Goal: Transaction & Acquisition: Purchase product/service

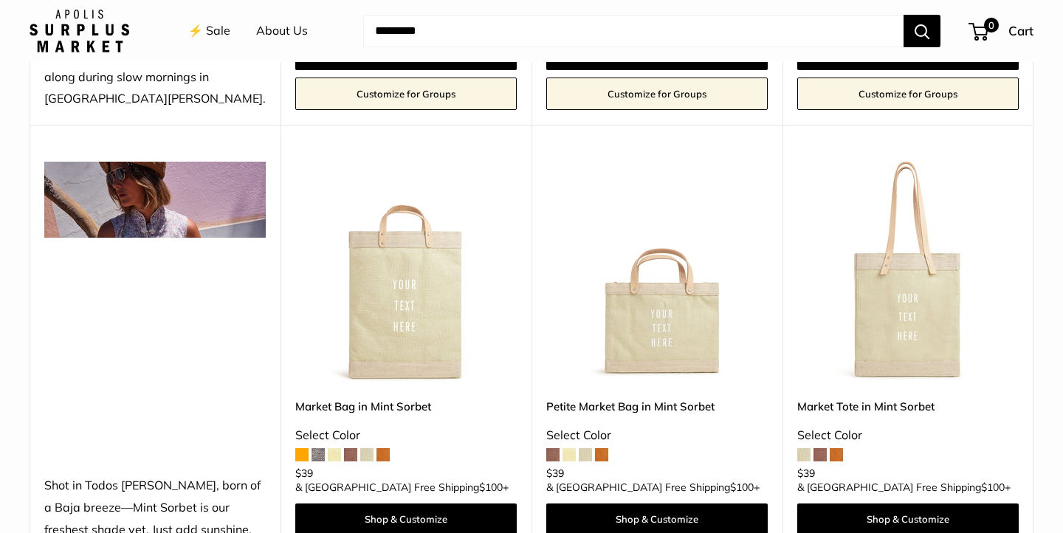
scroll to position [1120, 0]
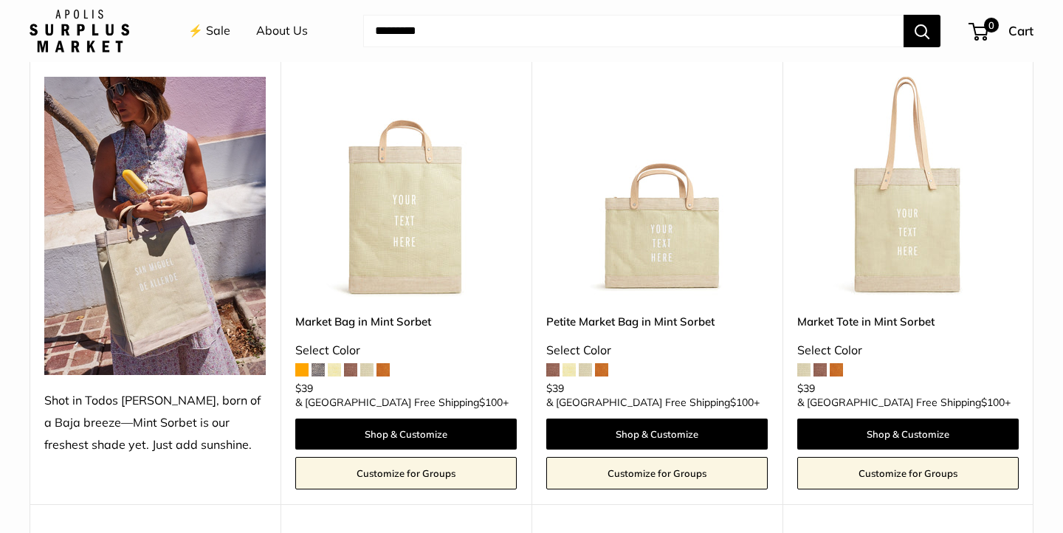
click at [0, 0] on img at bounding box center [0, 0] width 0 height 0
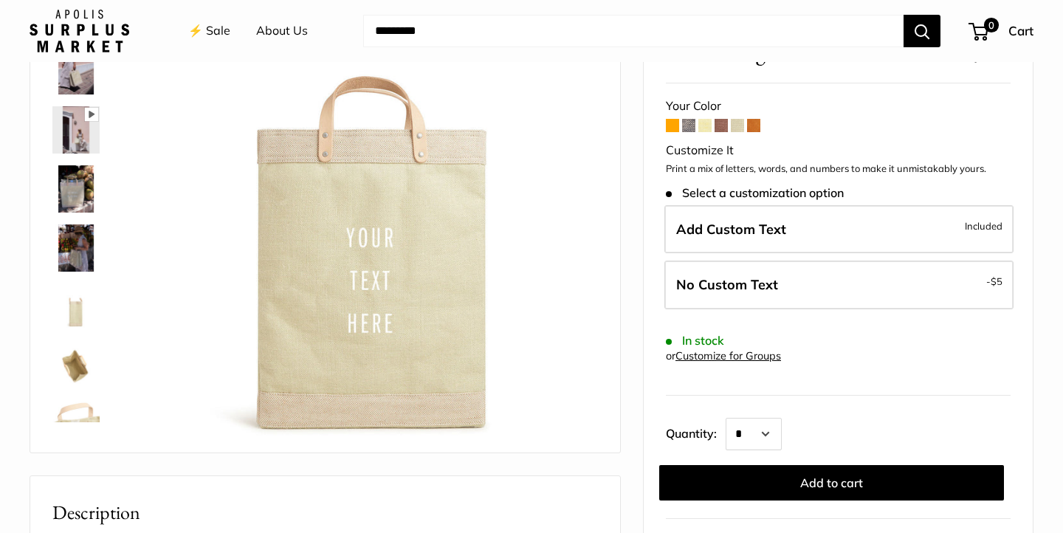
scroll to position [117, 0]
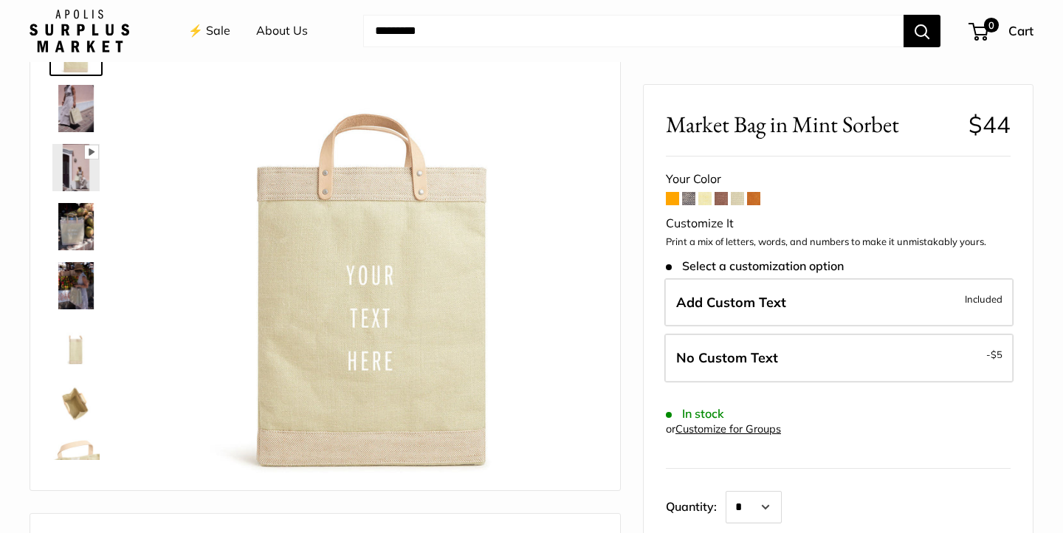
click at [737, 203] on span at bounding box center [737, 198] width 13 height 13
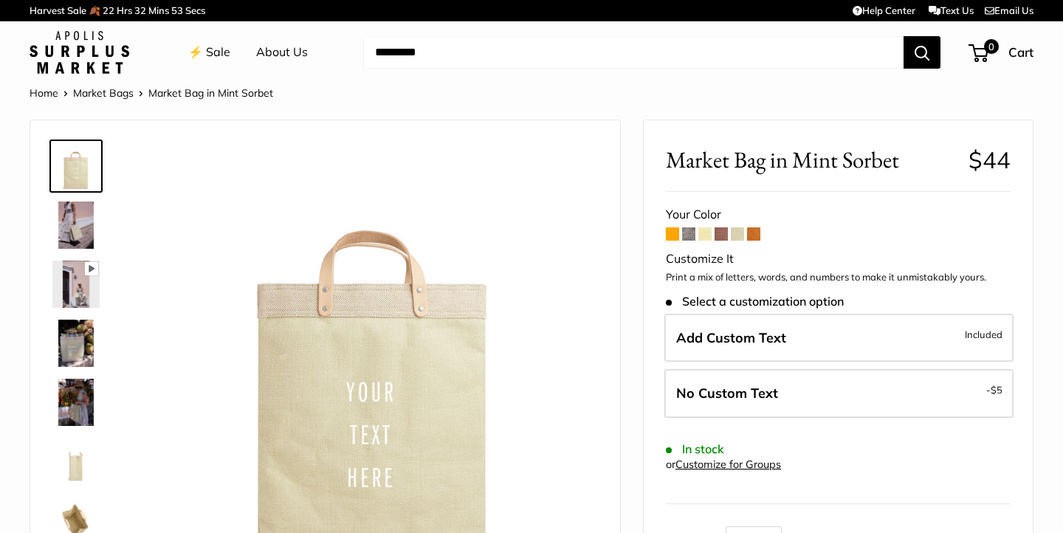
click at [669, 241] on form "Your Color Customize It Print a mix of letters, words, and numbers to make it u…" at bounding box center [838, 406] width 345 height 405
click at [670, 239] on span at bounding box center [672, 233] width 13 height 13
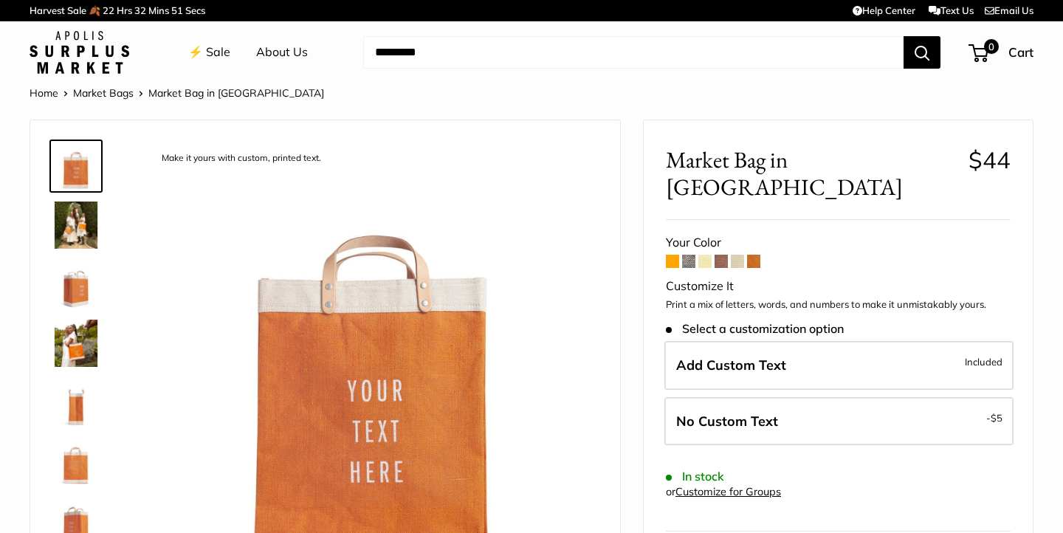
click at [690, 255] on span at bounding box center [688, 261] width 13 height 13
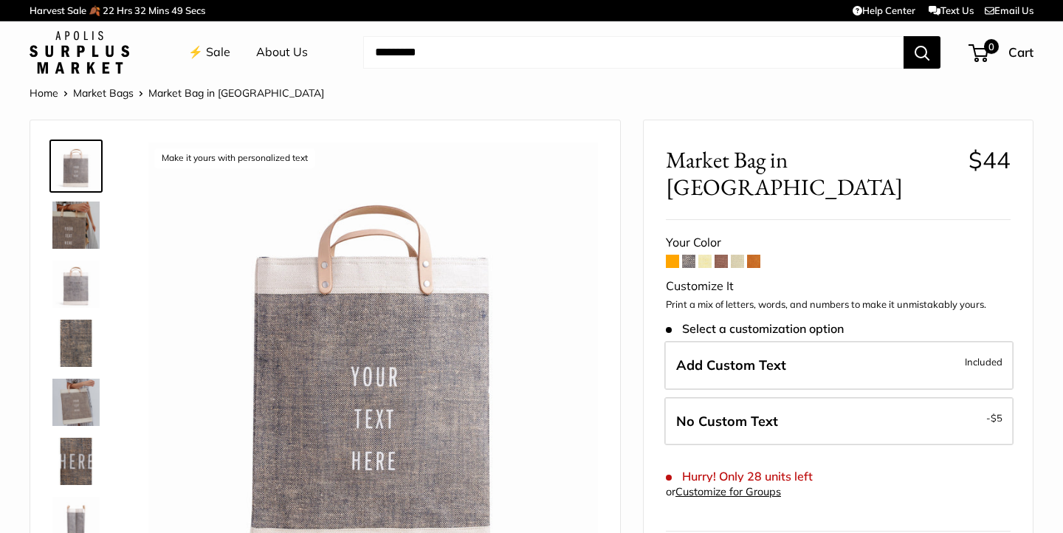
click at [704, 255] on span at bounding box center [705, 261] width 13 height 13
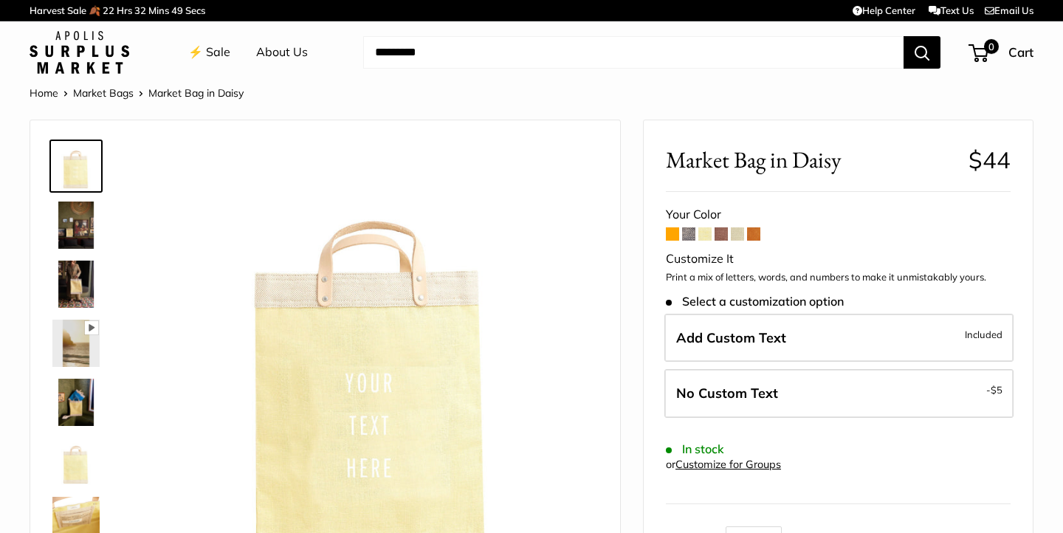
click at [727, 234] on span at bounding box center [721, 233] width 13 height 13
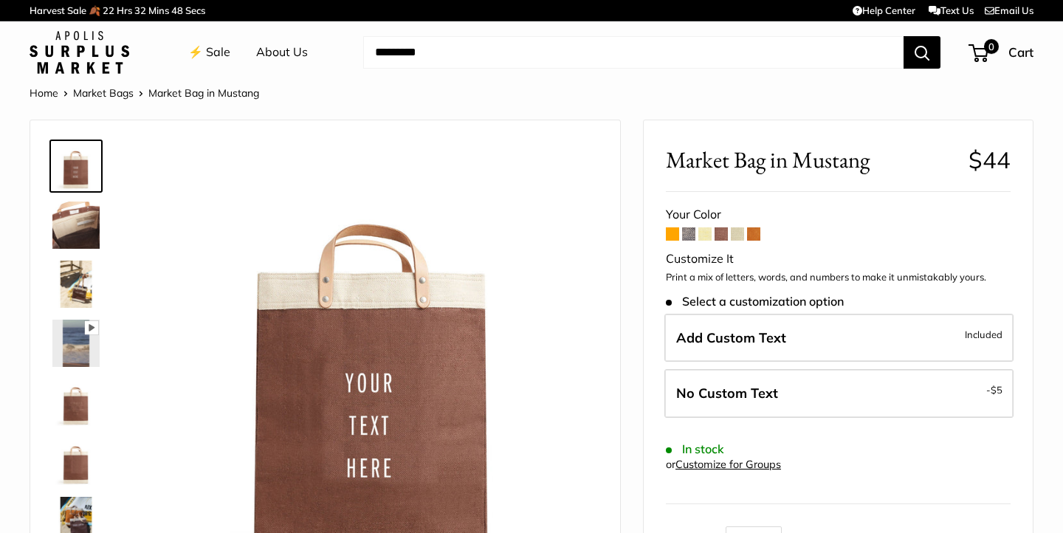
click at [738, 234] on span at bounding box center [737, 233] width 13 height 13
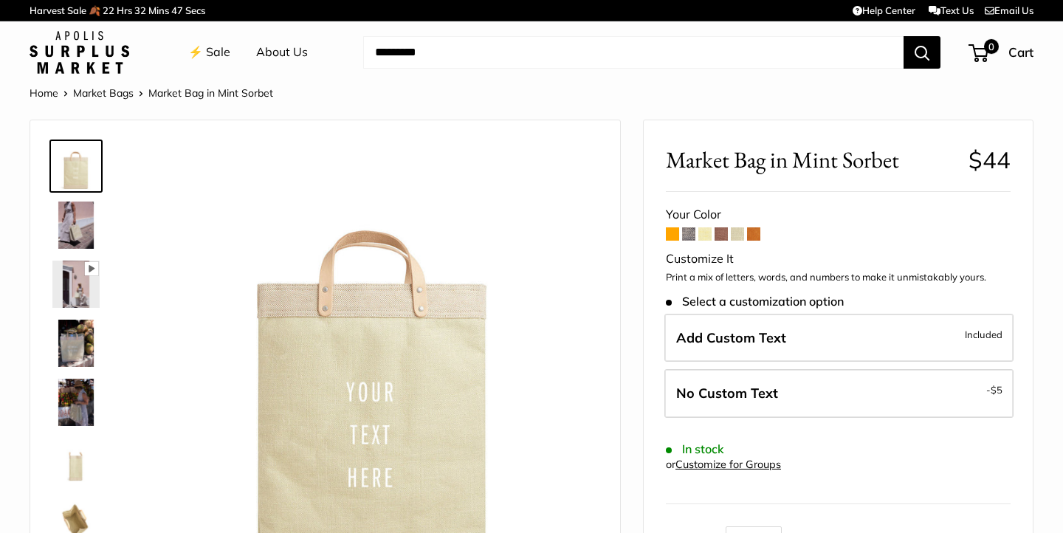
click at [755, 233] on span at bounding box center [753, 233] width 13 height 13
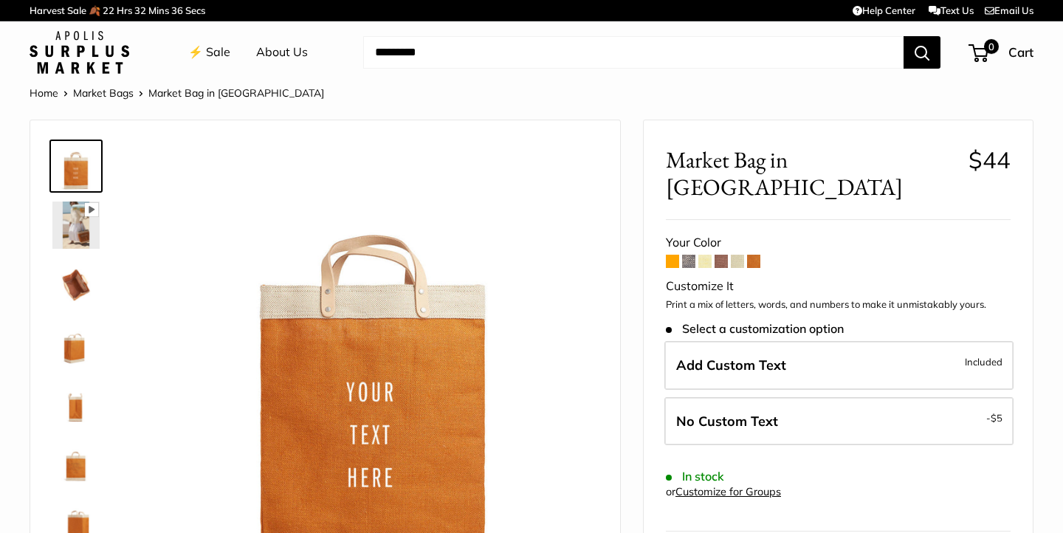
click at [97, 91] on link "Market Bags" at bounding box center [103, 92] width 61 height 13
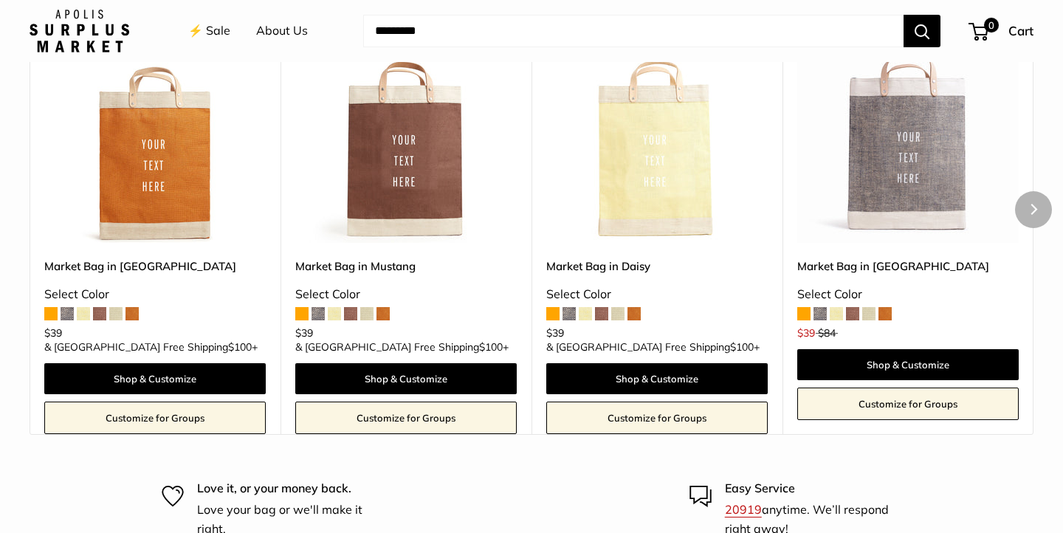
scroll to position [865, 0]
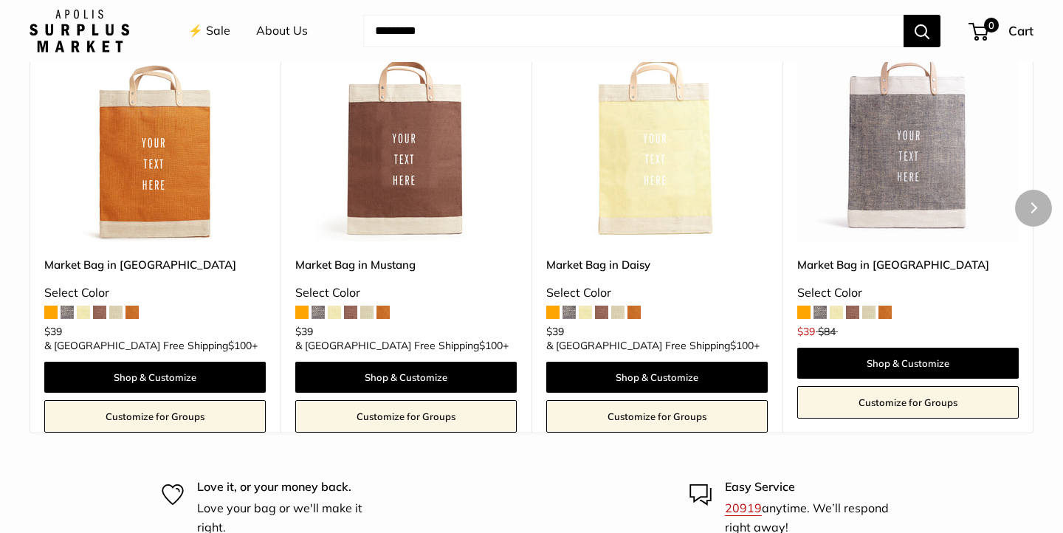
click at [0, 0] on img at bounding box center [0, 0] width 0 height 0
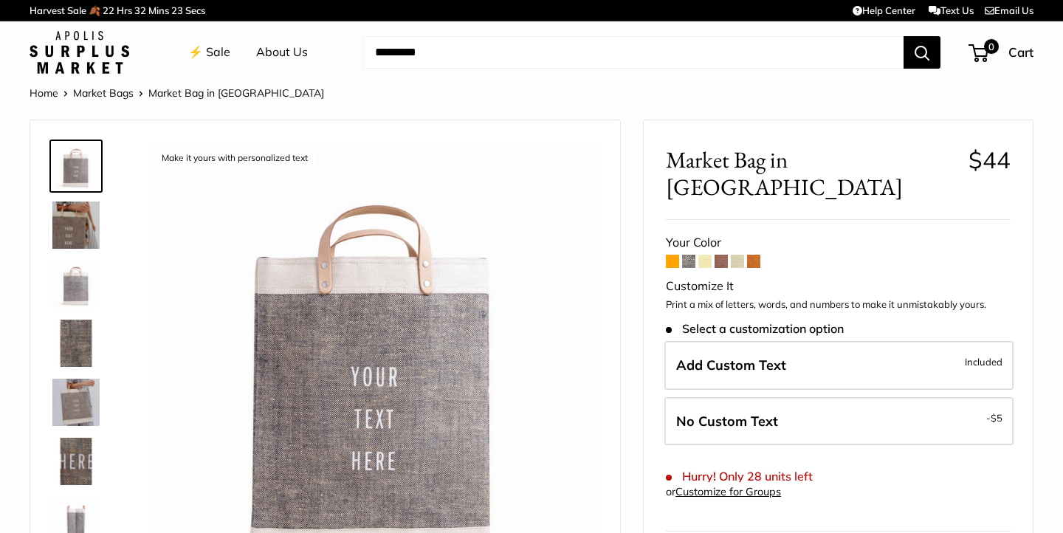
scroll to position [113, 0]
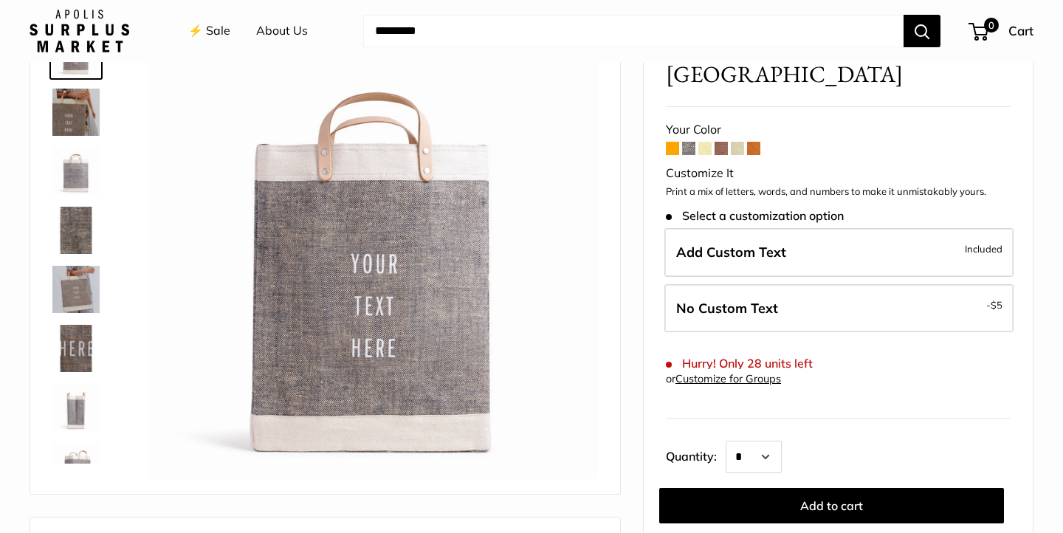
click at [709, 244] on span "Add Custom Text" at bounding box center [731, 252] width 110 height 17
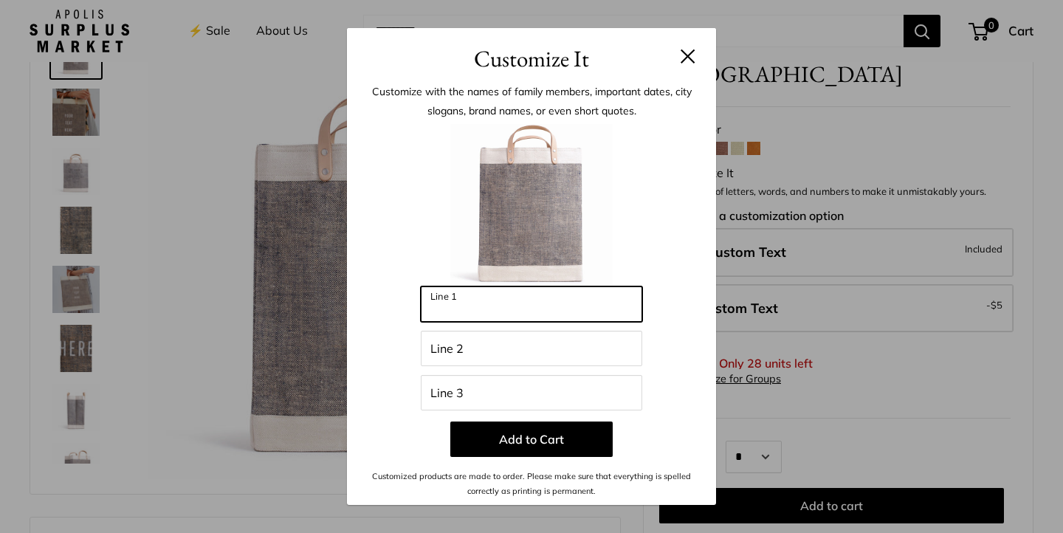
click at [575, 303] on input "Line 1" at bounding box center [532, 303] width 222 height 35
type input "*********"
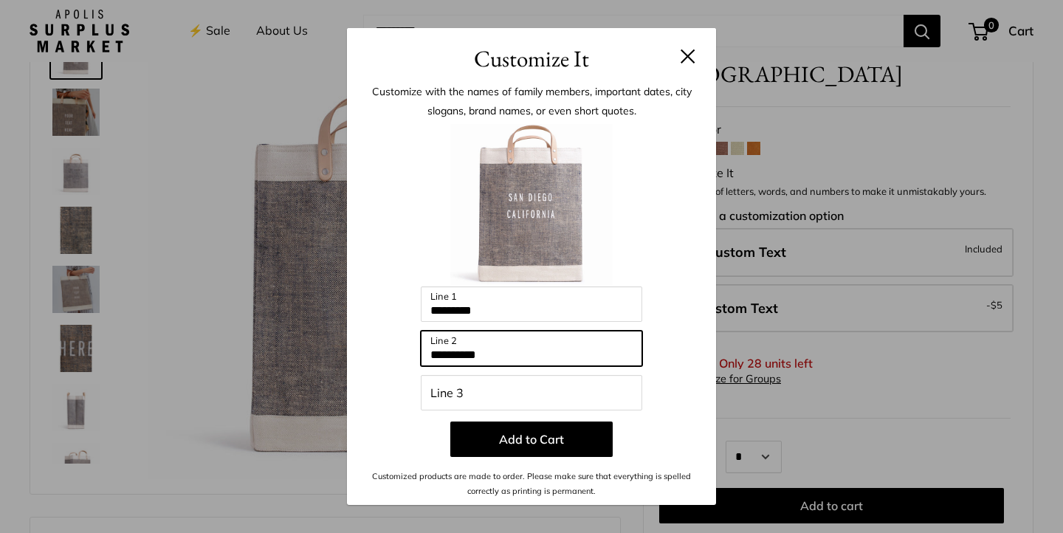
type input "**********"
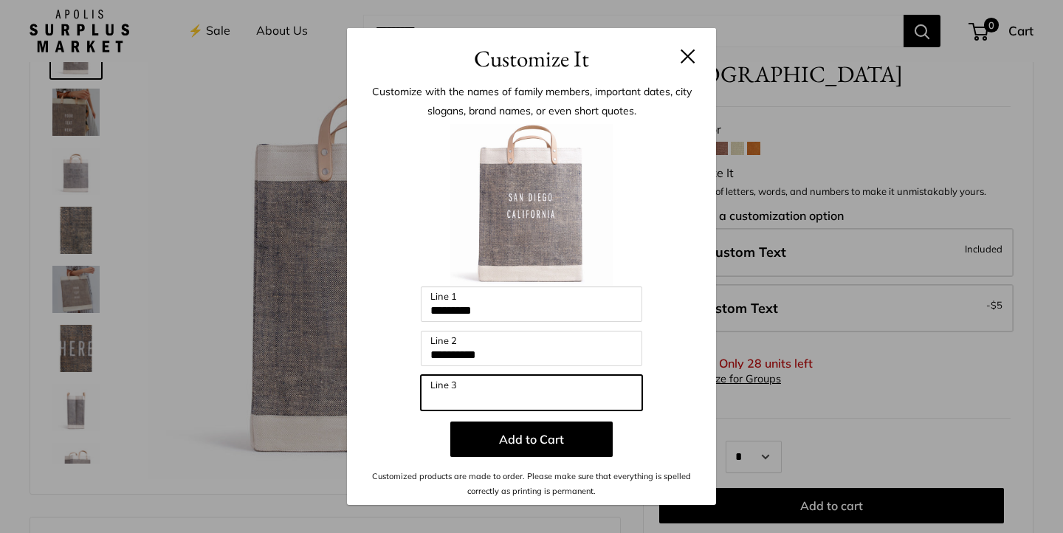
click at [545, 390] on input "Line 3" at bounding box center [532, 392] width 222 height 35
type input "***"
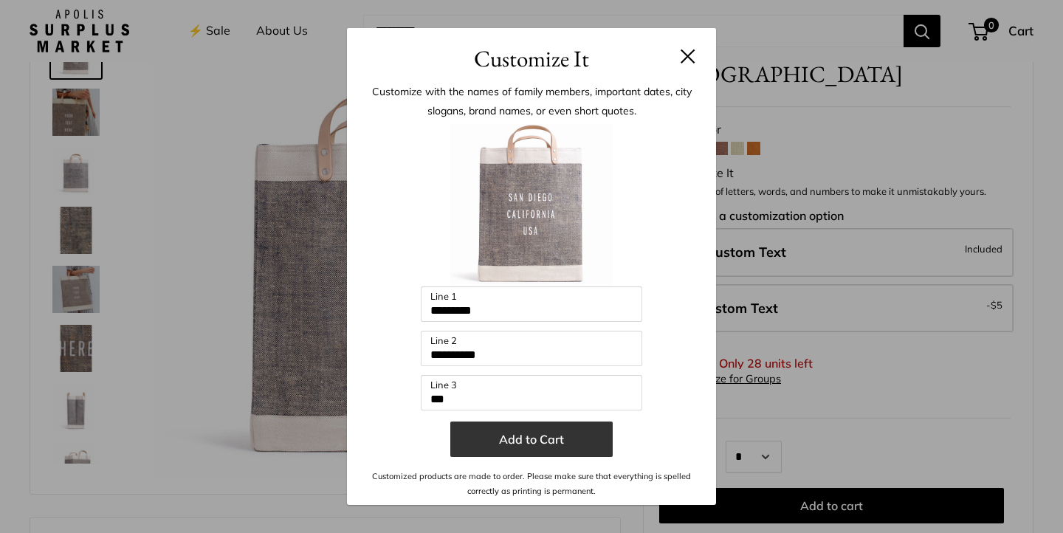
click at [549, 441] on button "Add to Cart" at bounding box center [531, 439] width 162 height 35
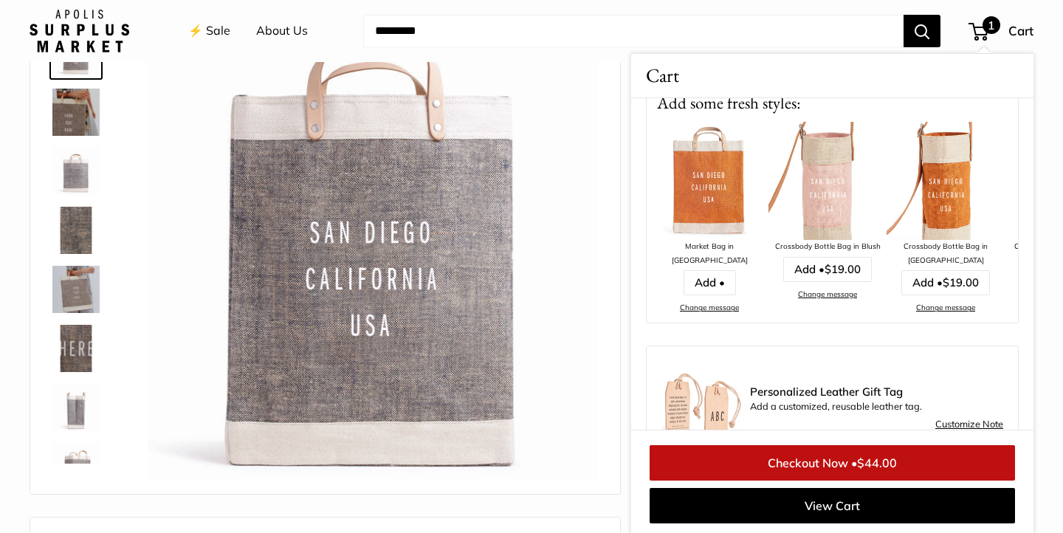
scroll to position [205, 0]
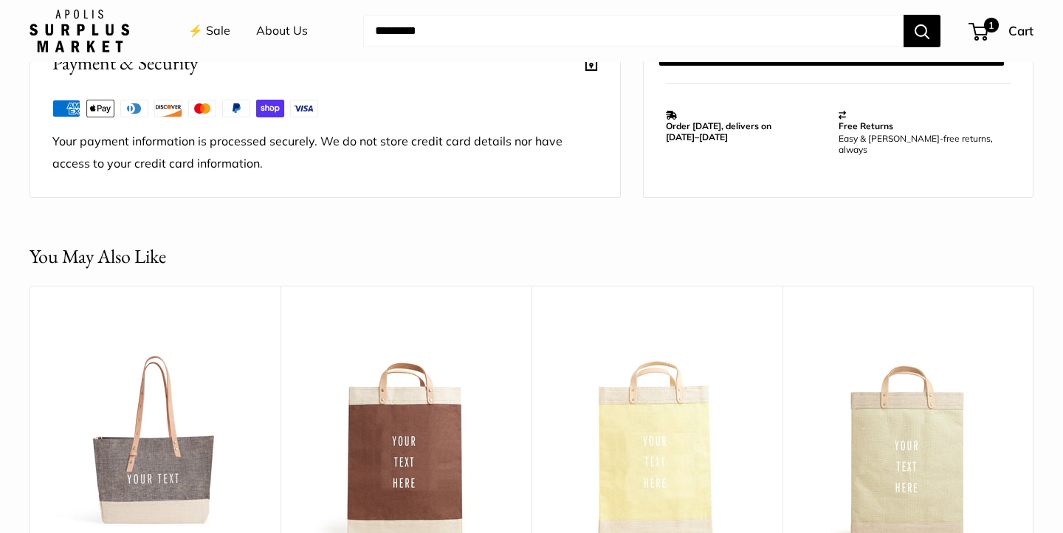
scroll to position [1415, 0]
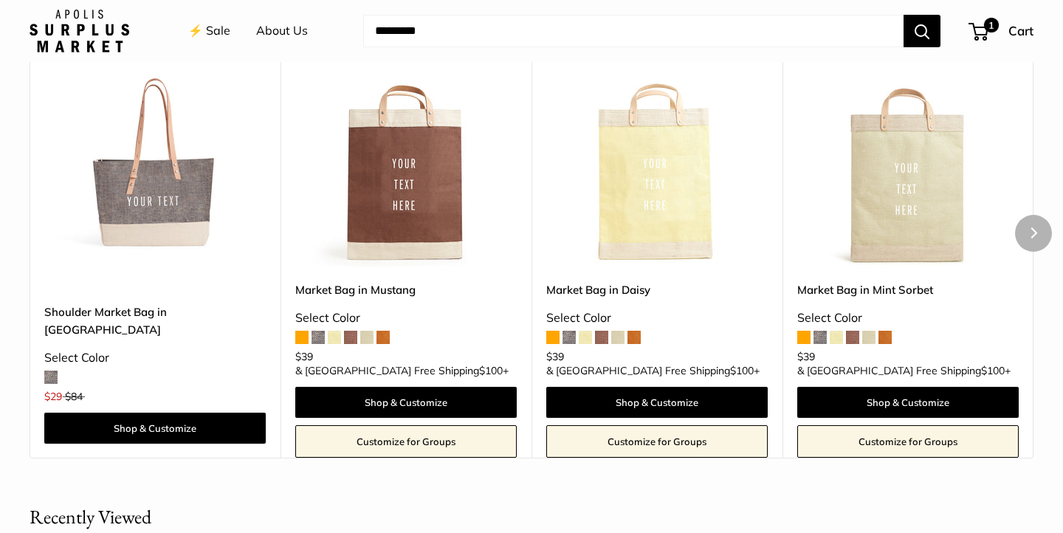
click at [0, 0] on img at bounding box center [0, 0] width 0 height 0
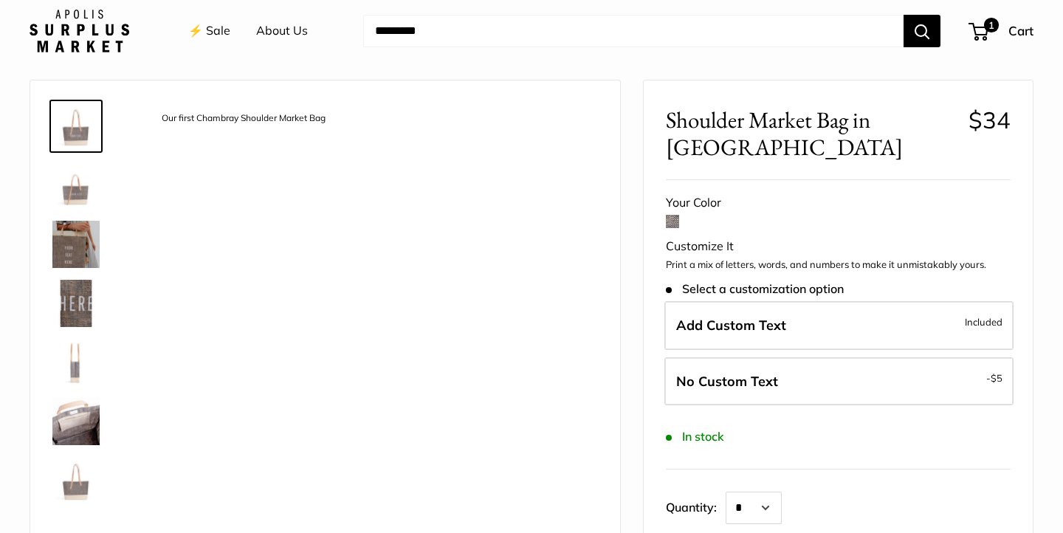
scroll to position [52, 0]
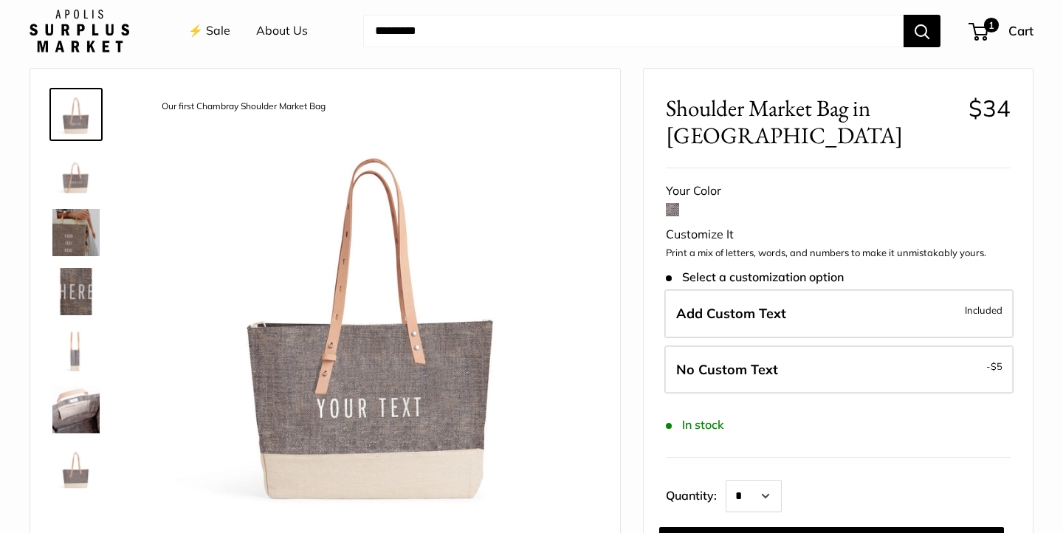
click at [72, 241] on img at bounding box center [75, 232] width 47 height 47
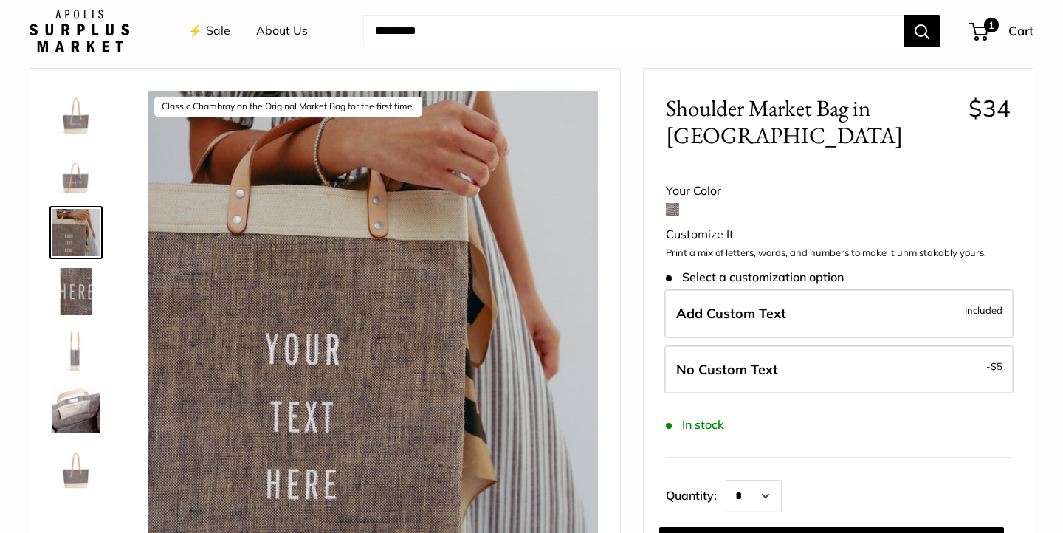
click at [75, 288] on img at bounding box center [75, 291] width 47 height 47
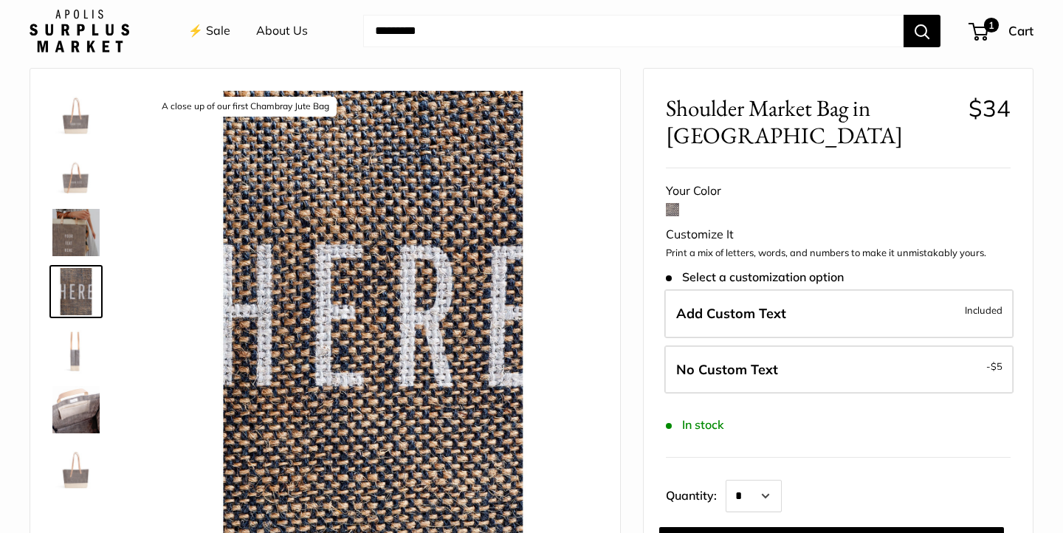
click at [72, 202] on div at bounding box center [82, 291] width 71 height 419
click at [72, 182] on img at bounding box center [75, 173] width 47 height 47
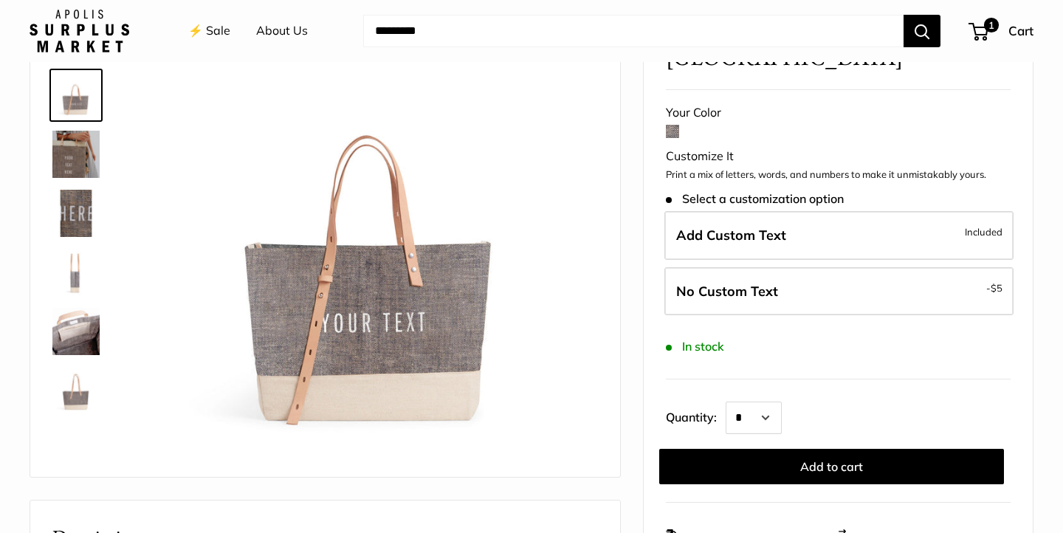
scroll to position [168, 0]
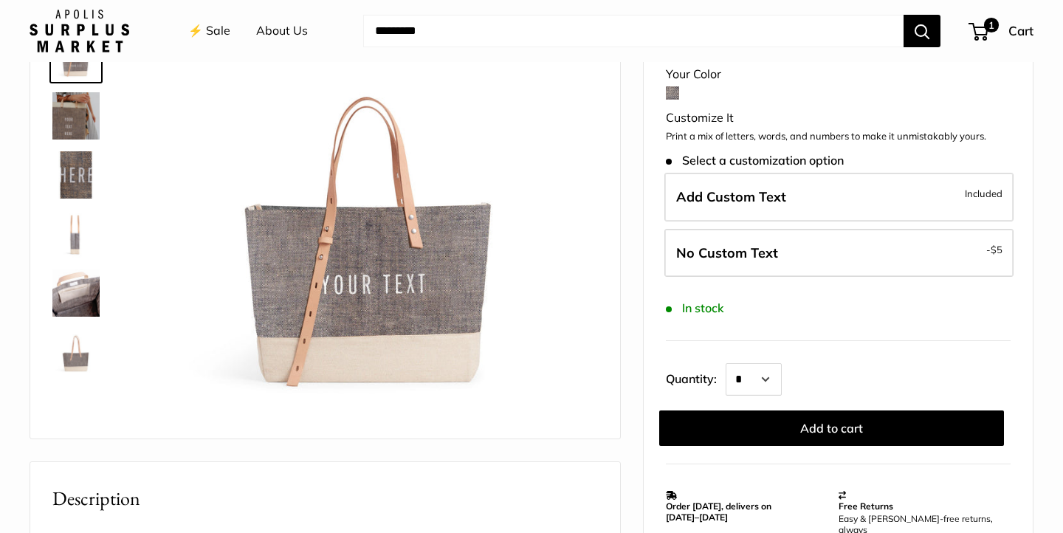
click at [71, 365] on img at bounding box center [75, 352] width 47 height 47
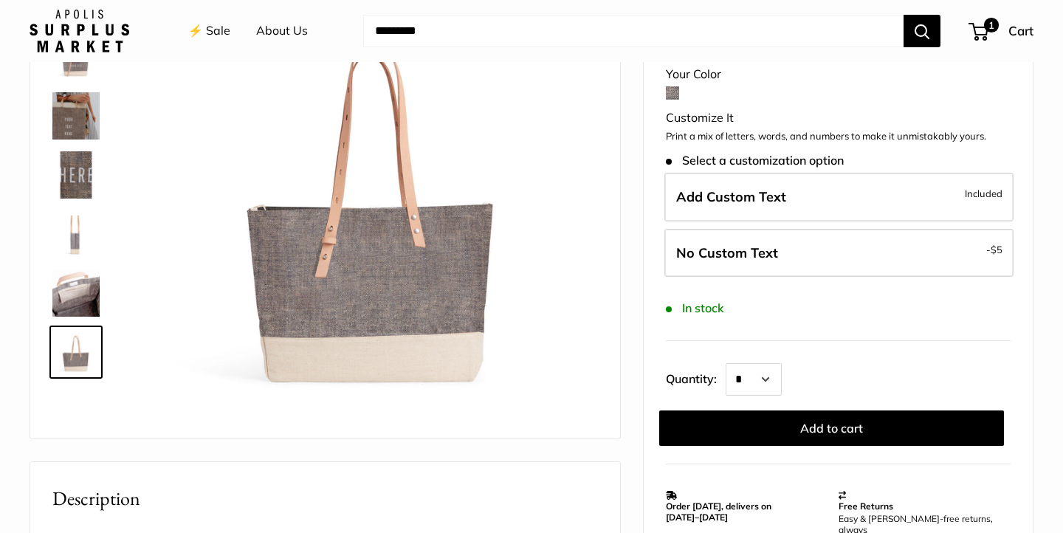
click at [73, 298] on img at bounding box center [75, 293] width 47 height 47
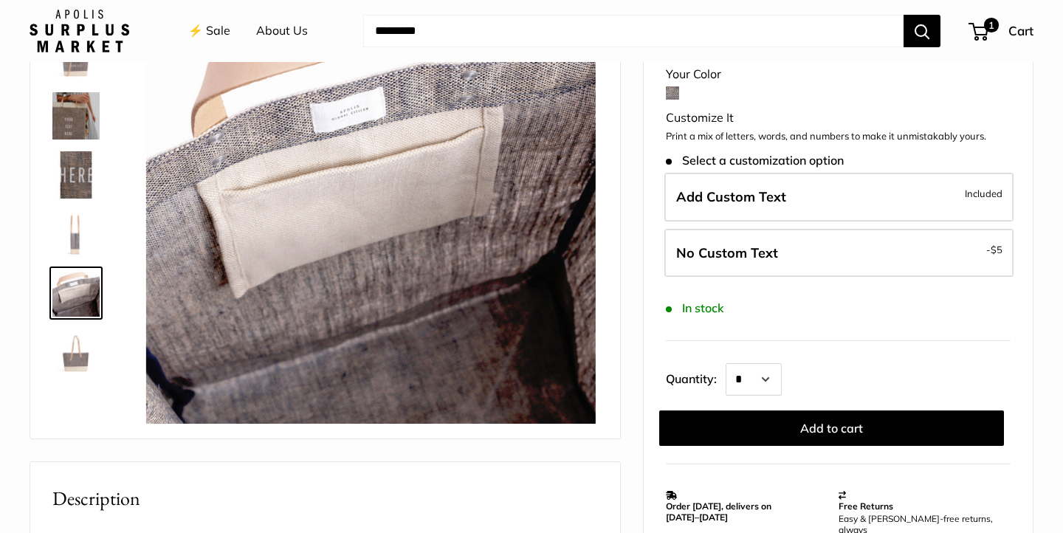
click at [81, 213] on img at bounding box center [75, 233] width 47 height 47
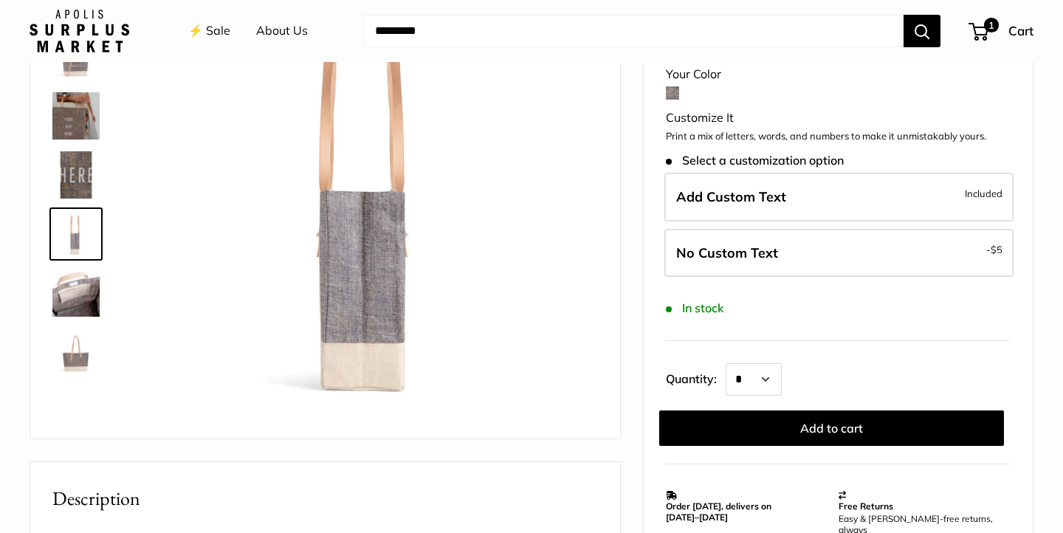
click at [78, 158] on img at bounding box center [75, 174] width 47 height 47
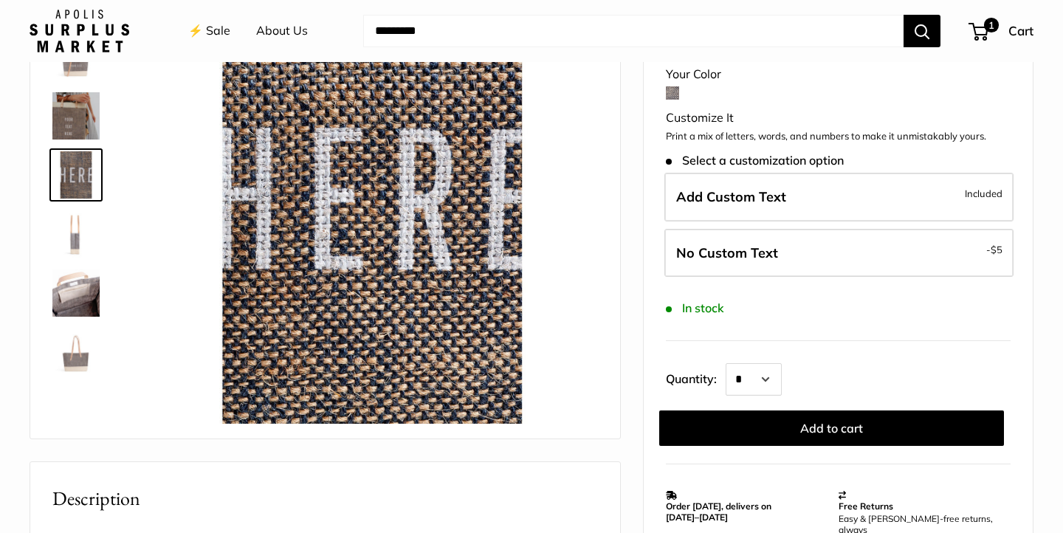
click at [75, 113] on img at bounding box center [75, 115] width 47 height 47
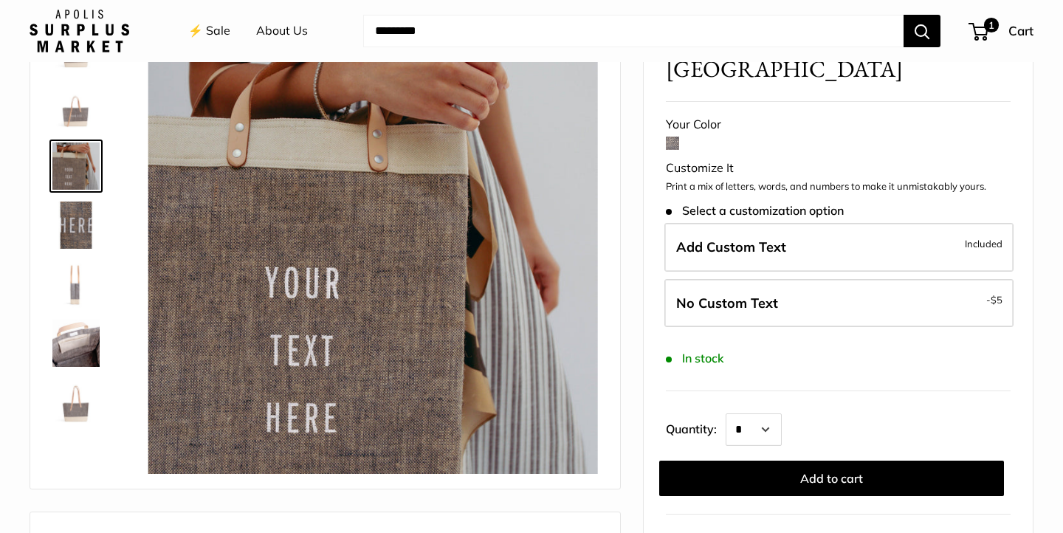
scroll to position [114, 0]
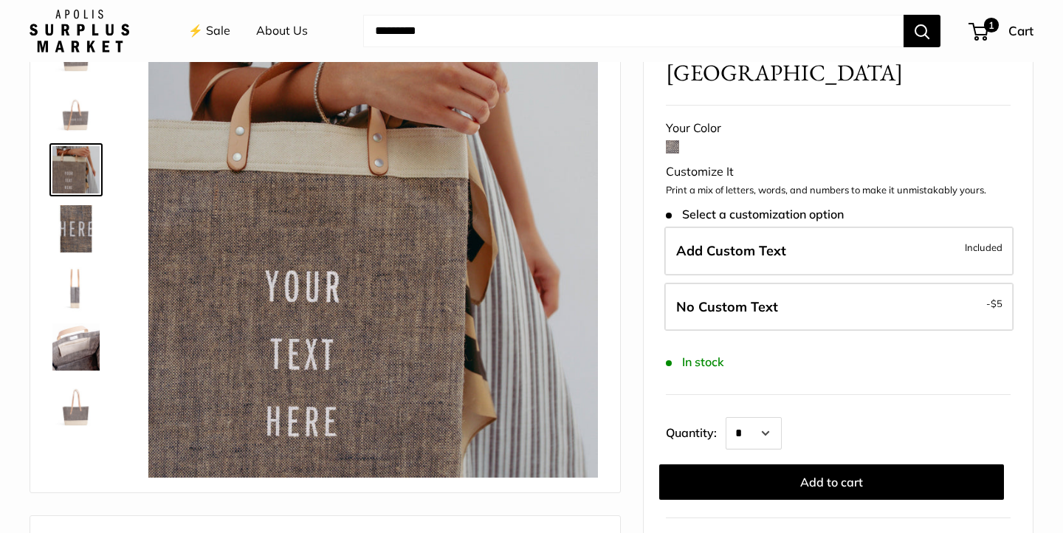
click at [75, 113] on img at bounding box center [75, 110] width 47 height 47
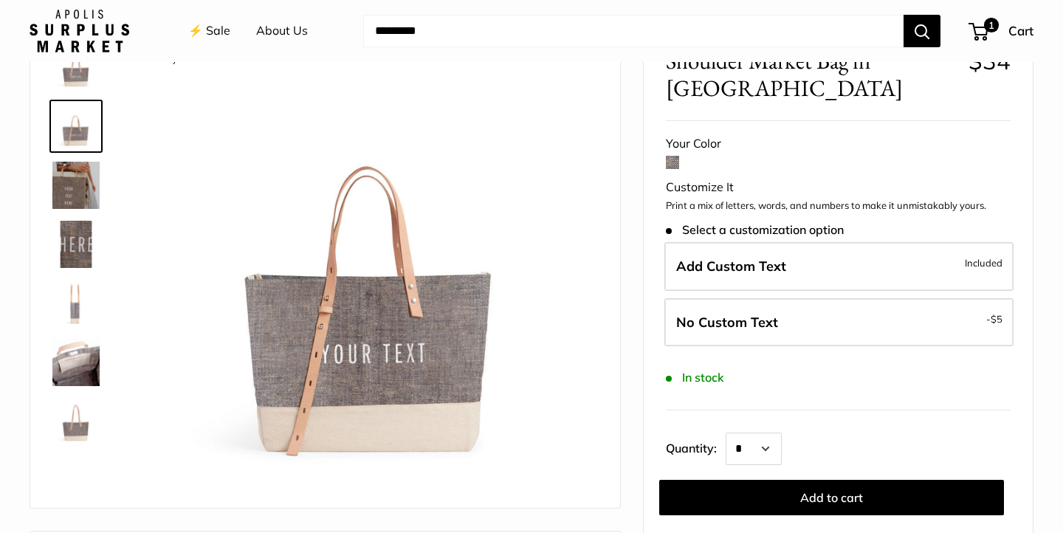
scroll to position [95, 0]
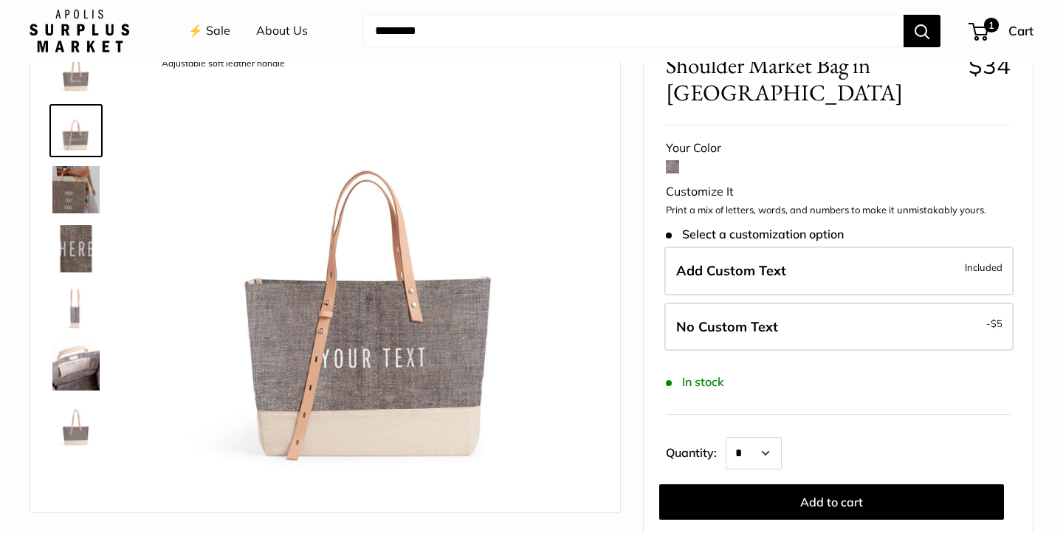
click at [75, 108] on img at bounding box center [75, 130] width 47 height 47
click at [78, 90] on img at bounding box center [75, 71] width 47 height 47
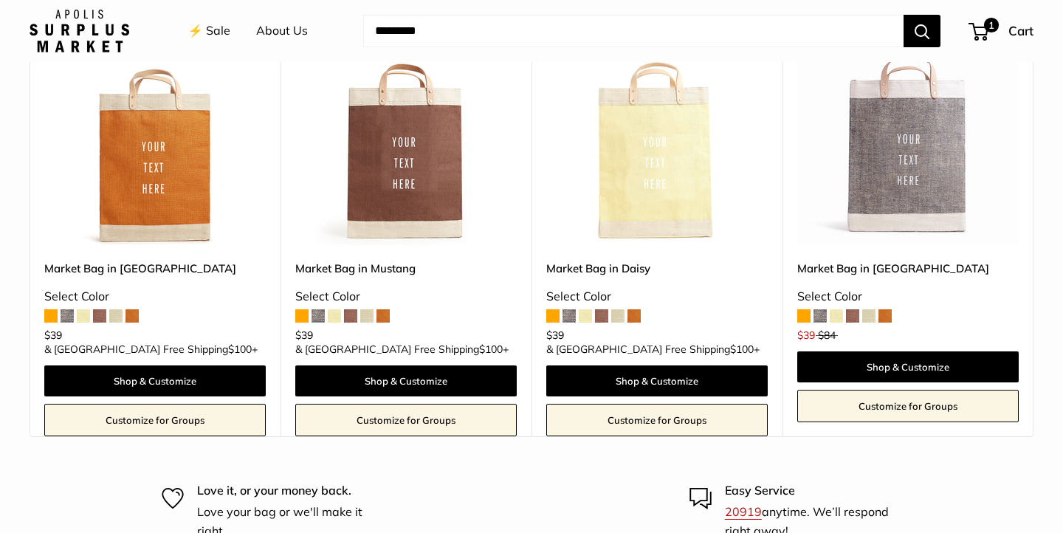
scroll to position [1917, 0]
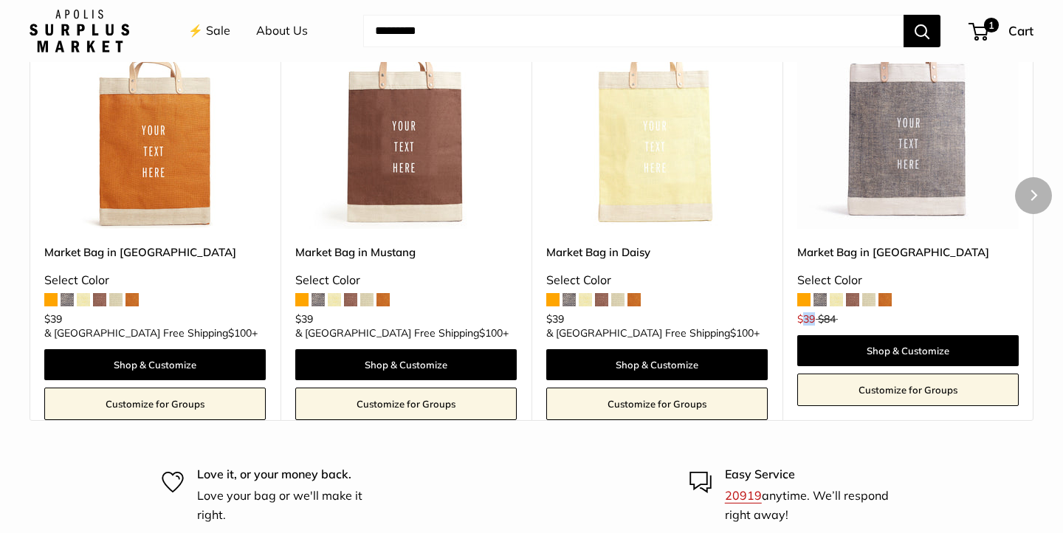
drag, startPoint x: 815, startPoint y: 317, endPoint x: 806, endPoint y: 317, distance: 8.9
click at [806, 317] on div "$39 $84" at bounding box center [908, 317] width 222 height 14
click at [806, 300] on span at bounding box center [803, 299] width 13 height 13
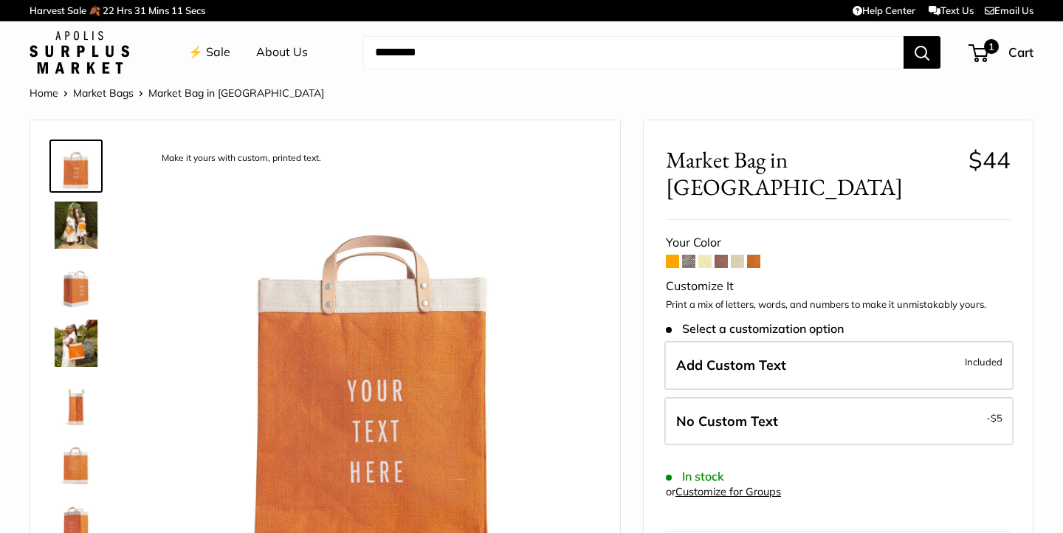
click at [677, 255] on span at bounding box center [672, 261] width 13 height 13
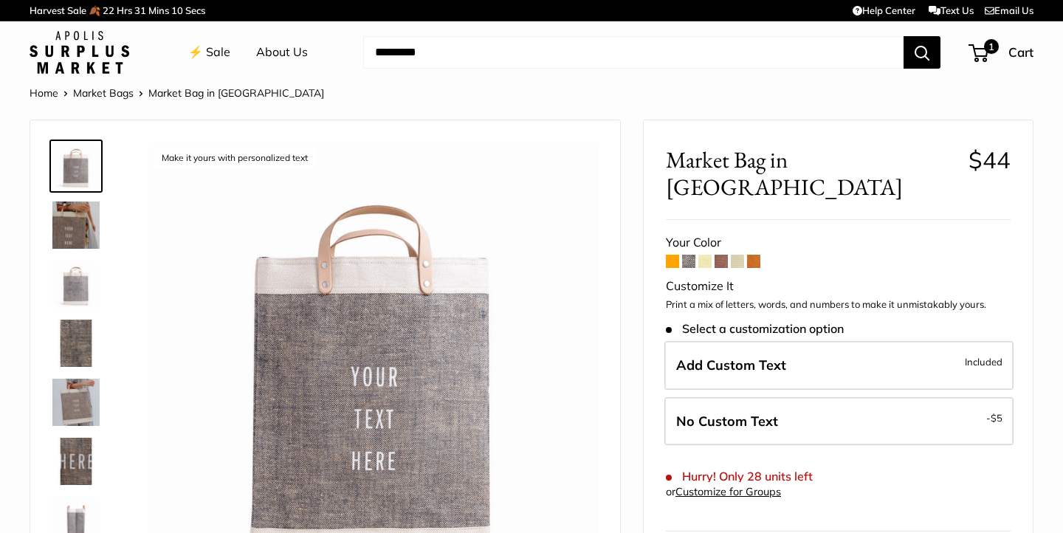
click at [696, 236] on form "Your Color Customize It Print a mix of letters, words, and numbers to make it u…" at bounding box center [838, 434] width 345 height 405
click at [701, 255] on span at bounding box center [705, 261] width 13 height 13
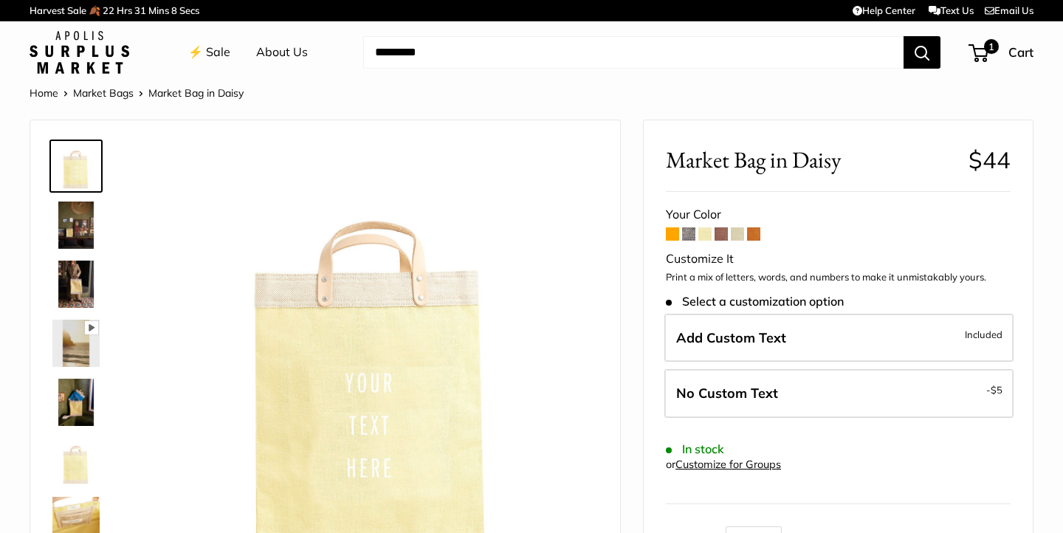
click at [722, 236] on span at bounding box center [721, 233] width 13 height 13
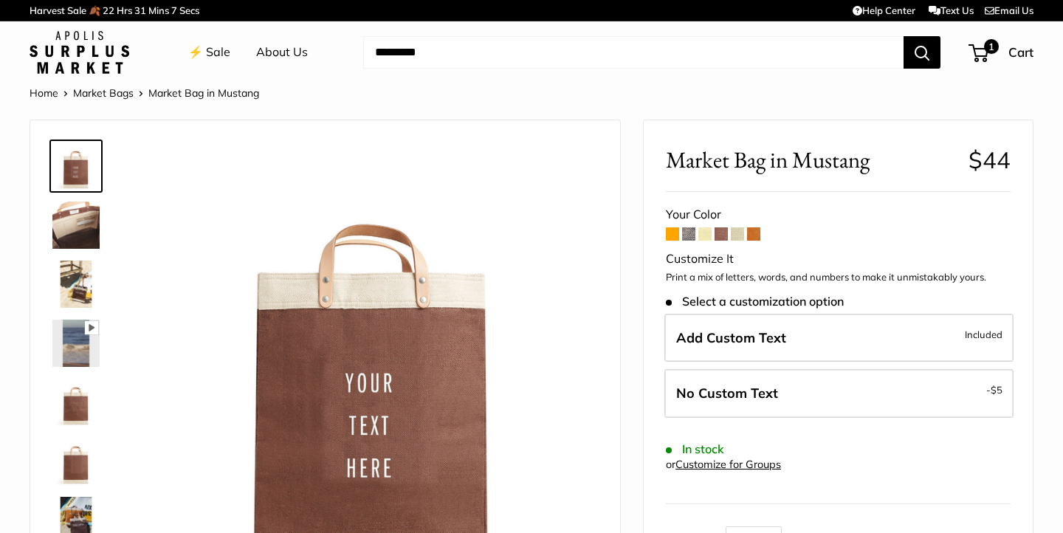
click at [732, 236] on span at bounding box center [737, 233] width 13 height 13
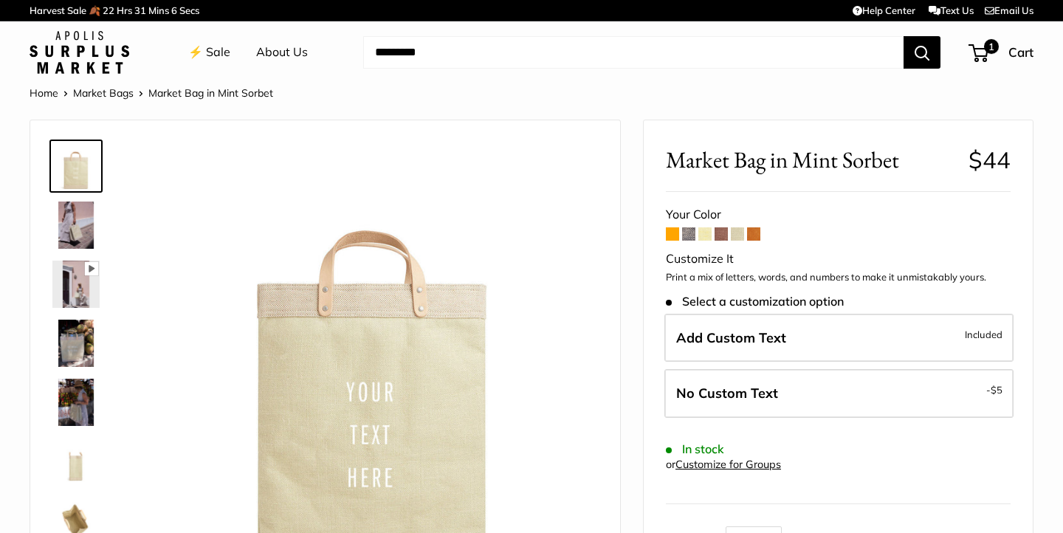
click at [756, 234] on span at bounding box center [753, 233] width 13 height 13
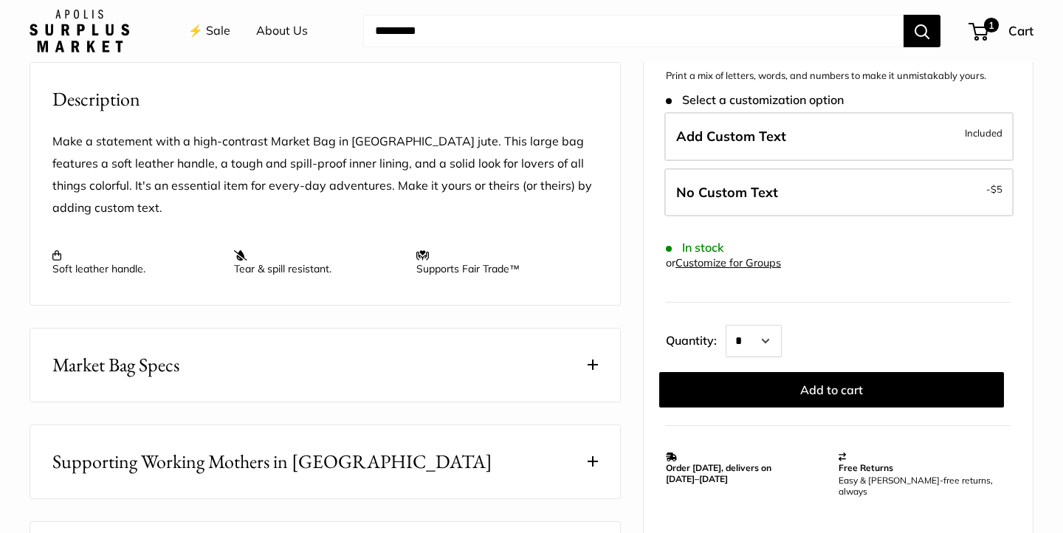
scroll to position [739, 0]
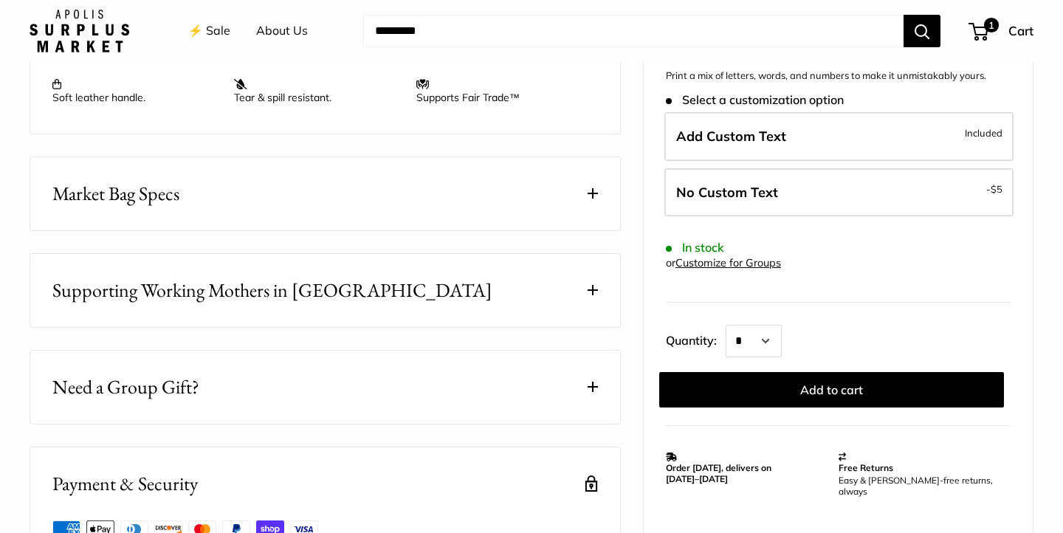
click at [597, 193] on span at bounding box center [593, 193] width 10 height 10
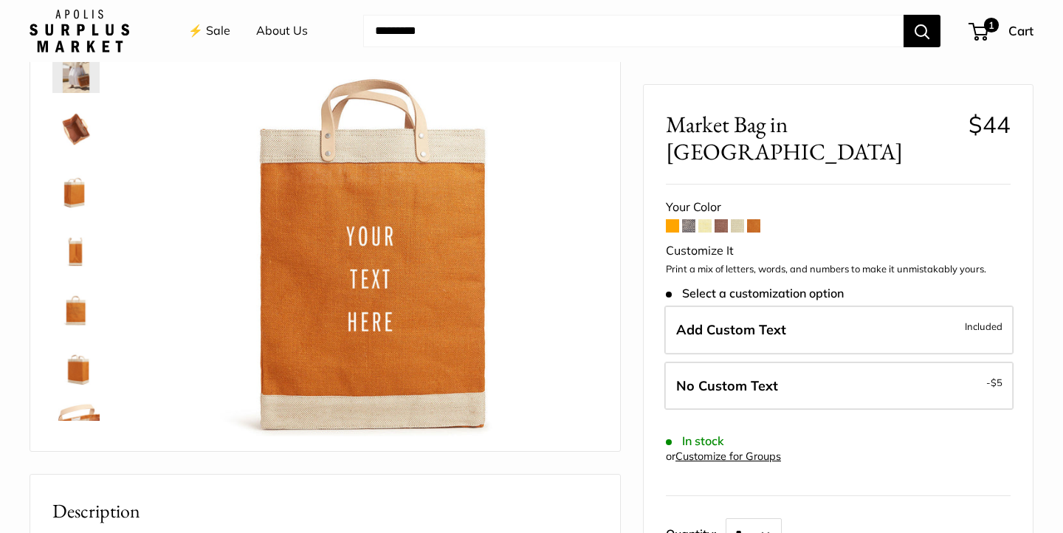
scroll to position [67, 0]
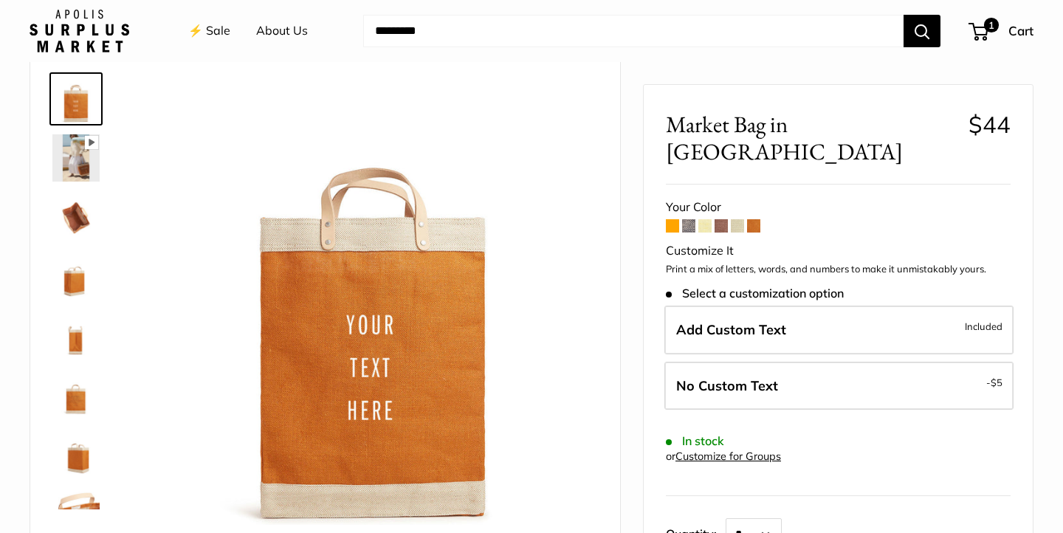
click at [741, 219] on span at bounding box center [737, 225] width 13 height 13
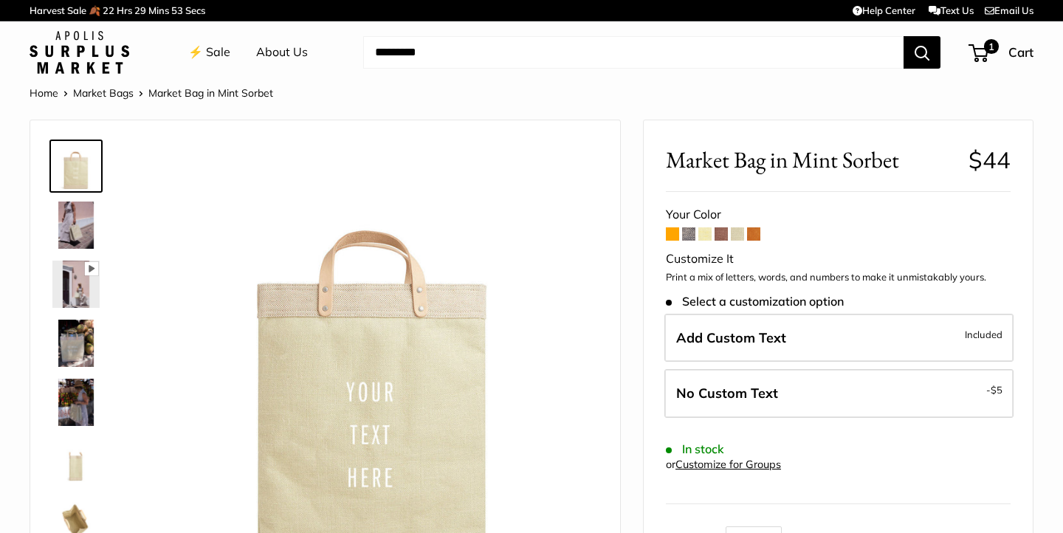
click at [78, 211] on img at bounding box center [75, 225] width 47 height 47
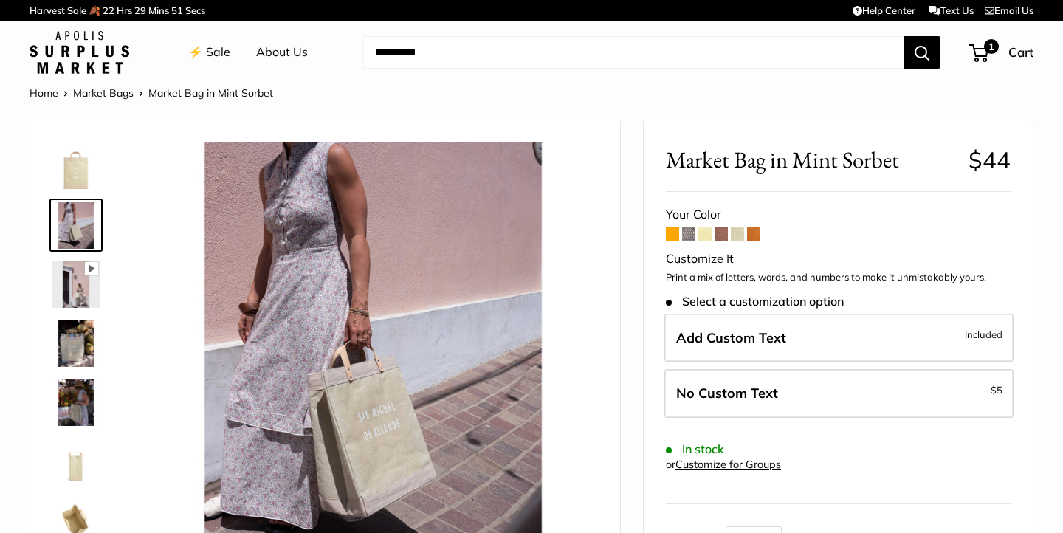
click at [385, 416] on img at bounding box center [373, 368] width 450 height 450
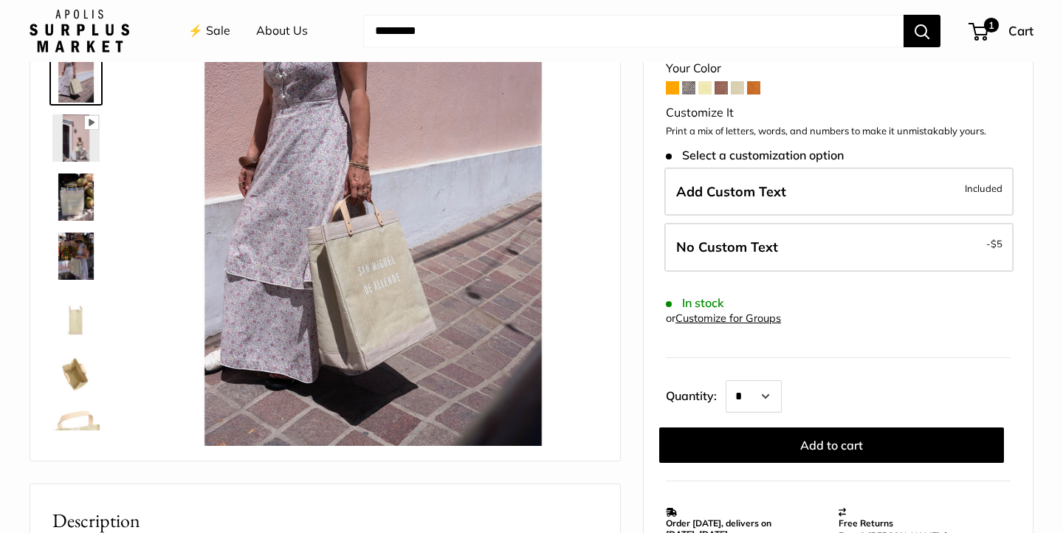
click at [74, 314] on img at bounding box center [75, 315] width 47 height 47
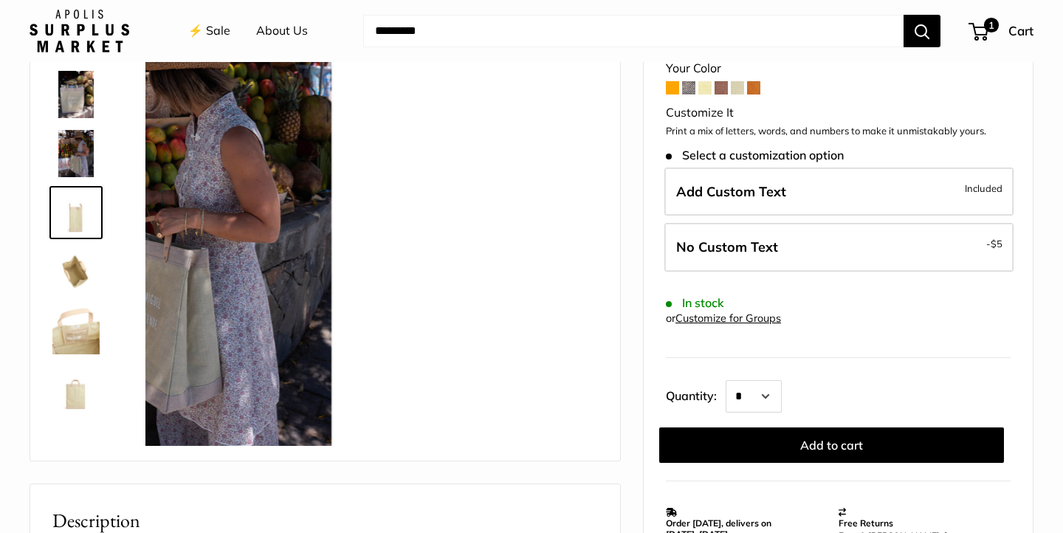
scroll to position [105, 0]
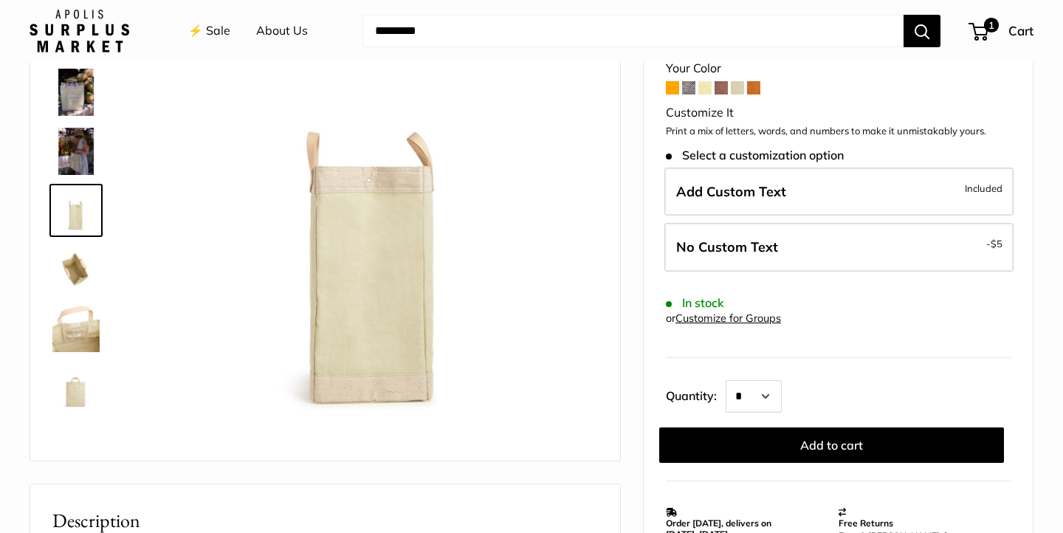
click at [77, 332] on img at bounding box center [75, 328] width 47 height 47
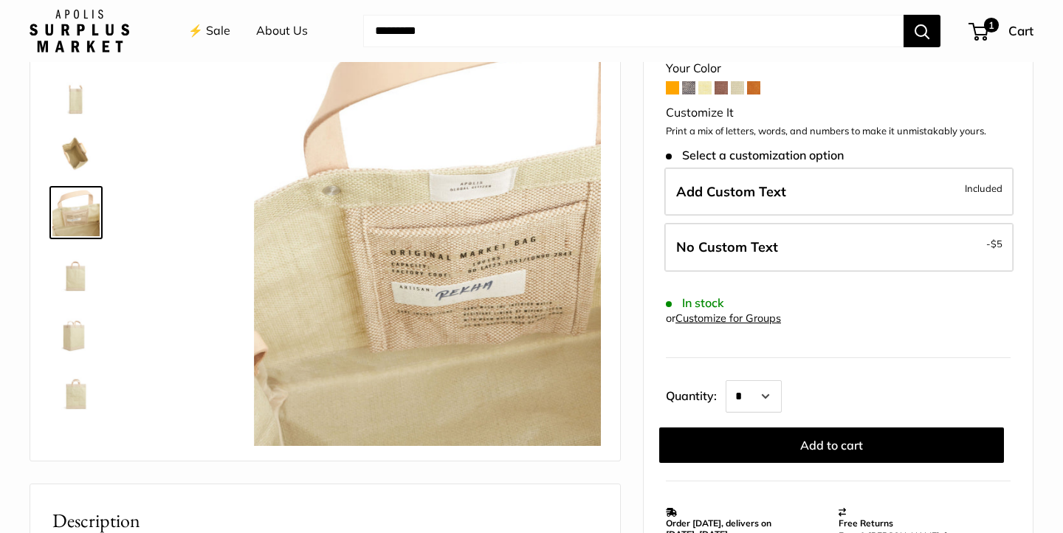
scroll to position [223, 0]
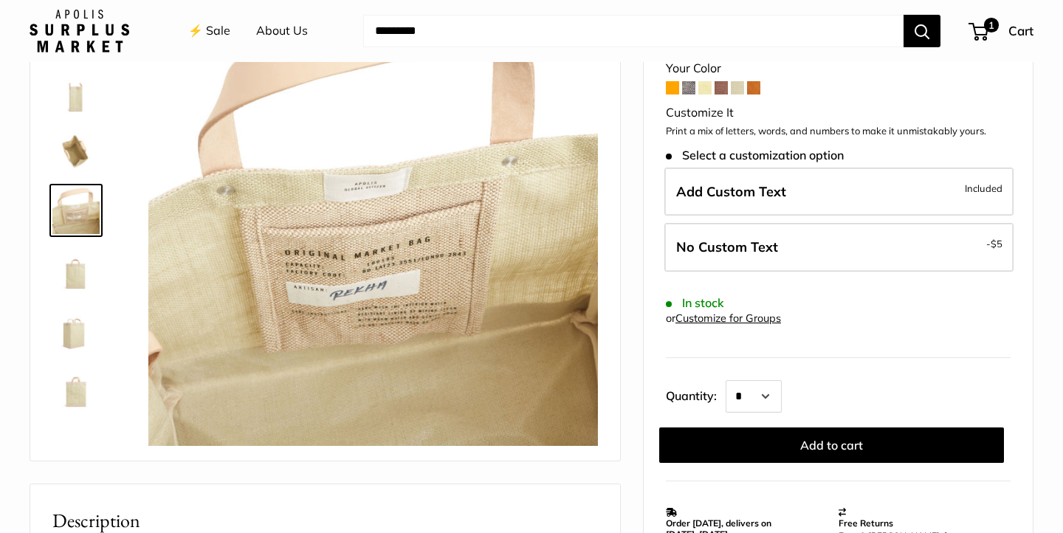
click at [76, 384] on img at bounding box center [75, 387] width 47 height 47
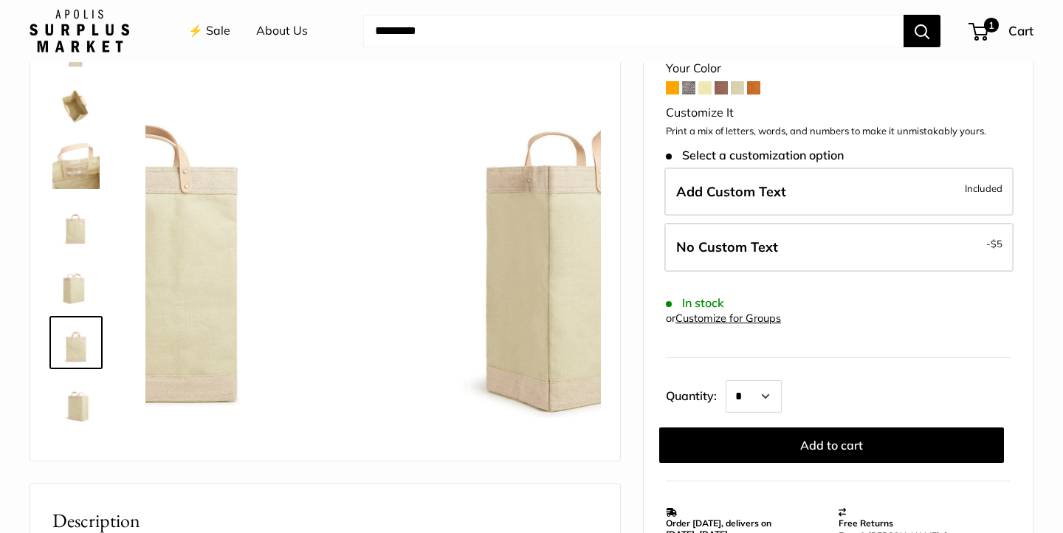
scroll to position [272, 0]
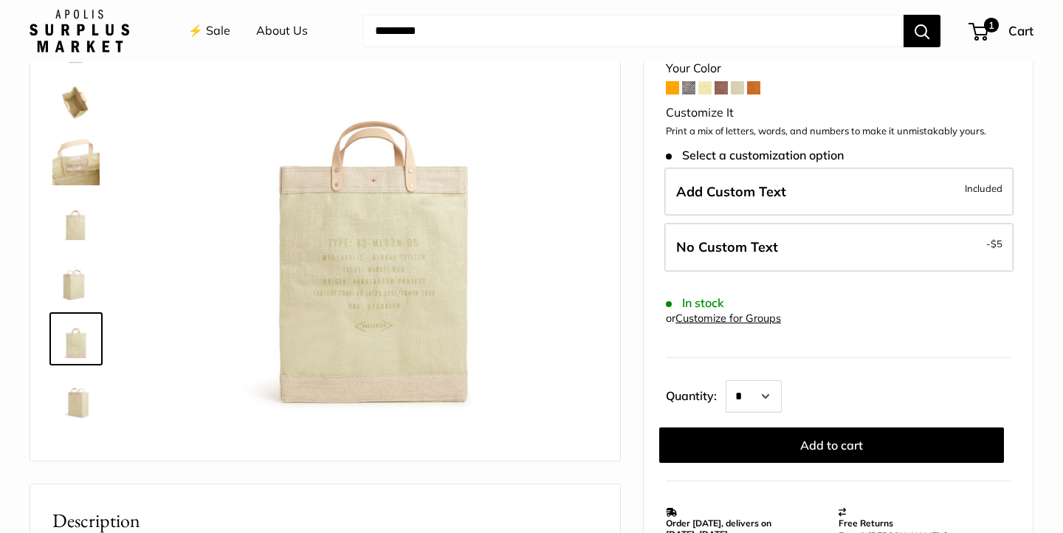
click at [76, 326] on img at bounding box center [75, 338] width 47 height 47
click at [70, 290] on img at bounding box center [75, 279] width 47 height 47
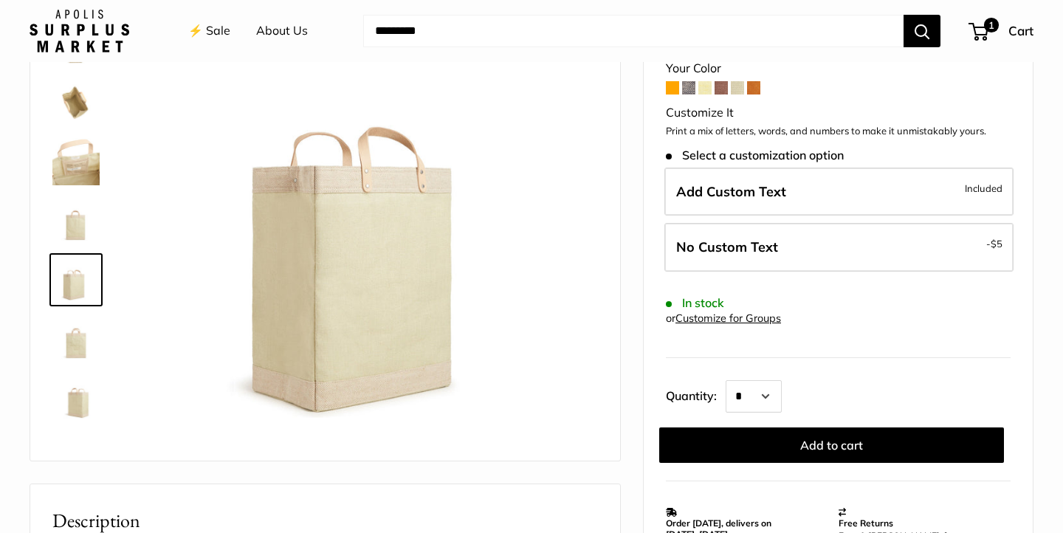
click at [76, 367] on div at bounding box center [82, 208] width 71 height 443
click at [75, 355] on img at bounding box center [75, 338] width 47 height 47
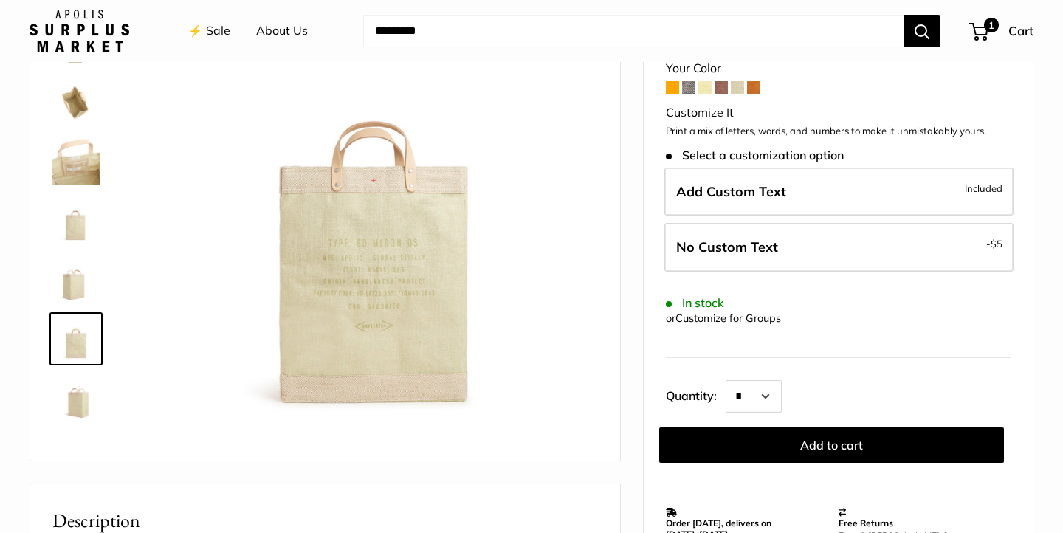
click at [365, 253] on img at bounding box center [373, 221] width 450 height 450
click at [71, 414] on img at bounding box center [75, 397] width 47 height 47
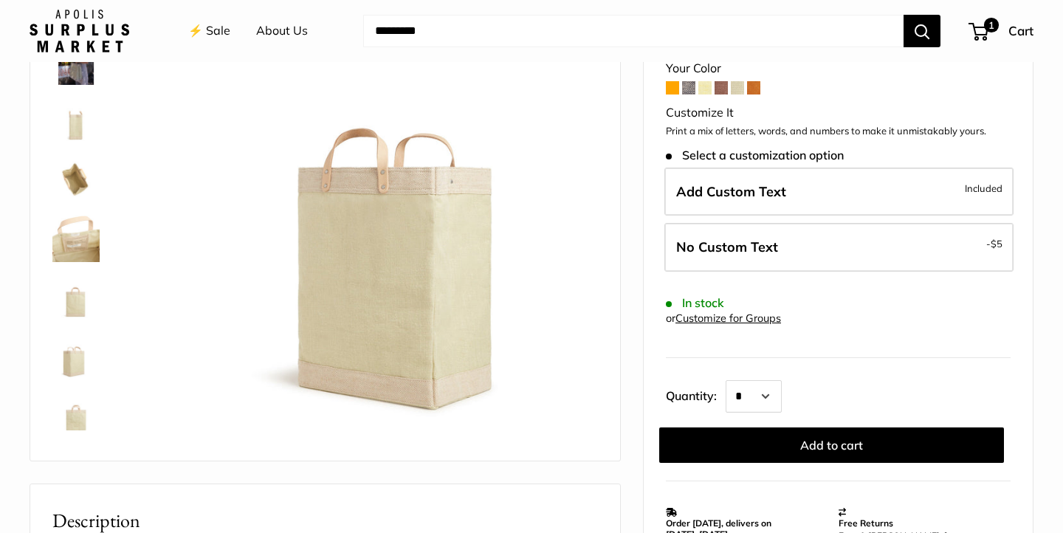
click at [72, 169] on img at bounding box center [75, 179] width 47 height 47
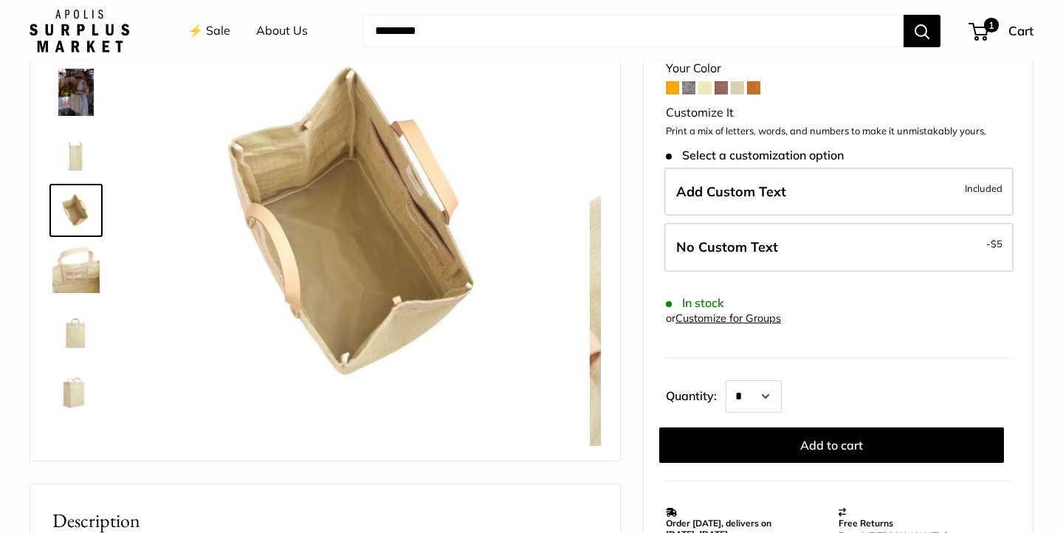
click at [75, 164] on img at bounding box center [75, 151] width 47 height 47
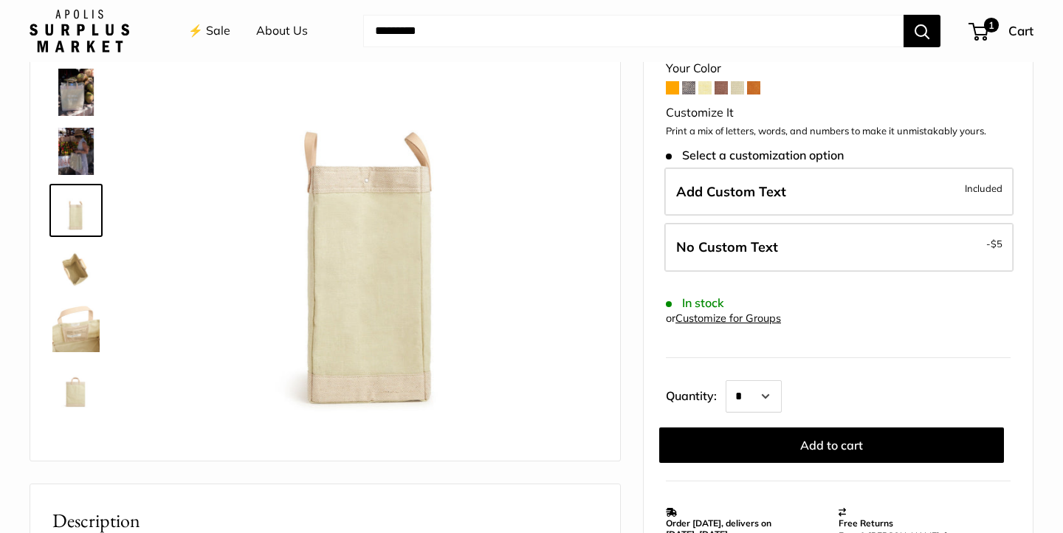
click at [75, 164] on img at bounding box center [75, 151] width 47 height 47
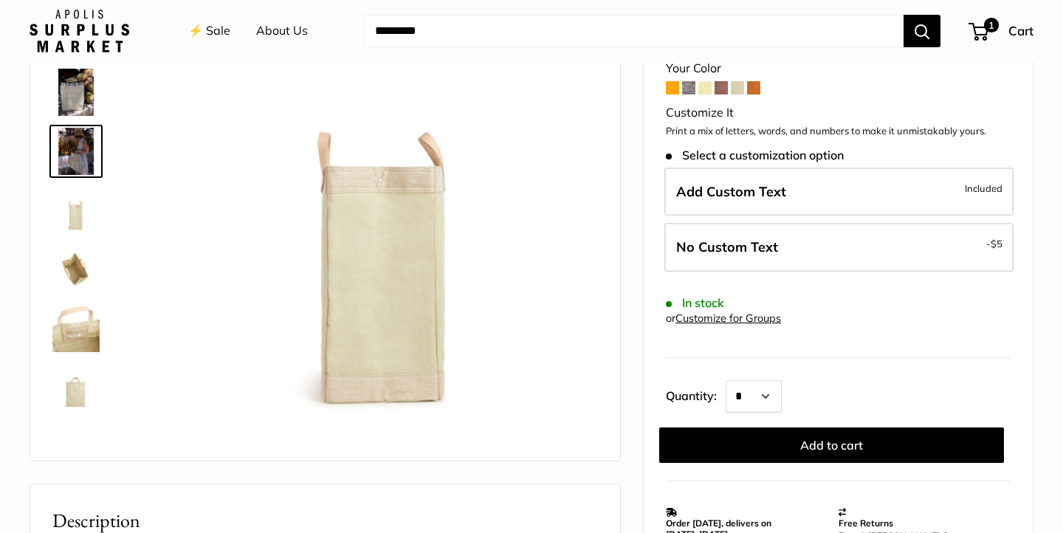
scroll to position [46, 0]
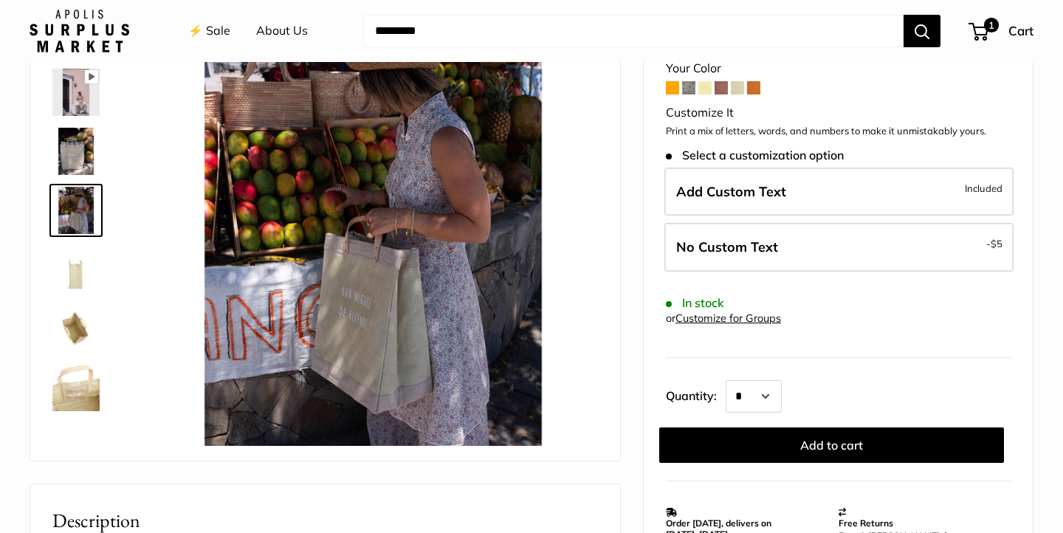
click at [87, 157] on img at bounding box center [75, 151] width 47 height 47
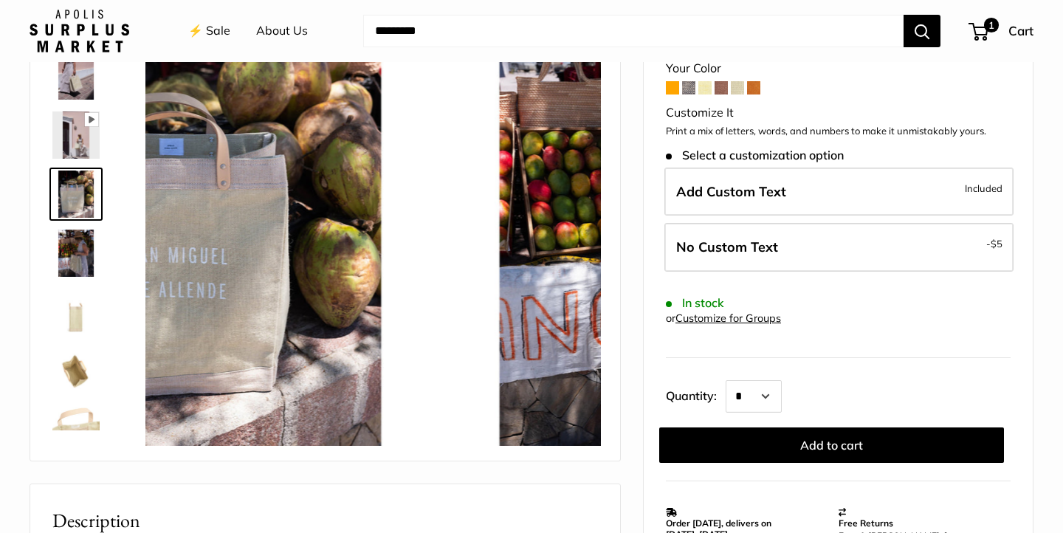
scroll to position [0, 0]
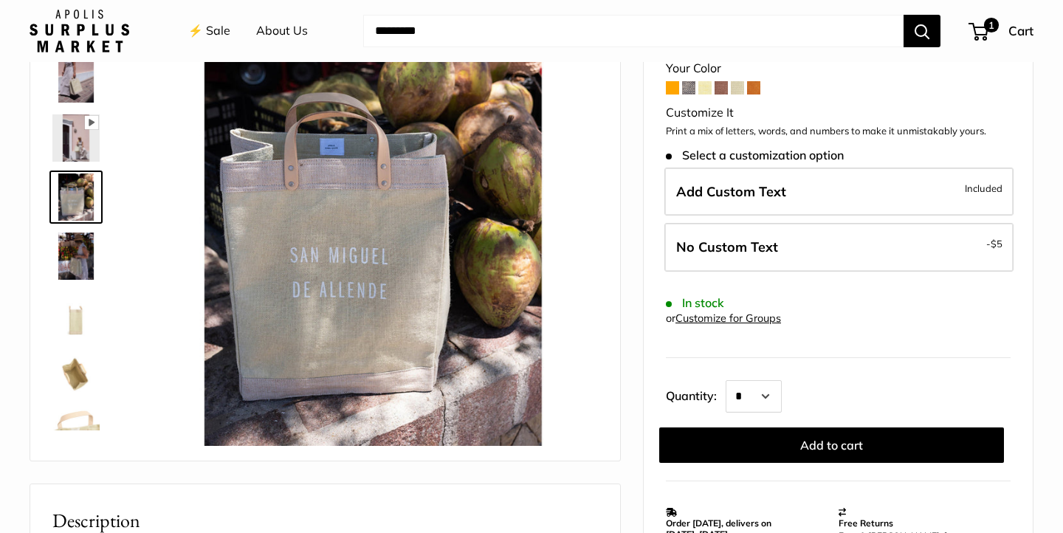
click at [83, 198] on img at bounding box center [75, 197] width 47 height 47
click at [80, 91] on img at bounding box center [75, 78] width 47 height 47
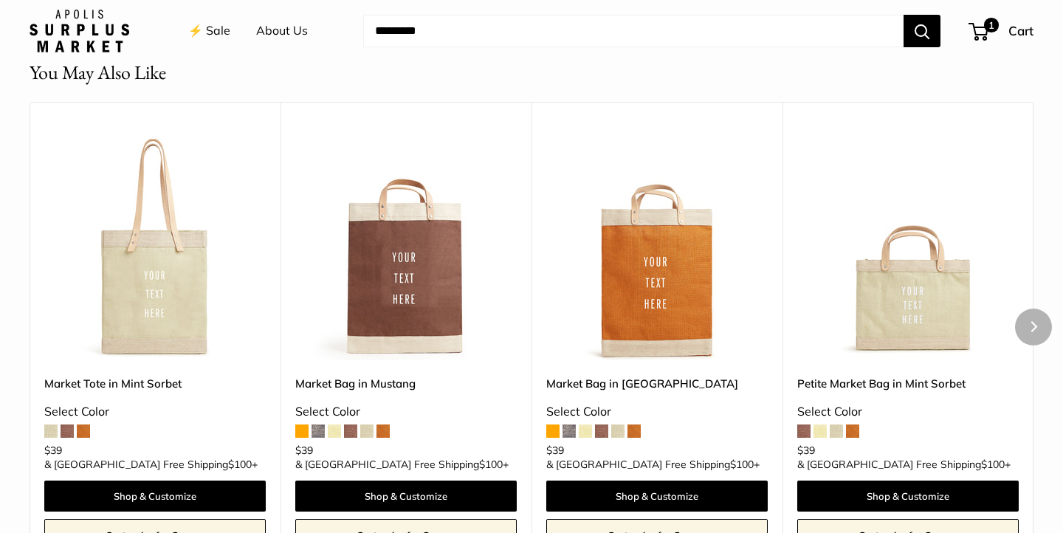
scroll to position [1329, 0]
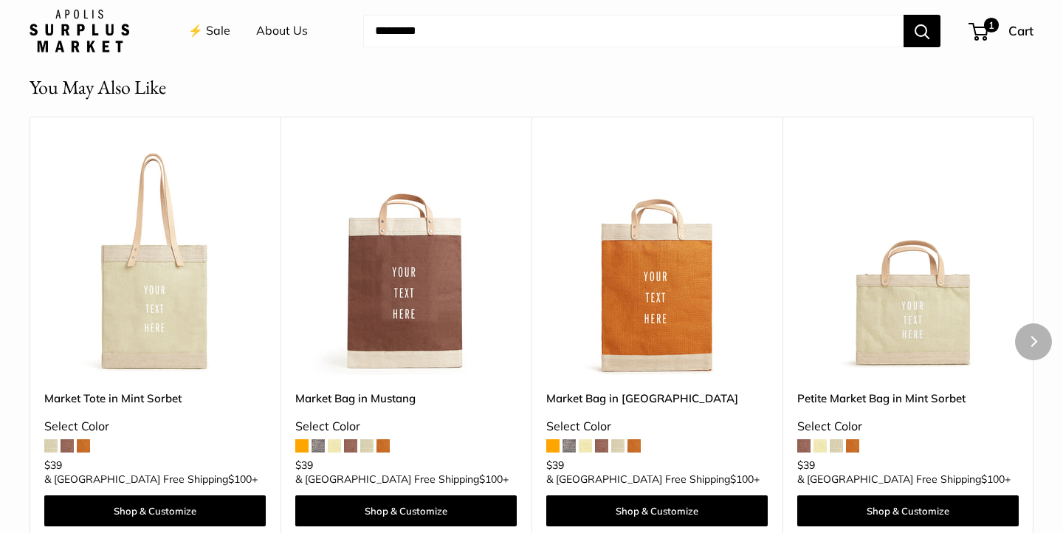
click at [0, 0] on img at bounding box center [0, 0] width 0 height 0
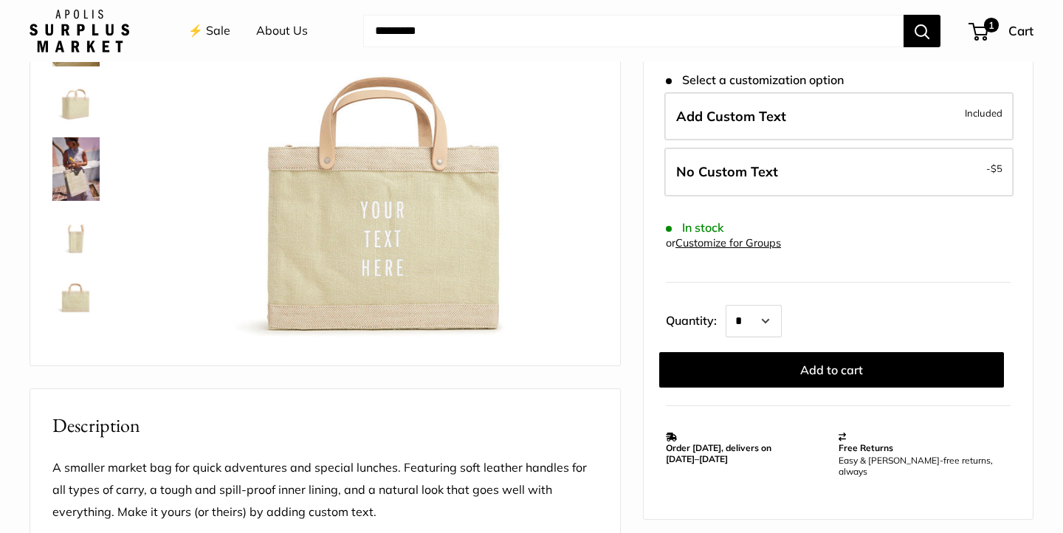
scroll to position [128, 0]
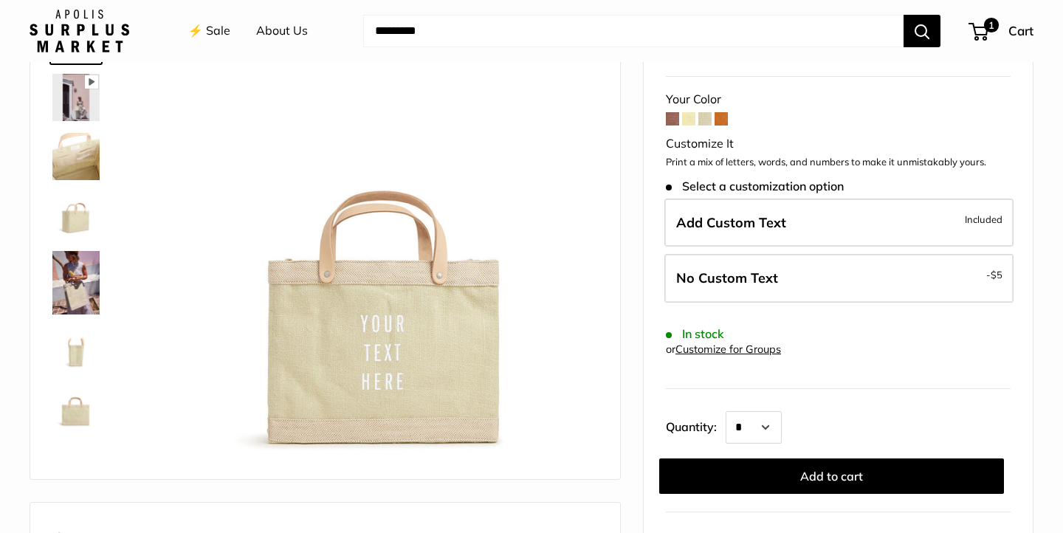
click at [80, 279] on img at bounding box center [75, 283] width 47 height 64
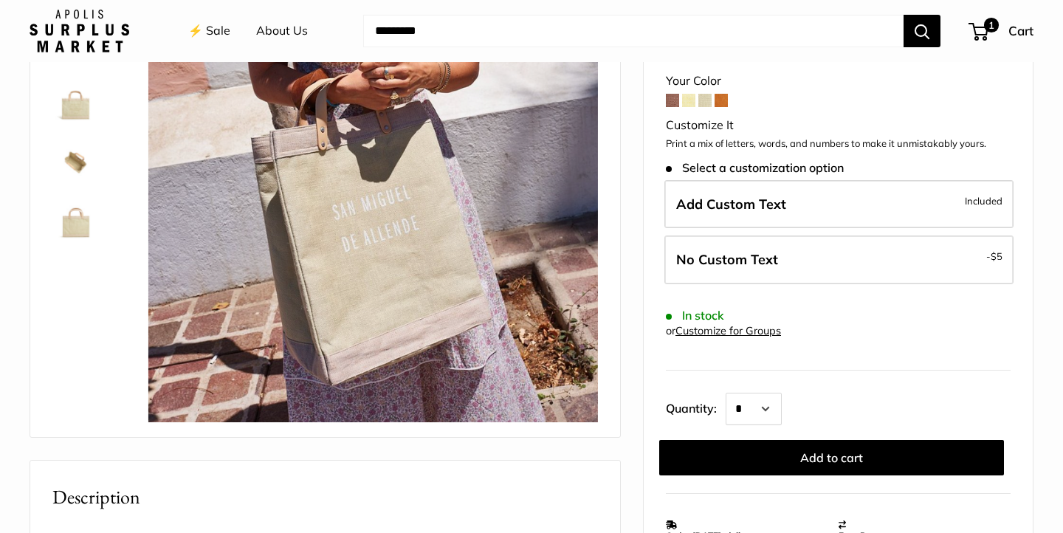
scroll to position [225, 0]
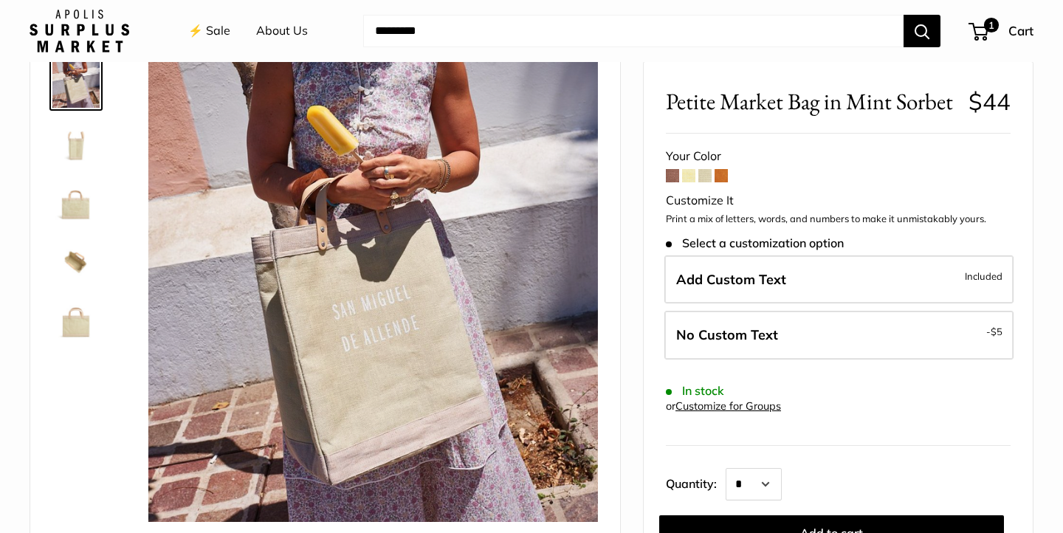
click at [92, 314] on img at bounding box center [75, 320] width 47 height 47
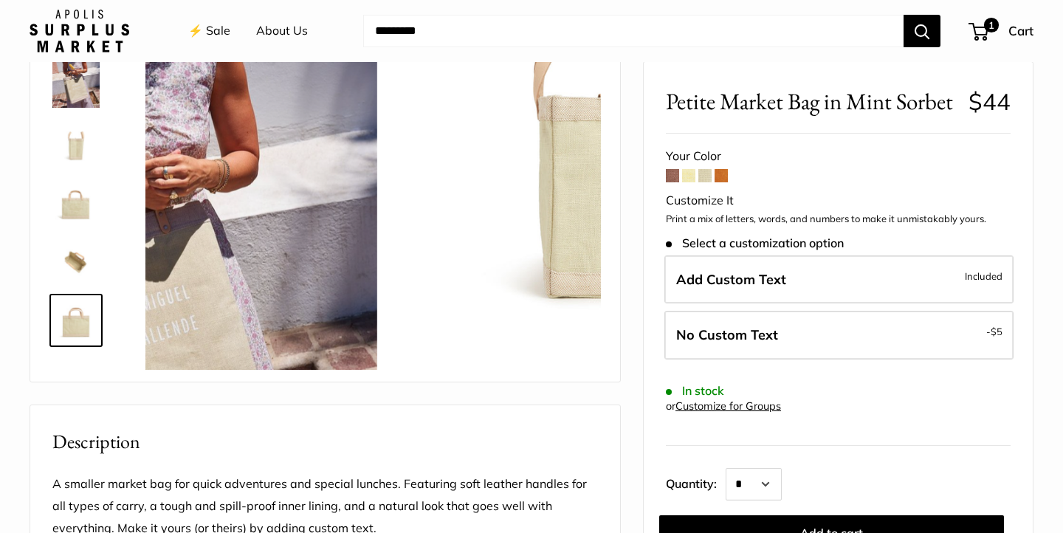
scroll to position [111, 0]
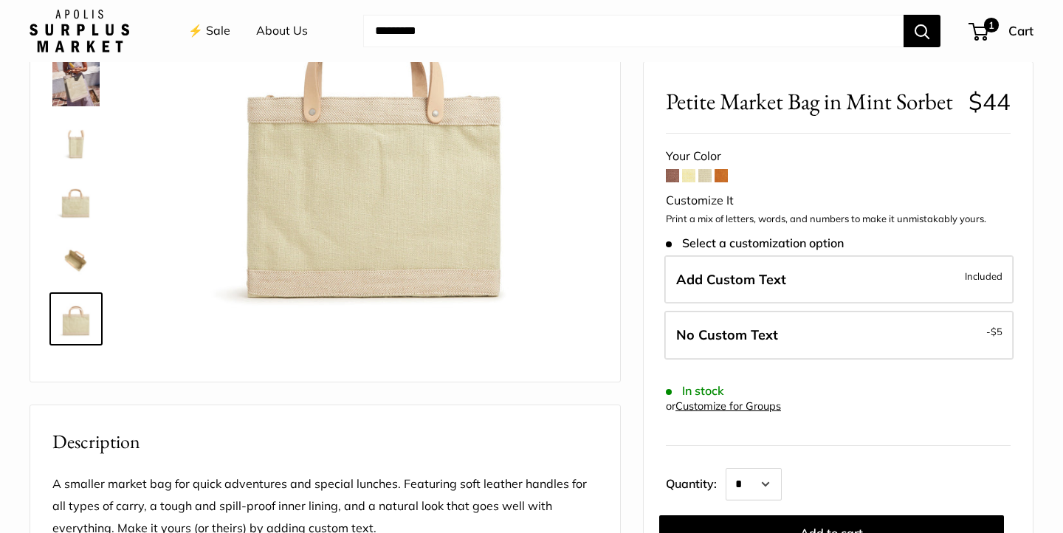
click at [75, 253] on img at bounding box center [75, 259] width 47 height 47
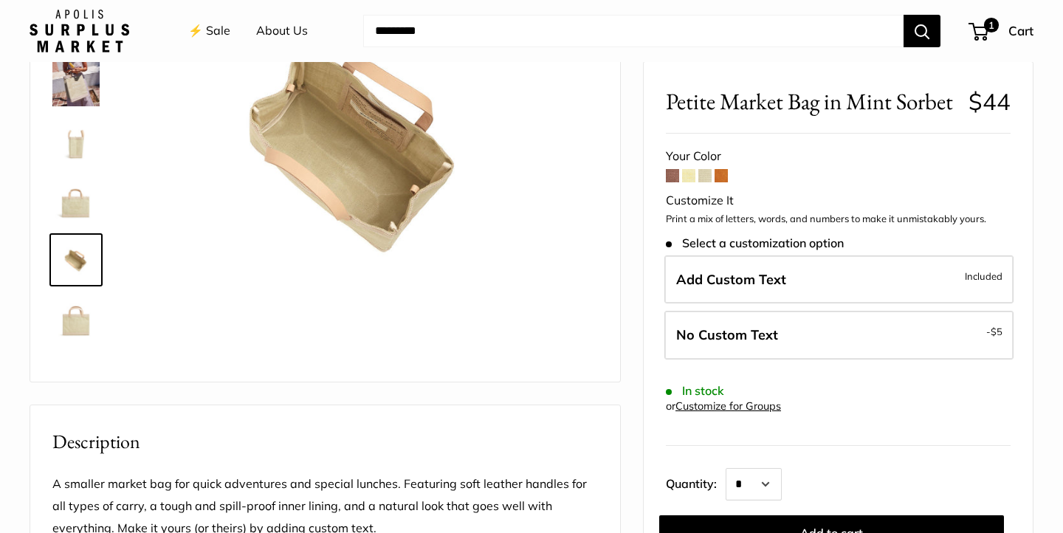
click at [70, 202] on img at bounding box center [75, 200] width 47 height 47
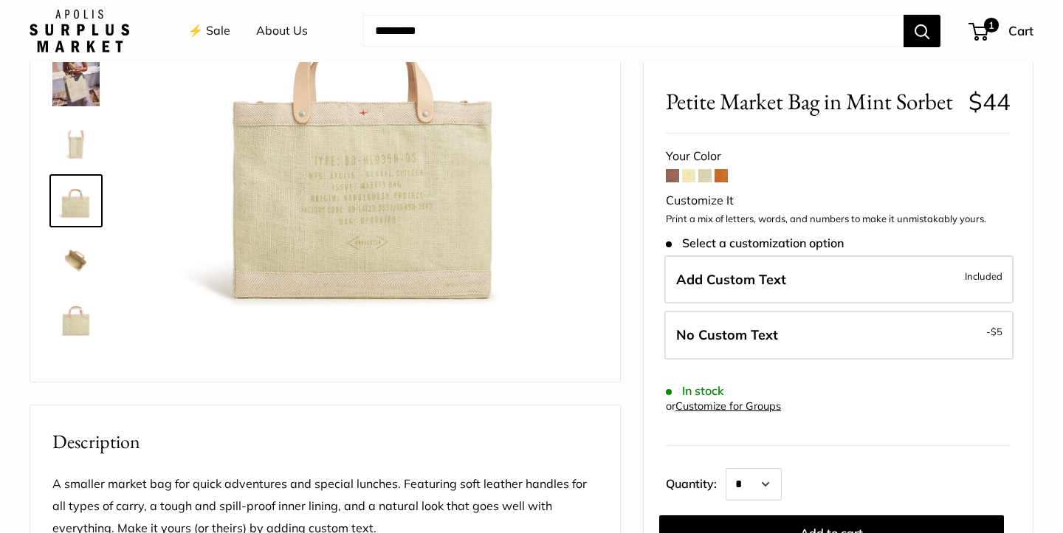
click at [74, 154] on img at bounding box center [75, 141] width 47 height 47
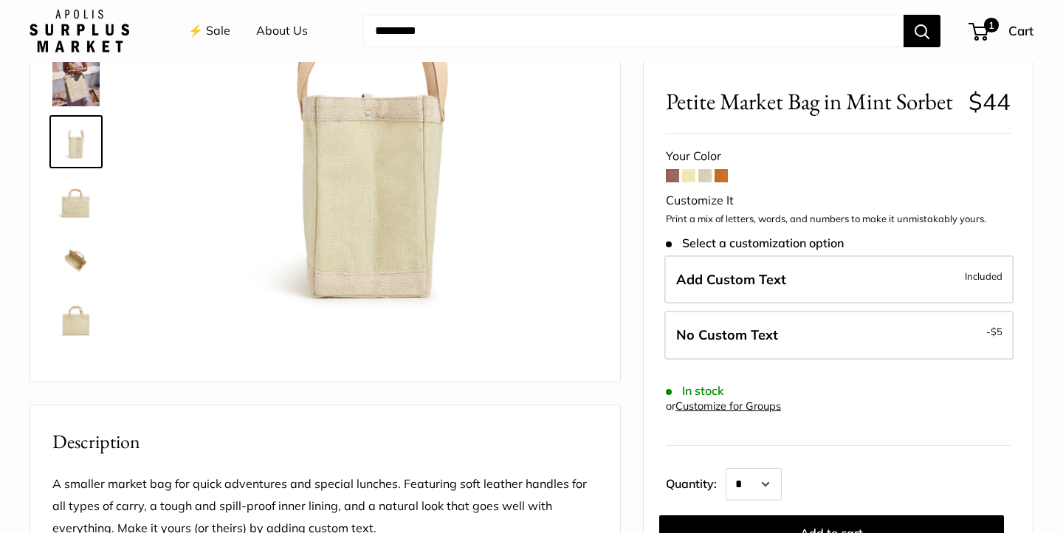
scroll to position [0, 0]
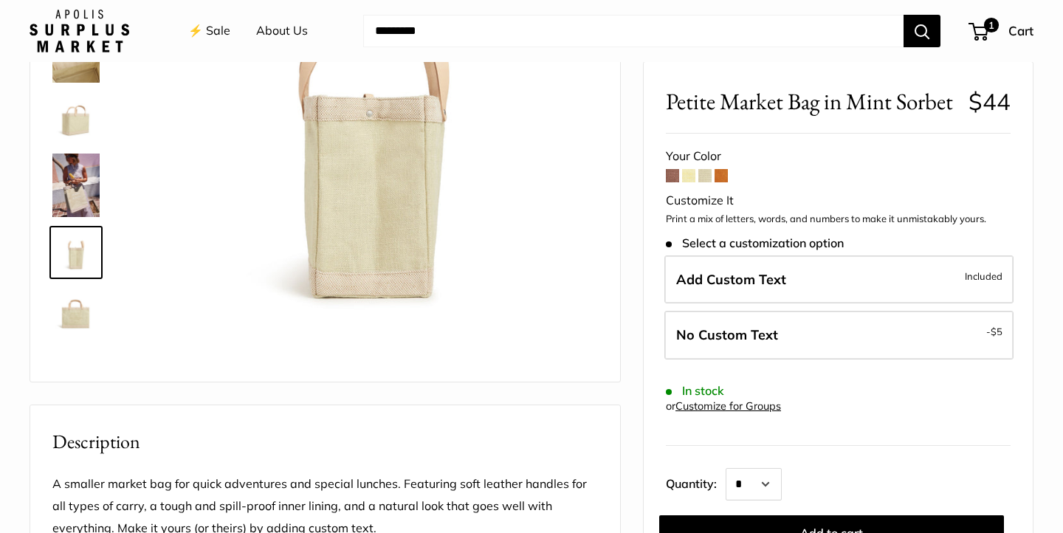
click at [86, 89] on div at bounding box center [82, 129] width 71 height 443
click at [710, 178] on span at bounding box center [705, 175] width 13 height 13
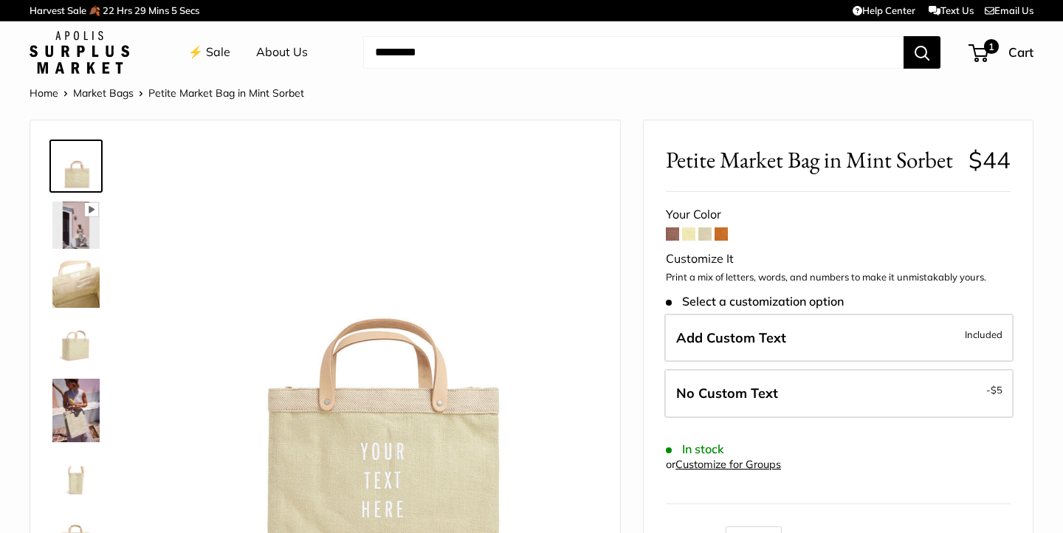
click at [690, 234] on span at bounding box center [688, 233] width 13 height 13
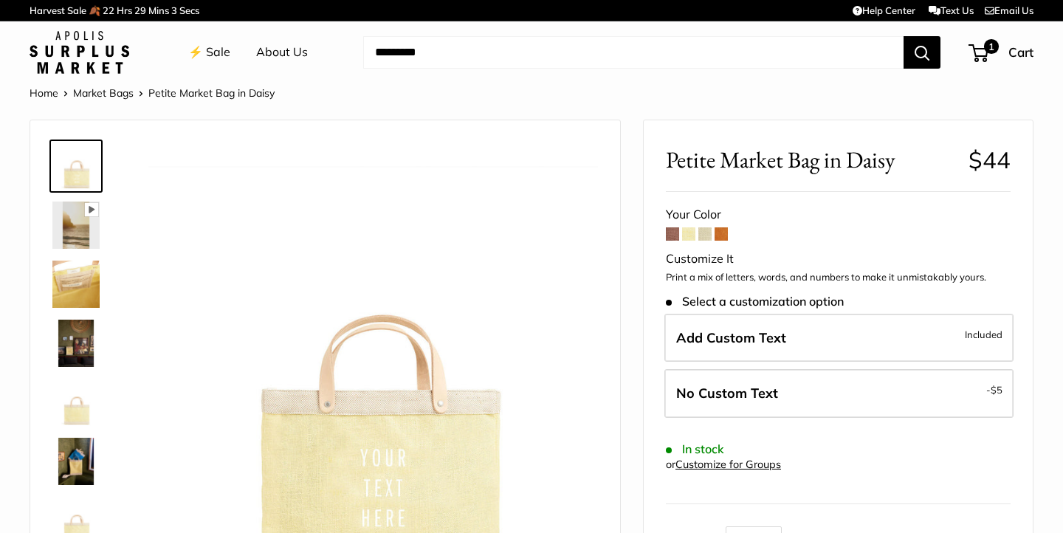
click at [670, 238] on span at bounding box center [672, 233] width 13 height 13
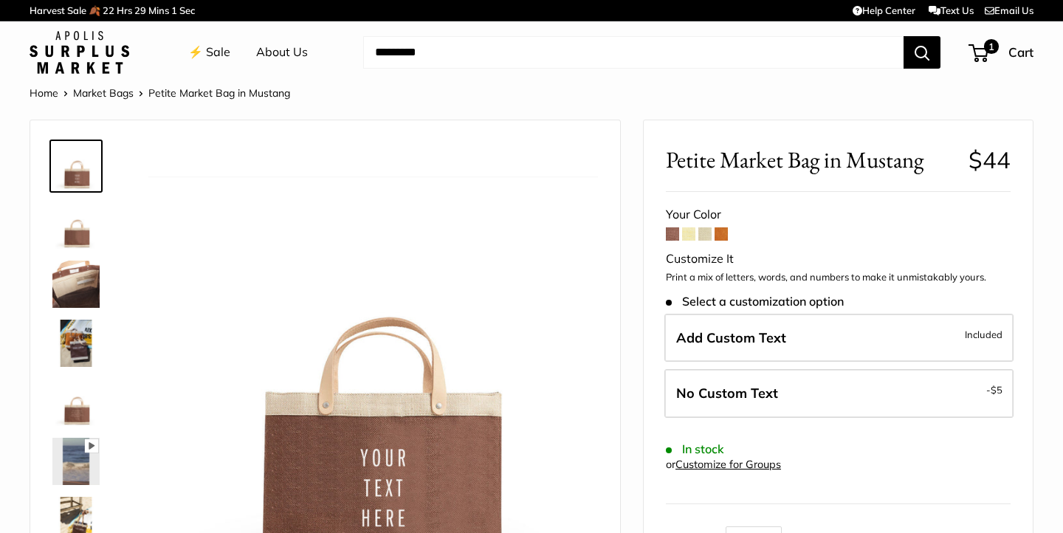
click at [724, 239] on span at bounding box center [721, 233] width 13 height 13
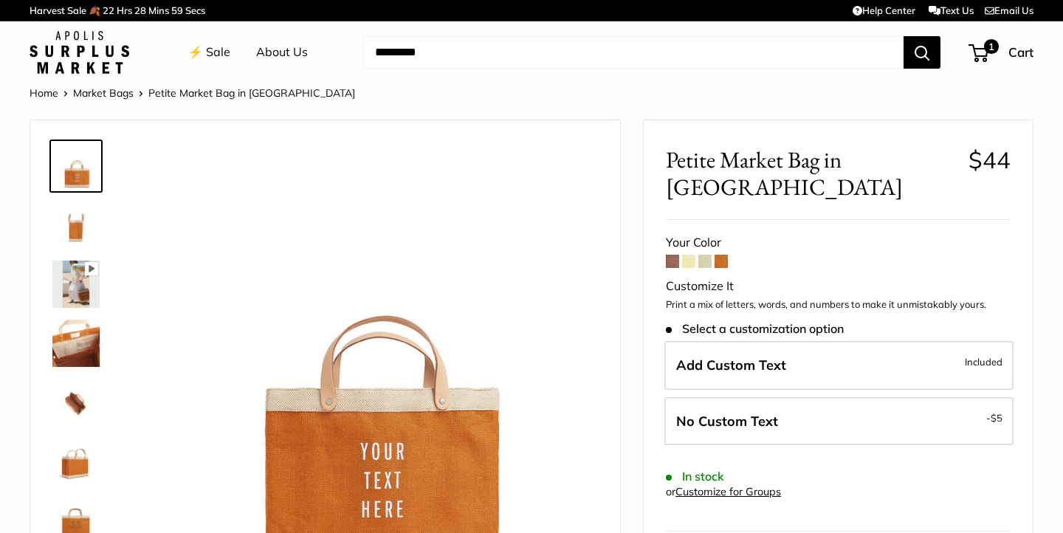
click at [707, 255] on span at bounding box center [705, 261] width 13 height 13
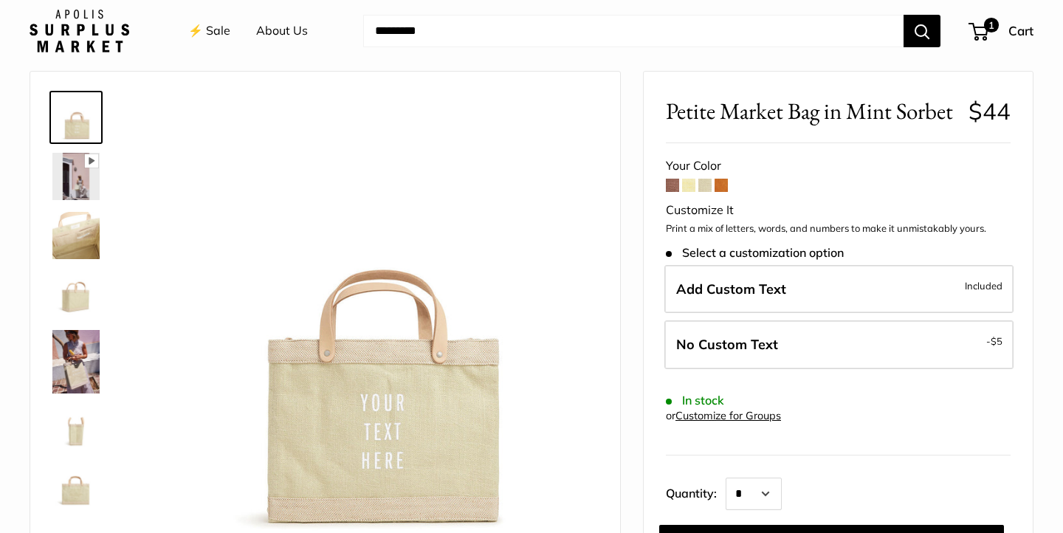
scroll to position [78, 0]
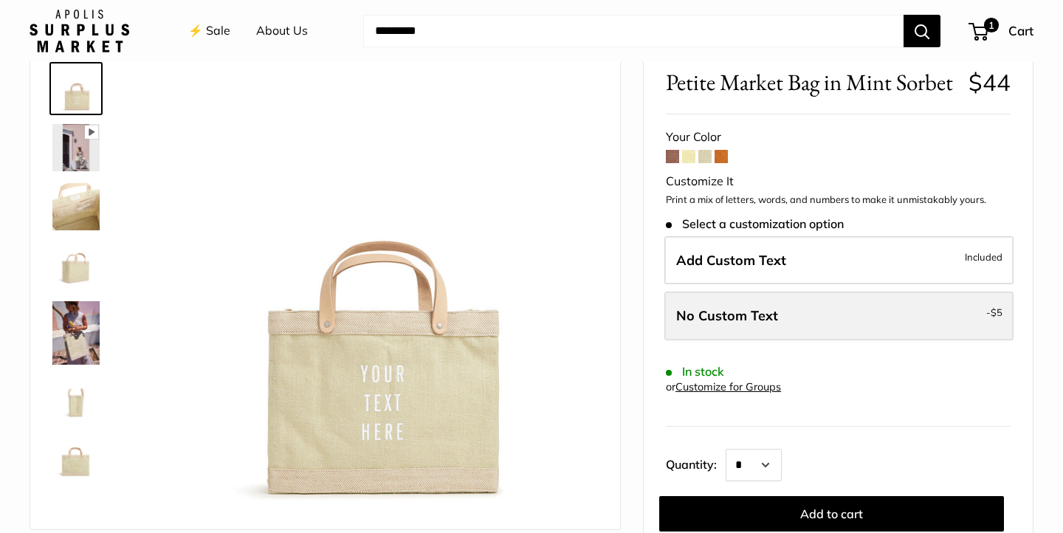
click at [845, 319] on label "No Custom Text - $5" at bounding box center [839, 316] width 349 height 49
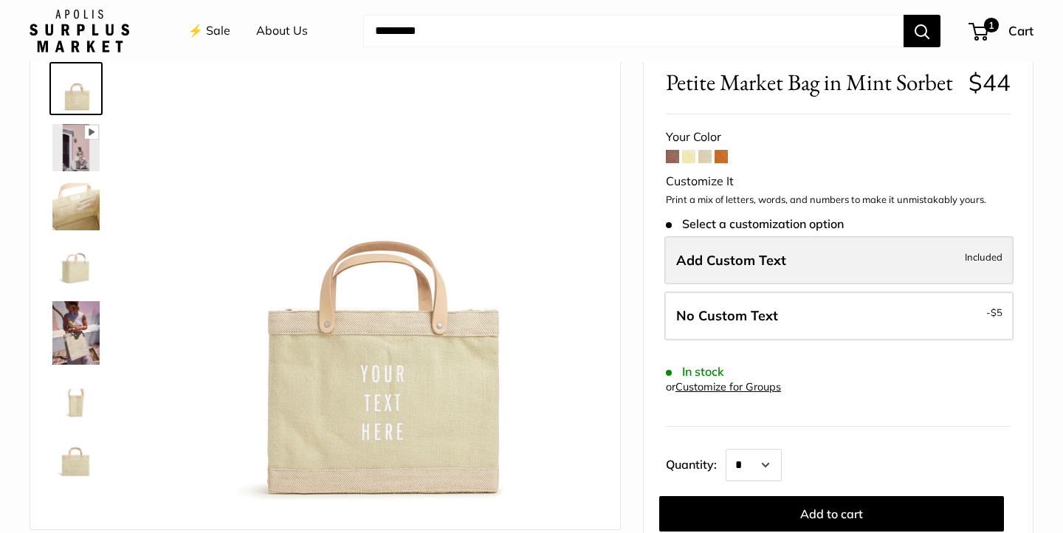
click at [851, 249] on label "Add Custom Text Included" at bounding box center [839, 260] width 349 height 49
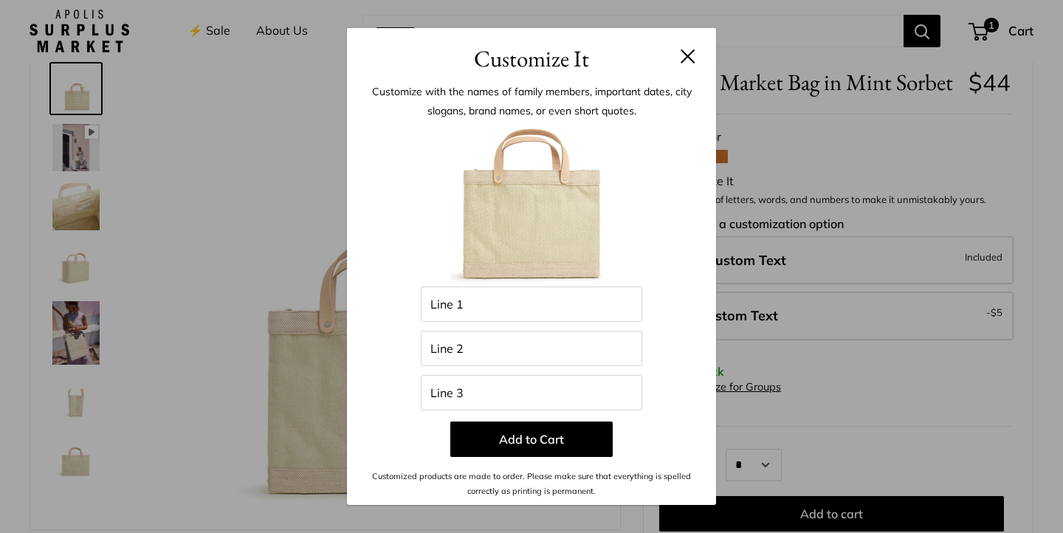
click at [685, 52] on button at bounding box center [688, 56] width 15 height 15
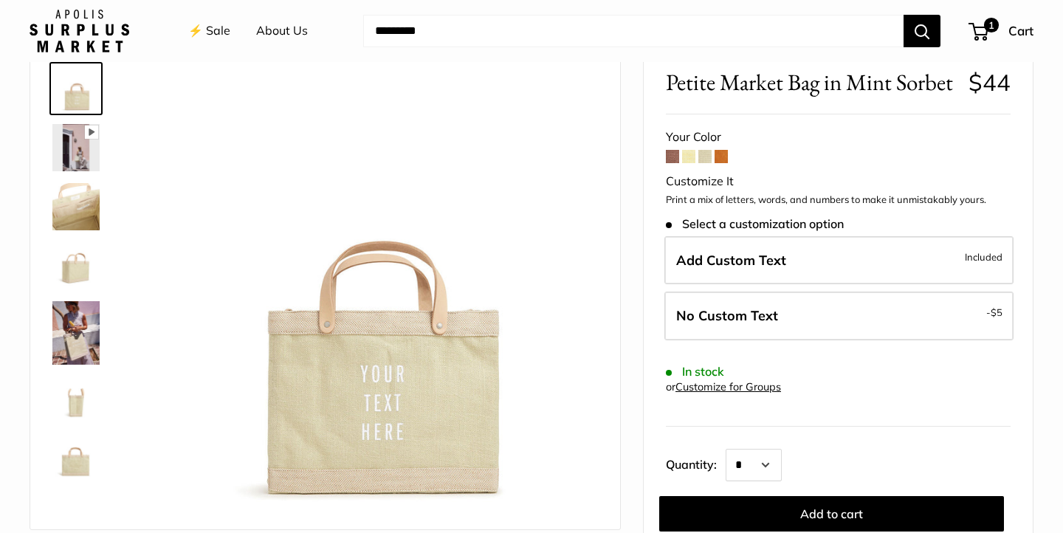
click at [69, 203] on img at bounding box center [75, 206] width 47 height 47
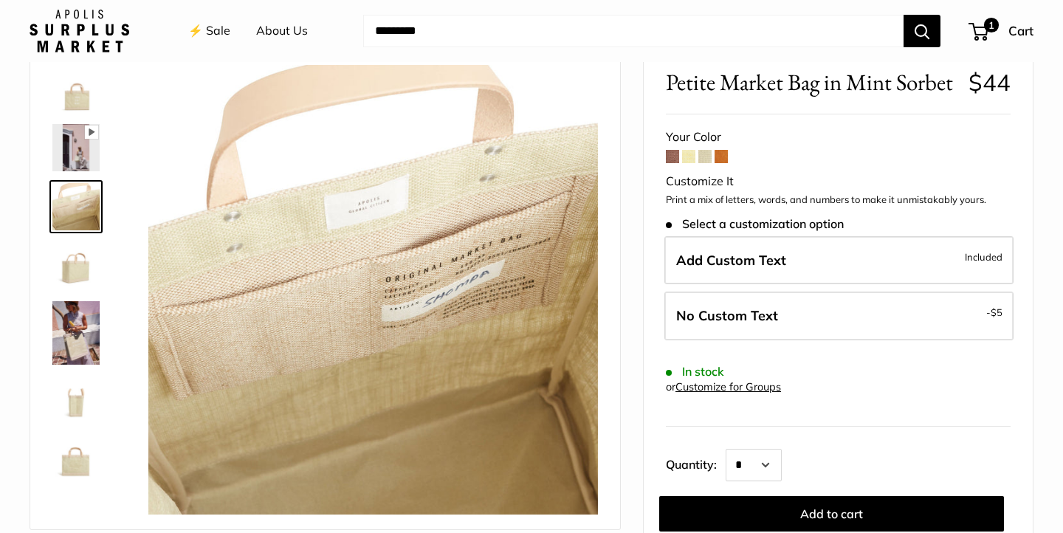
click at [79, 283] on img at bounding box center [75, 265] width 47 height 47
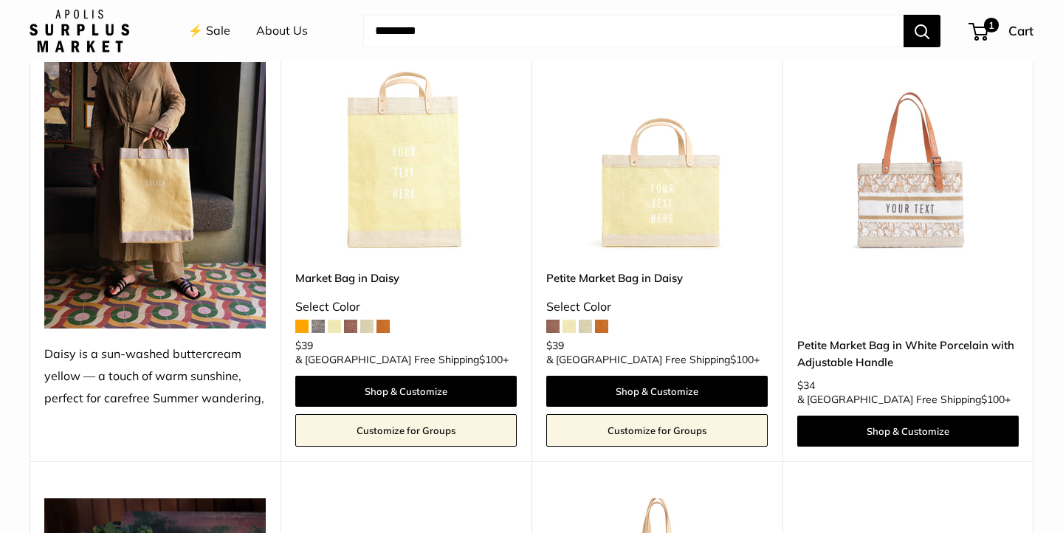
scroll to position [1667, 0]
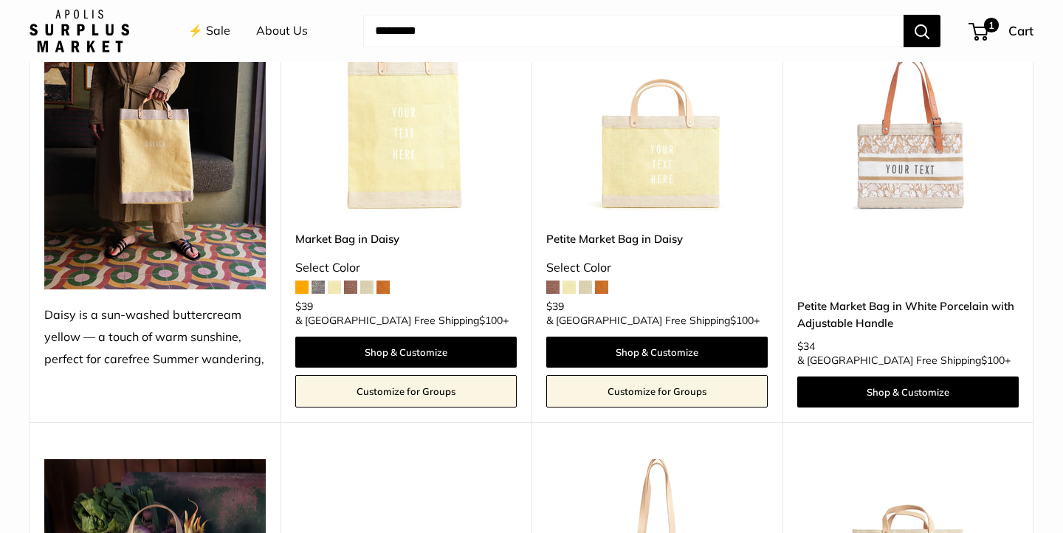
click at [0, 0] on img at bounding box center [0, 0] width 0 height 0
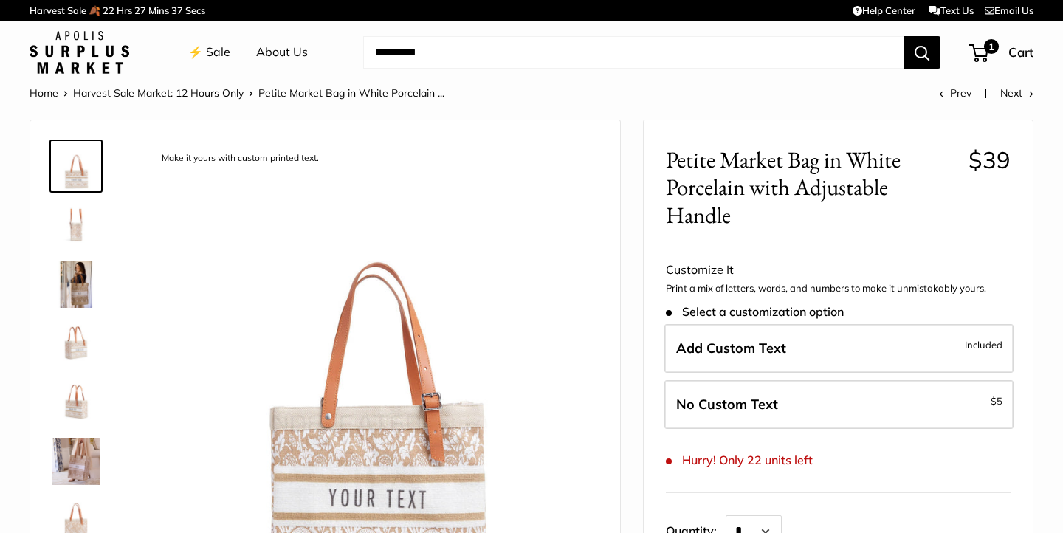
scroll to position [168, 0]
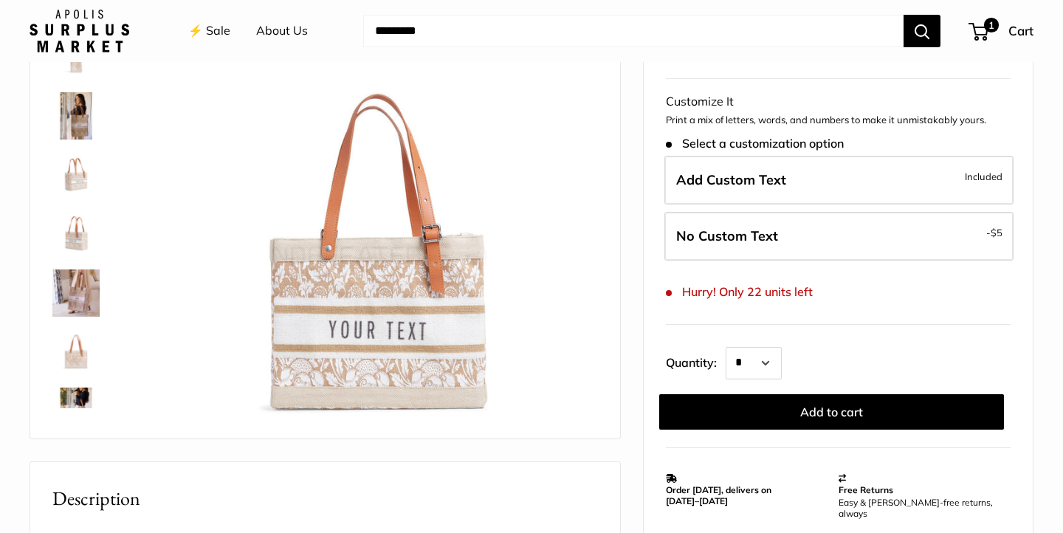
click at [41, 184] on div "Make it yours with custom printed text. Transform your everyday errands into mo…" at bounding box center [325, 195] width 590 height 487
click at [69, 183] on img at bounding box center [75, 174] width 47 height 47
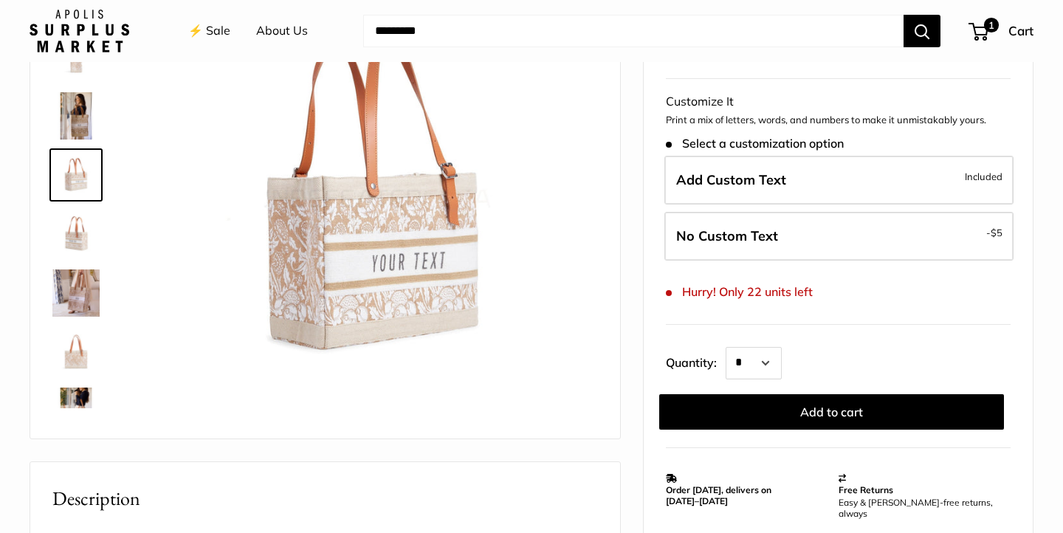
click at [80, 244] on img at bounding box center [75, 233] width 47 height 47
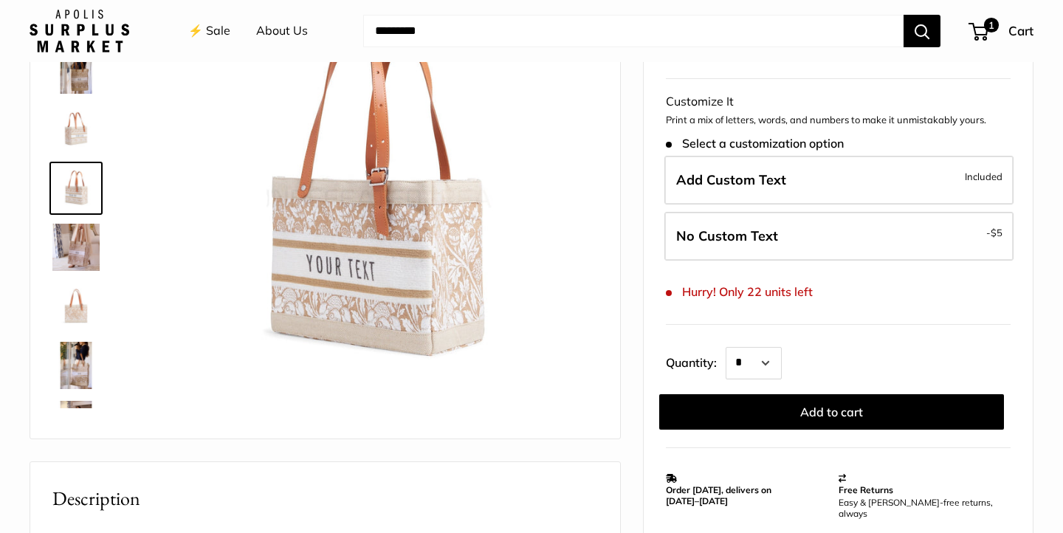
click at [80, 244] on img at bounding box center [75, 247] width 47 height 47
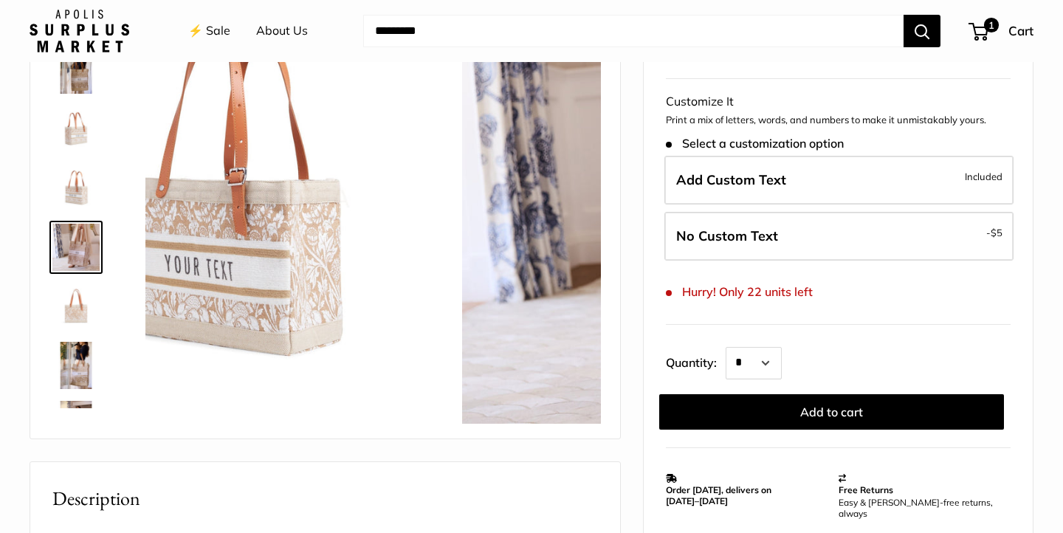
scroll to position [105, 0]
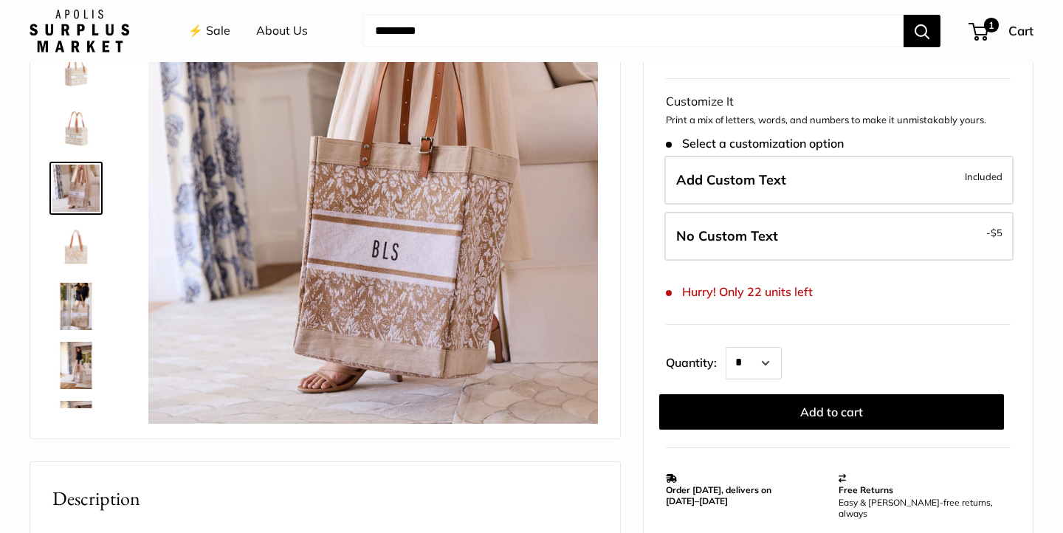
click at [80, 244] on img at bounding box center [75, 247] width 47 height 47
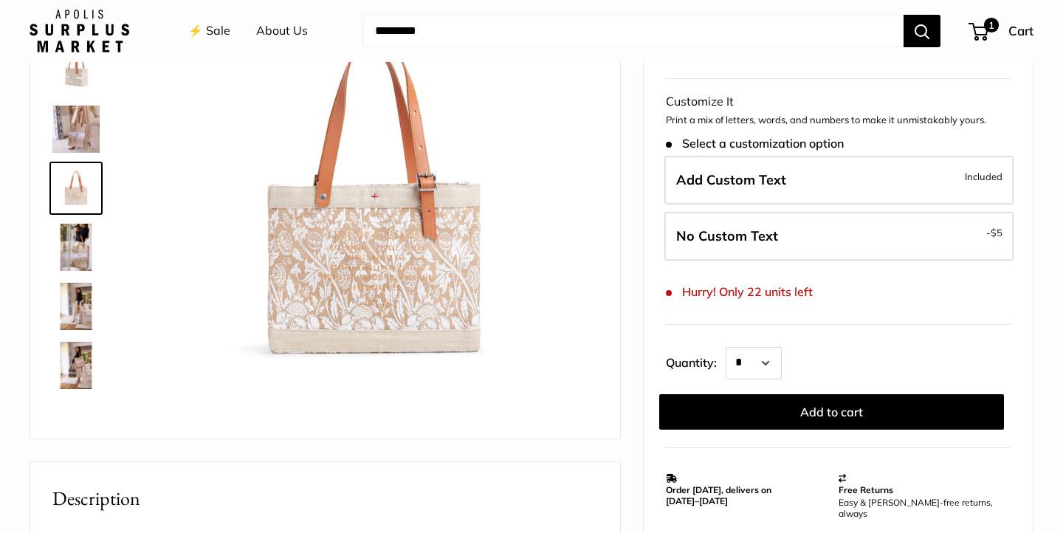
click at [80, 257] on img at bounding box center [75, 247] width 47 height 47
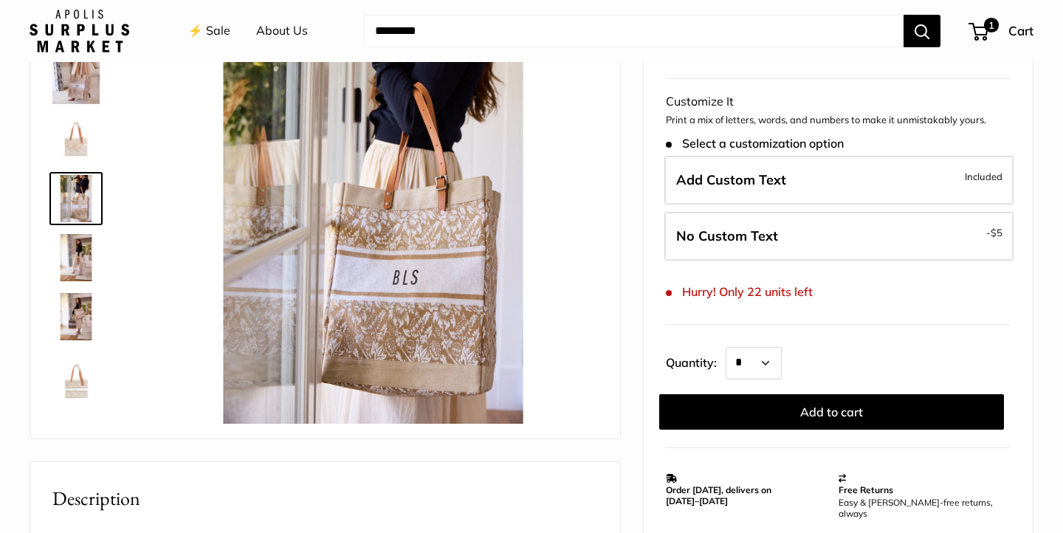
click at [79, 274] on img at bounding box center [75, 257] width 47 height 47
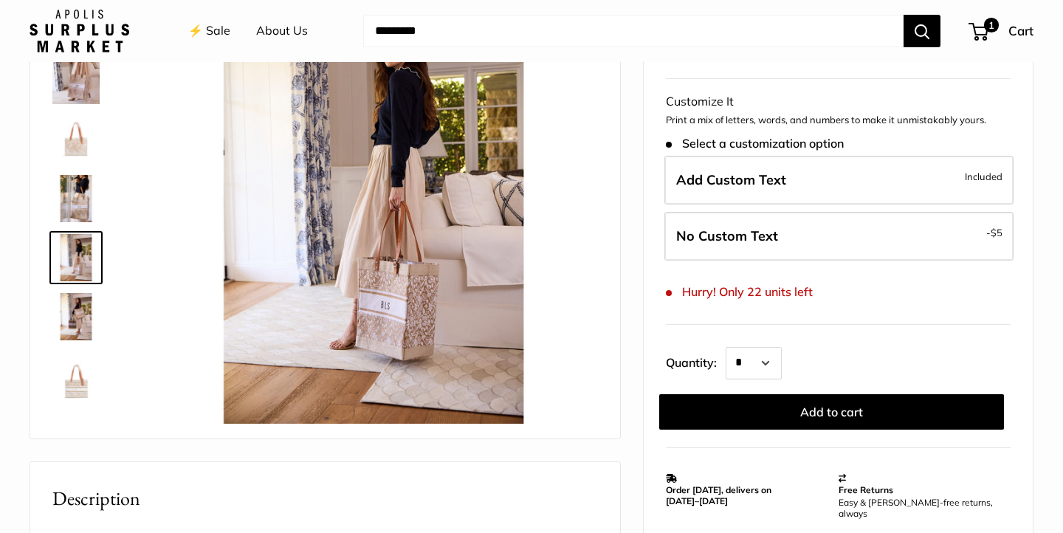
click at [79, 286] on div at bounding box center [82, 186] width 71 height 443
click at [78, 304] on img at bounding box center [75, 316] width 47 height 47
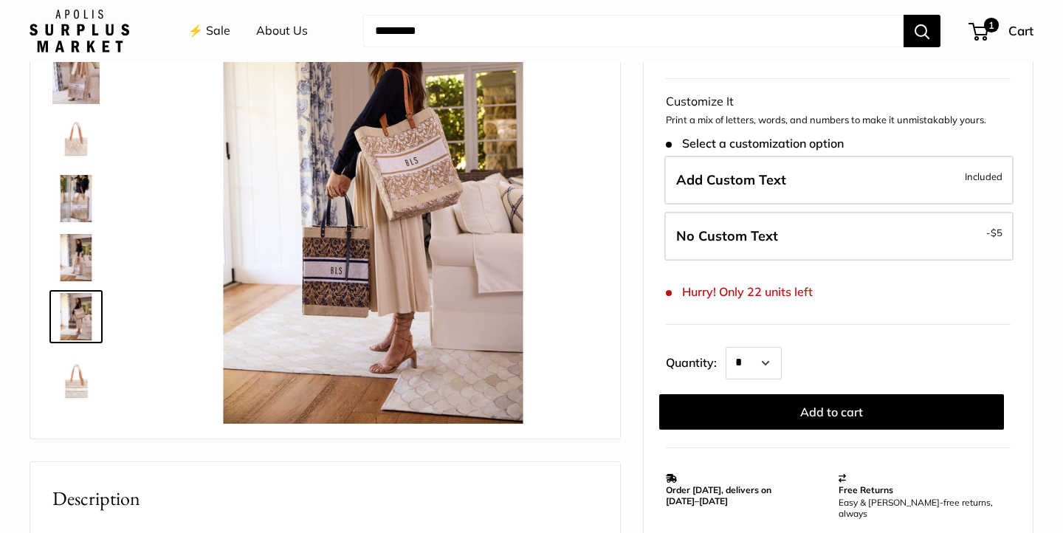
click at [77, 379] on img at bounding box center [75, 375] width 47 height 47
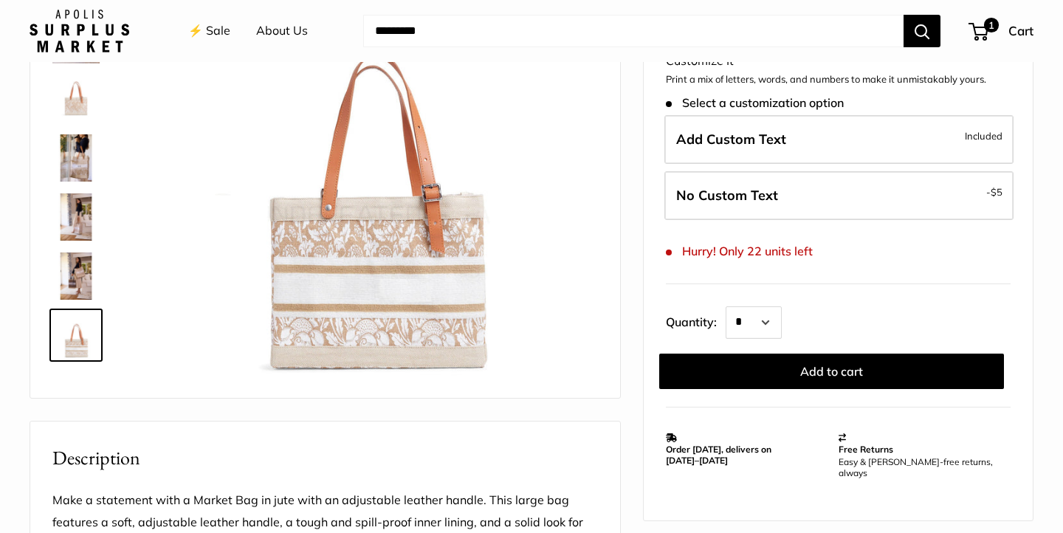
scroll to position [418, 0]
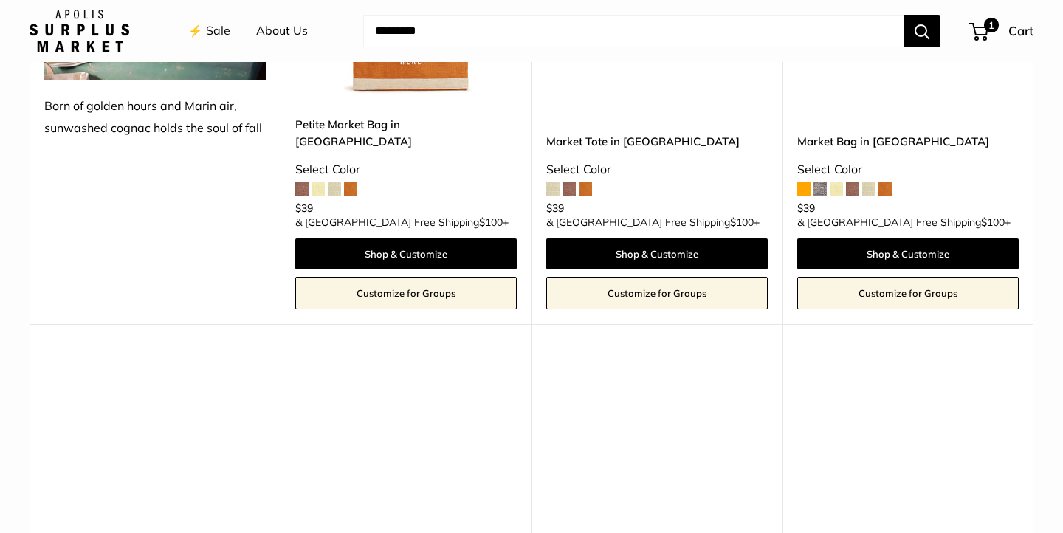
scroll to position [1946, 0]
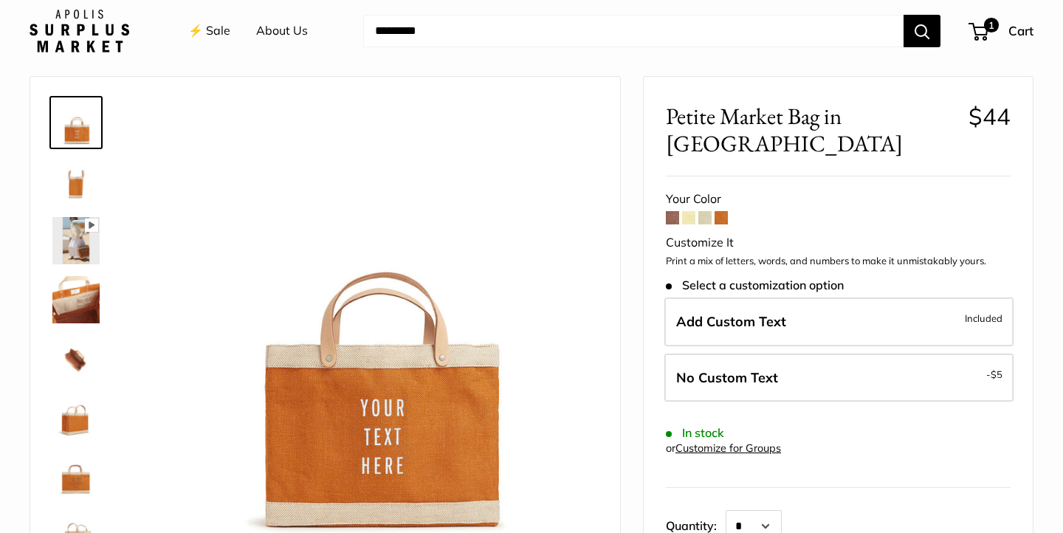
scroll to position [44, 0]
click at [78, 183] on img at bounding box center [75, 180] width 47 height 47
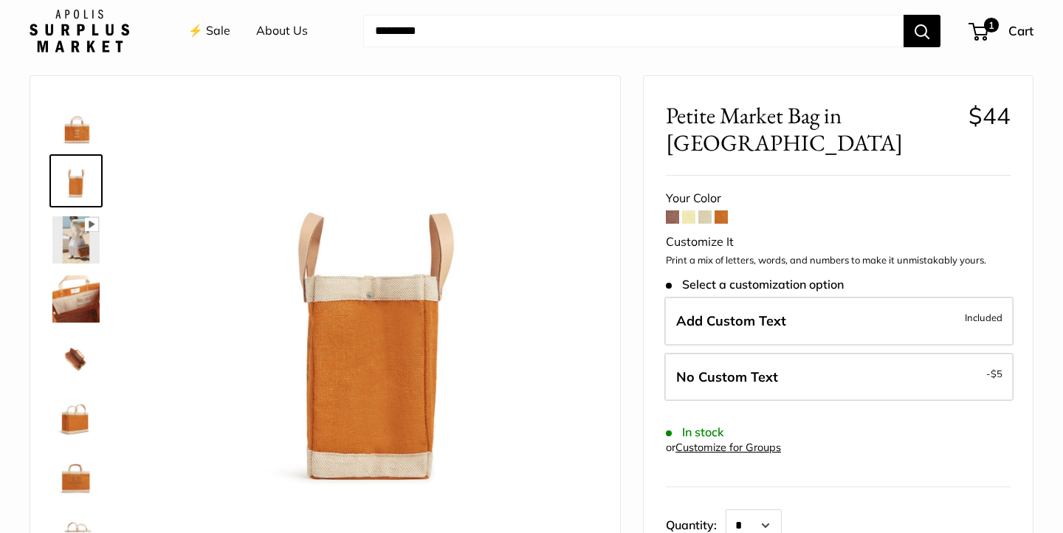
click at [64, 306] on img at bounding box center [75, 298] width 47 height 47
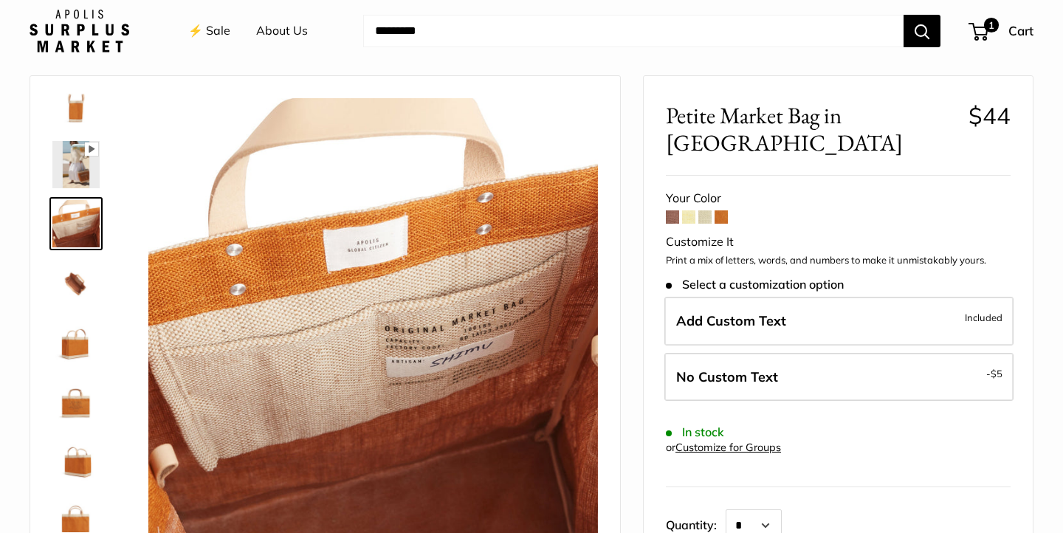
click at [69, 307] on link at bounding box center [75, 282] width 53 height 53
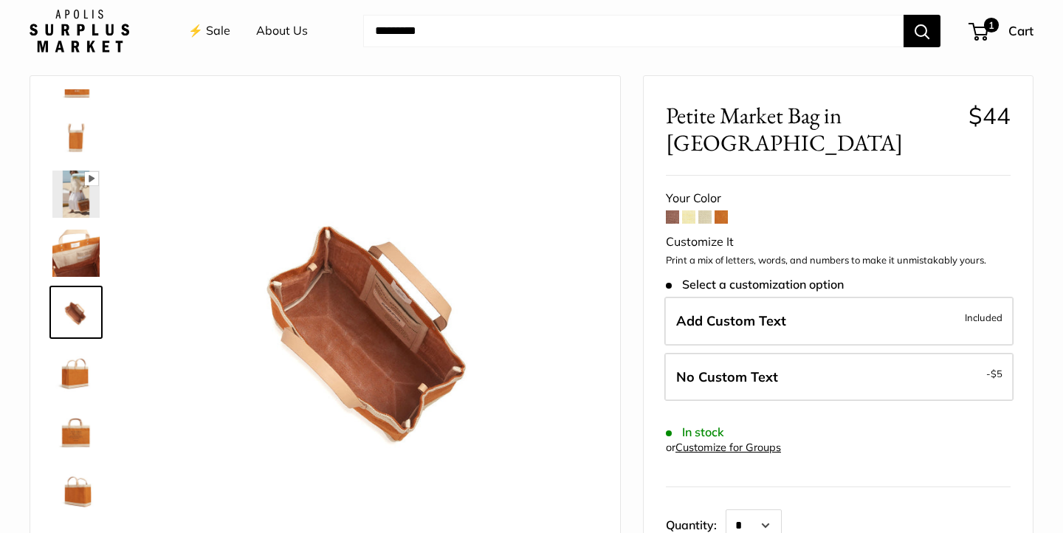
click at [75, 363] on img at bounding box center [75, 371] width 47 height 47
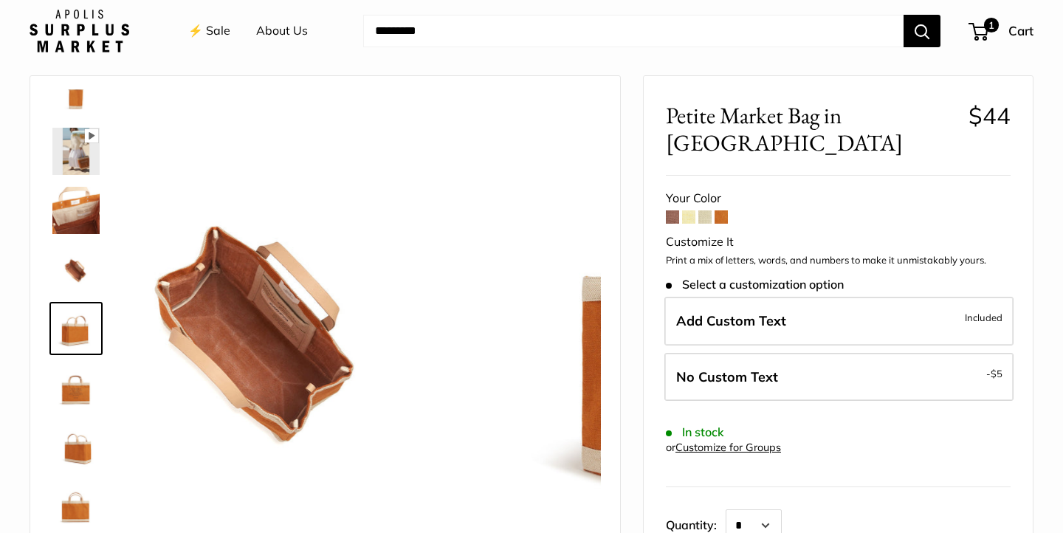
scroll to position [95, 0]
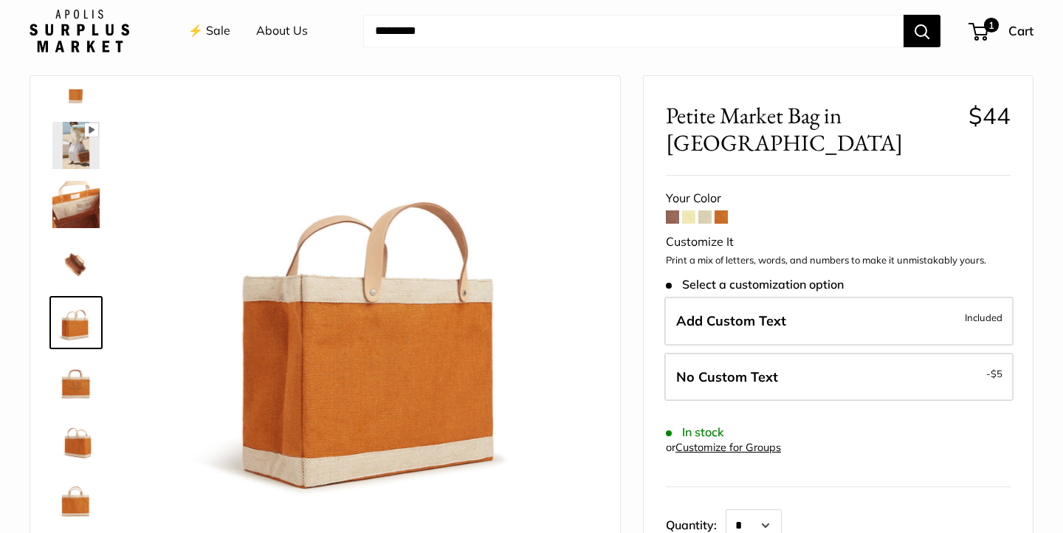
click at [74, 429] on img at bounding box center [75, 440] width 47 height 47
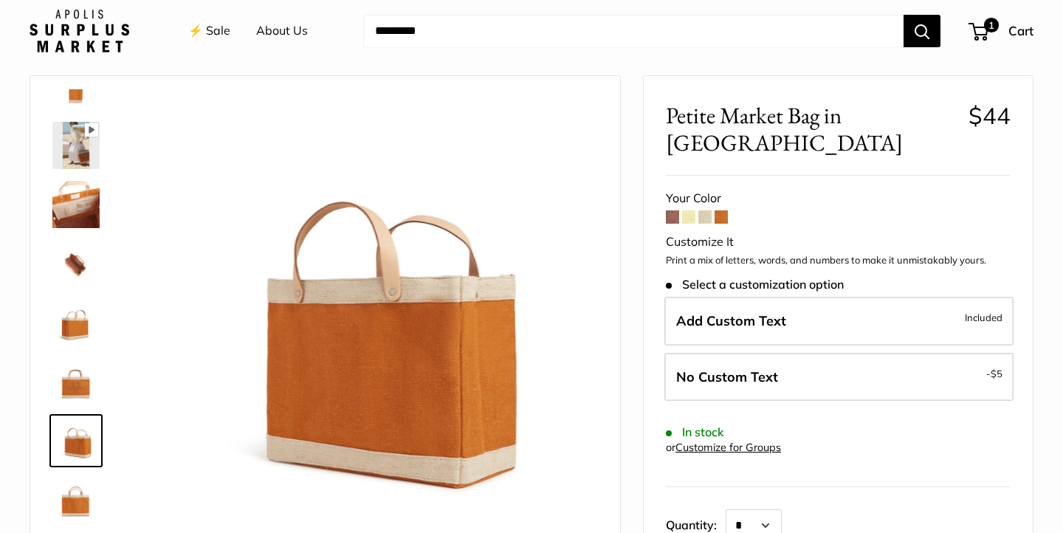
click at [75, 478] on img at bounding box center [75, 499] width 47 height 47
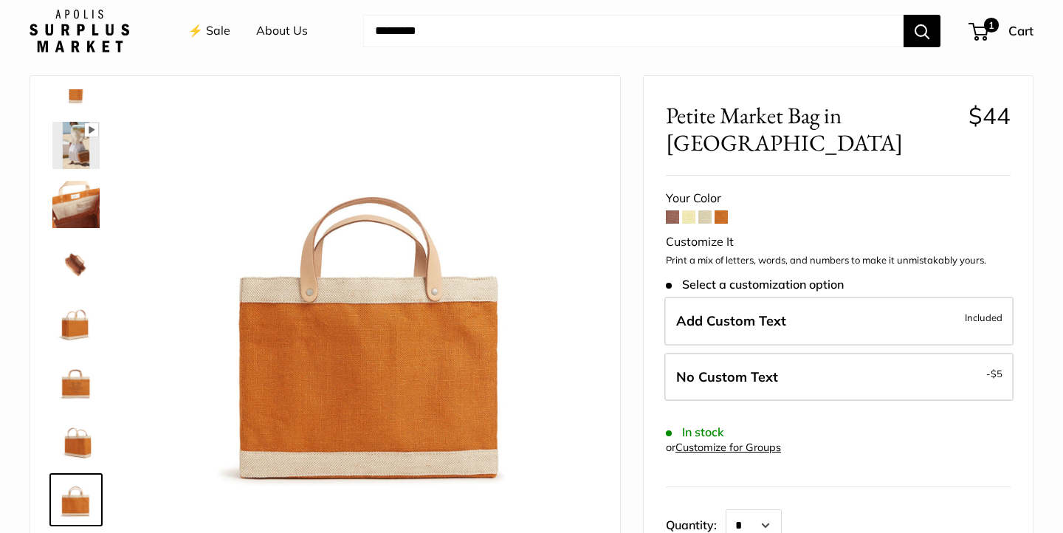
click at [76, 179] on link at bounding box center [75, 204] width 53 height 53
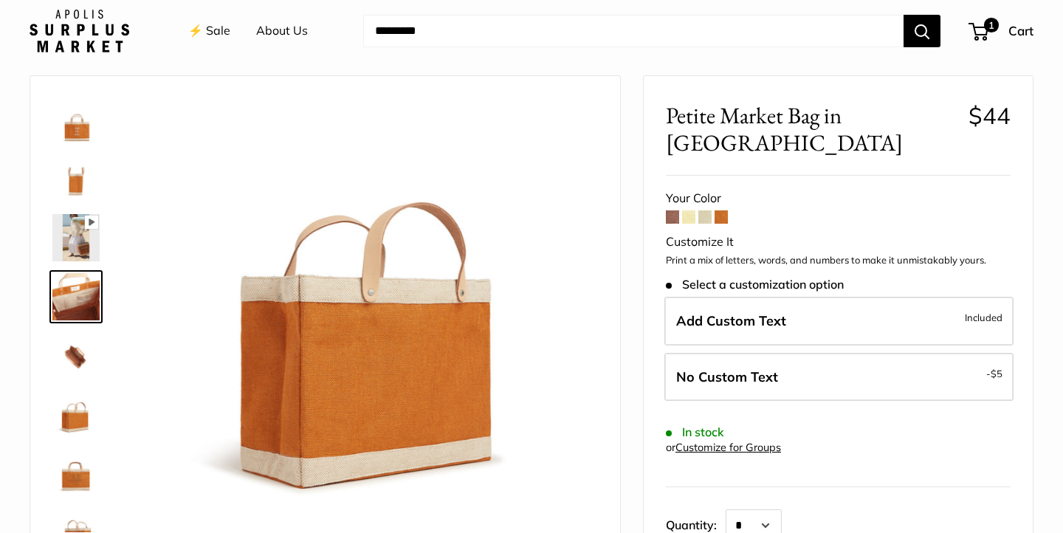
scroll to position [0, 0]
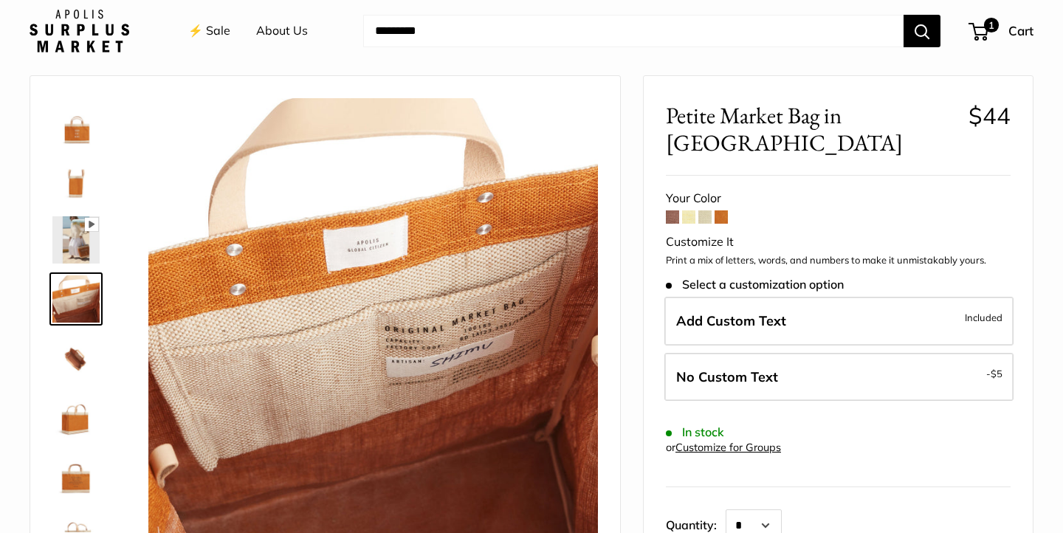
click at [73, 236] on img at bounding box center [75, 239] width 47 height 47
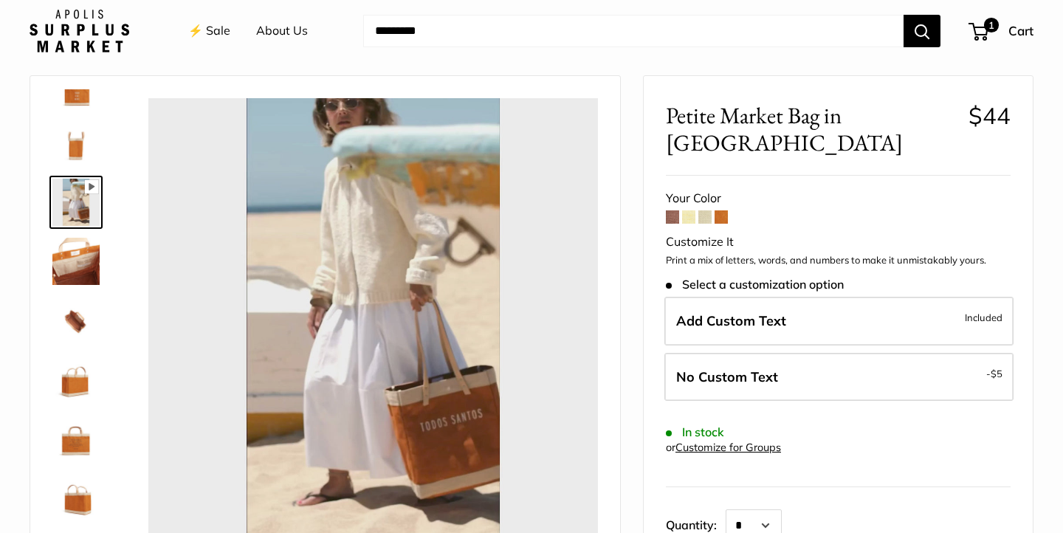
scroll to position [39, 0]
type input "*****"
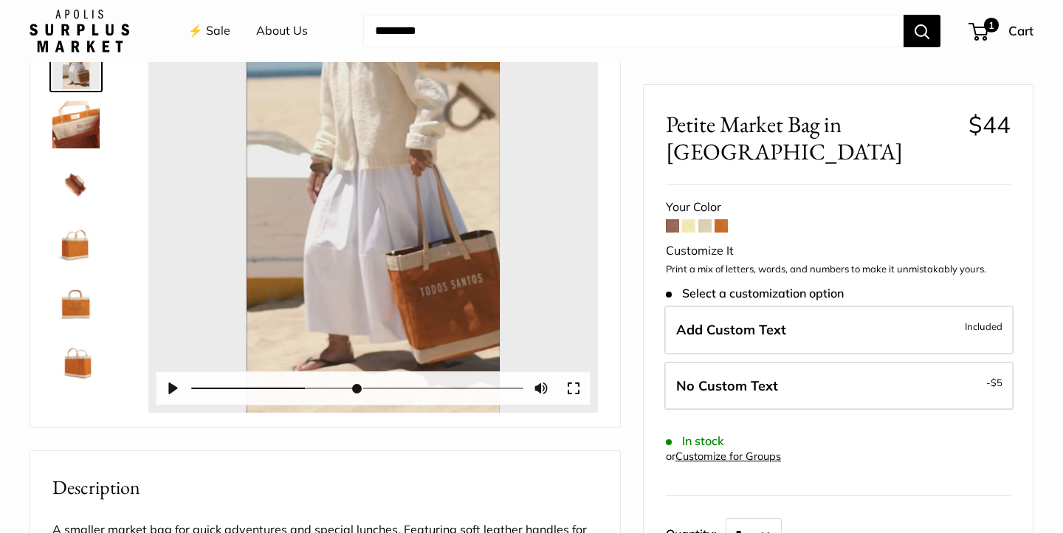
scroll to position [52, 0]
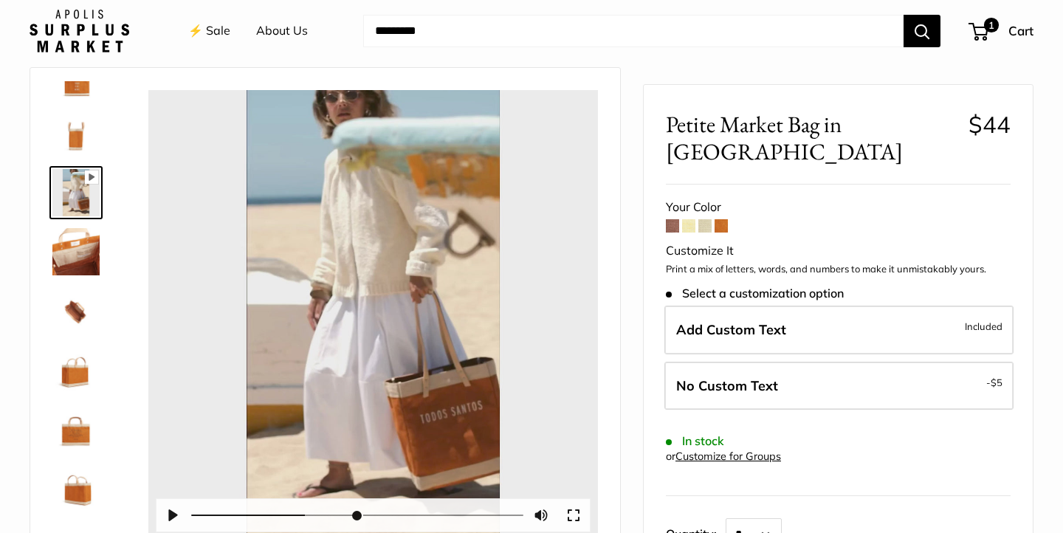
click at [699, 219] on span at bounding box center [705, 225] width 13 height 13
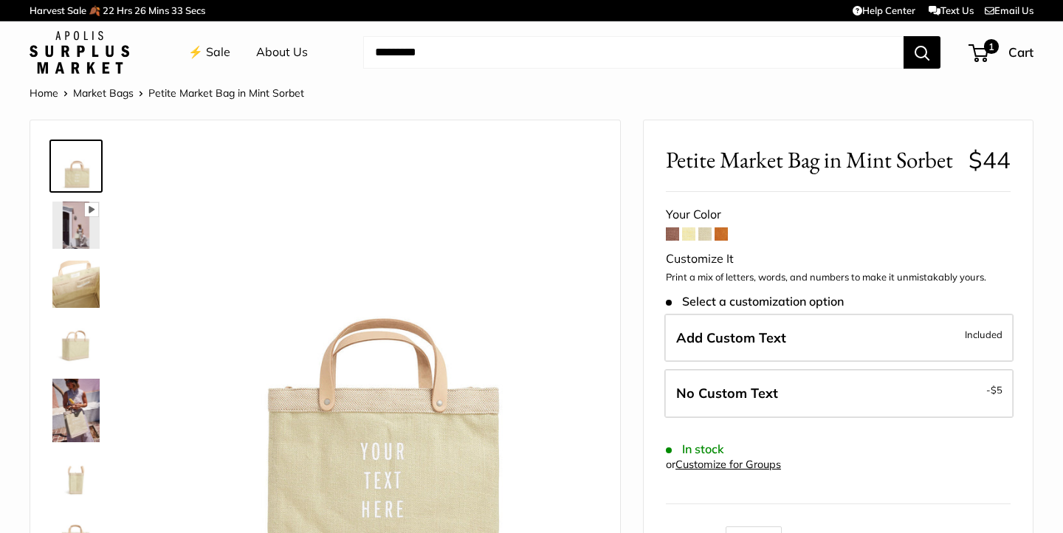
click at [707, 236] on span at bounding box center [705, 233] width 13 height 13
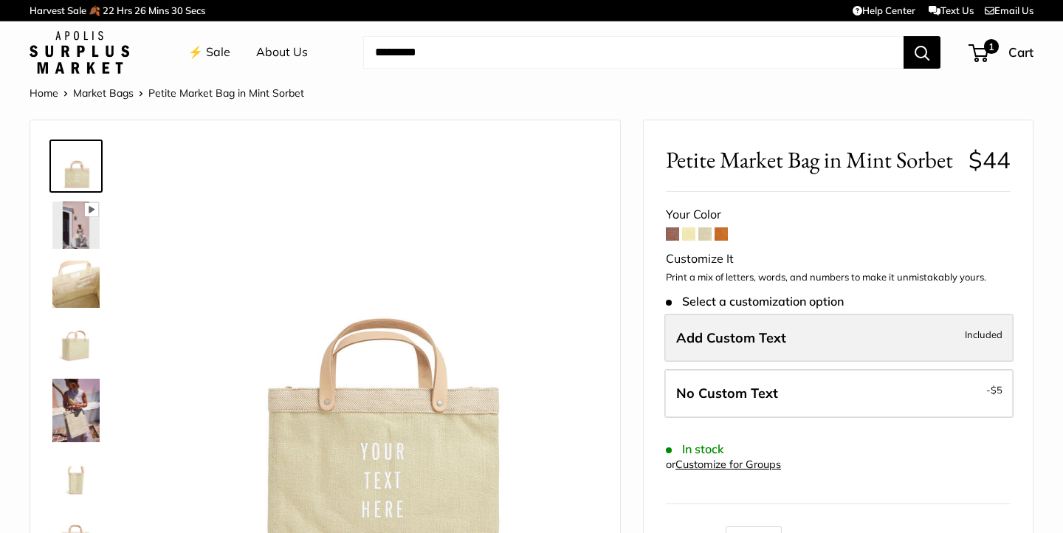
click at [785, 342] on label "Add Custom Text Included" at bounding box center [839, 338] width 349 height 49
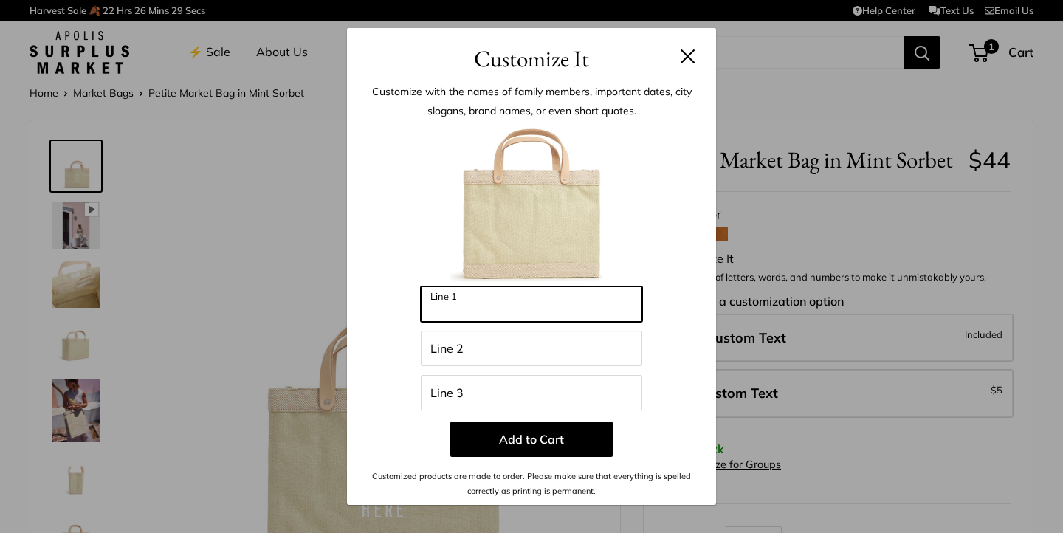
click at [551, 315] on input "Line 1" at bounding box center [532, 303] width 222 height 35
type input "*********"
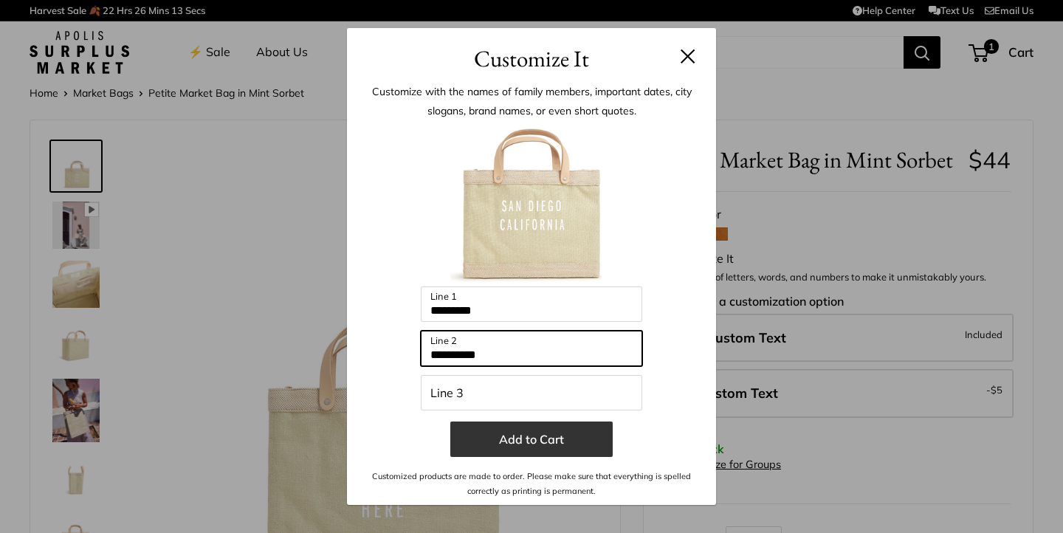
type input "**********"
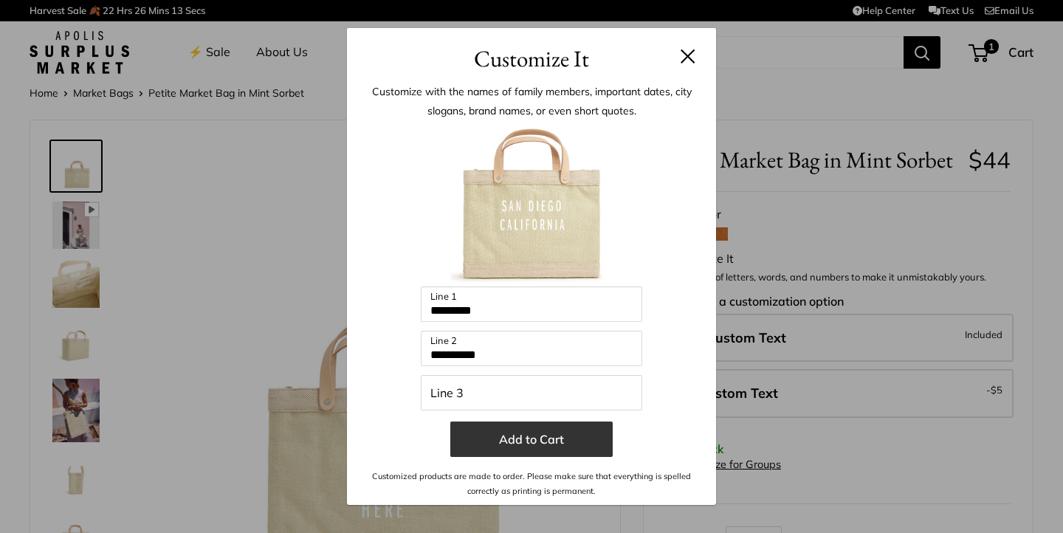
click at [518, 447] on button "Add to Cart" at bounding box center [531, 439] width 162 height 35
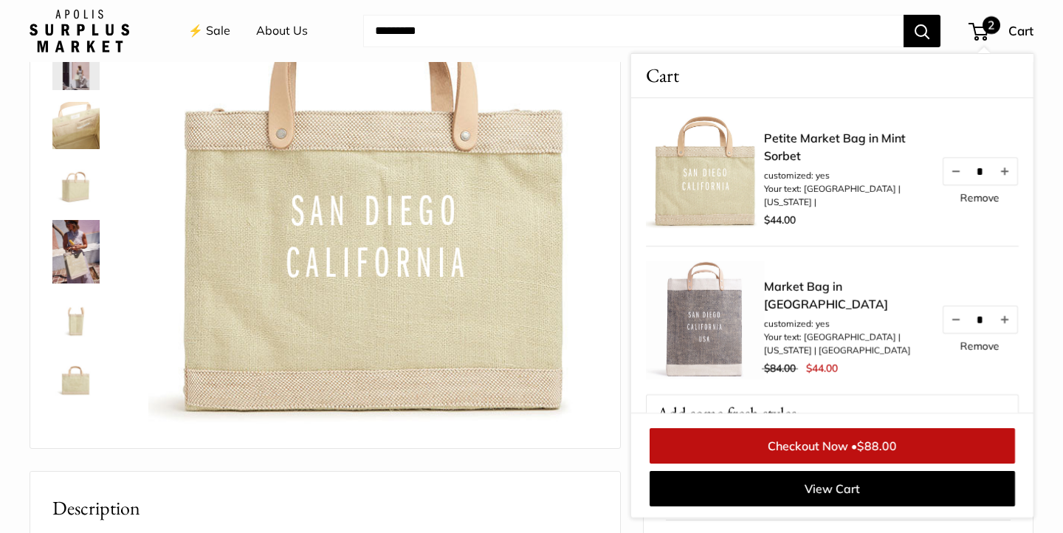
click at [979, 203] on link "Remove" at bounding box center [980, 198] width 39 height 10
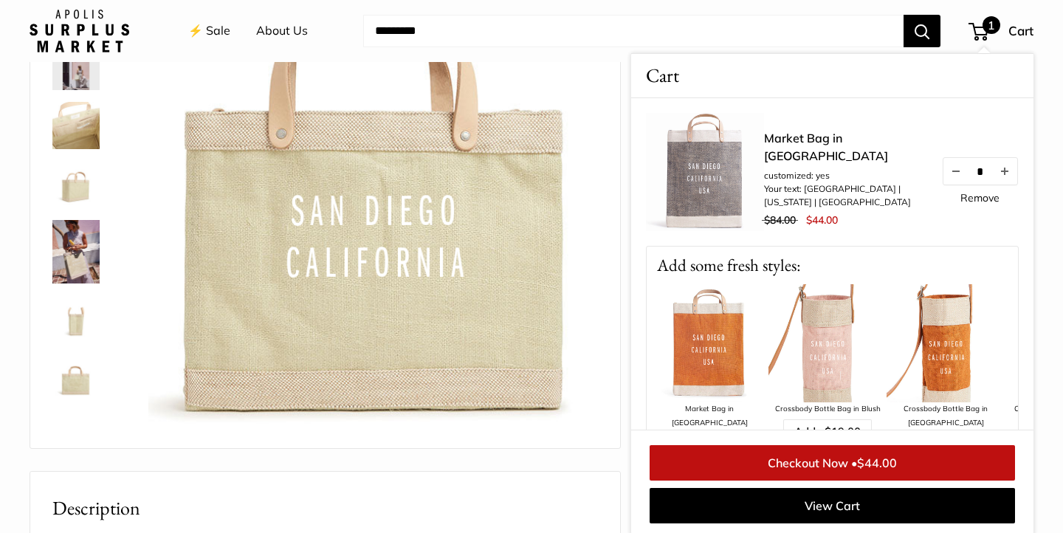
scroll to position [55, 0]
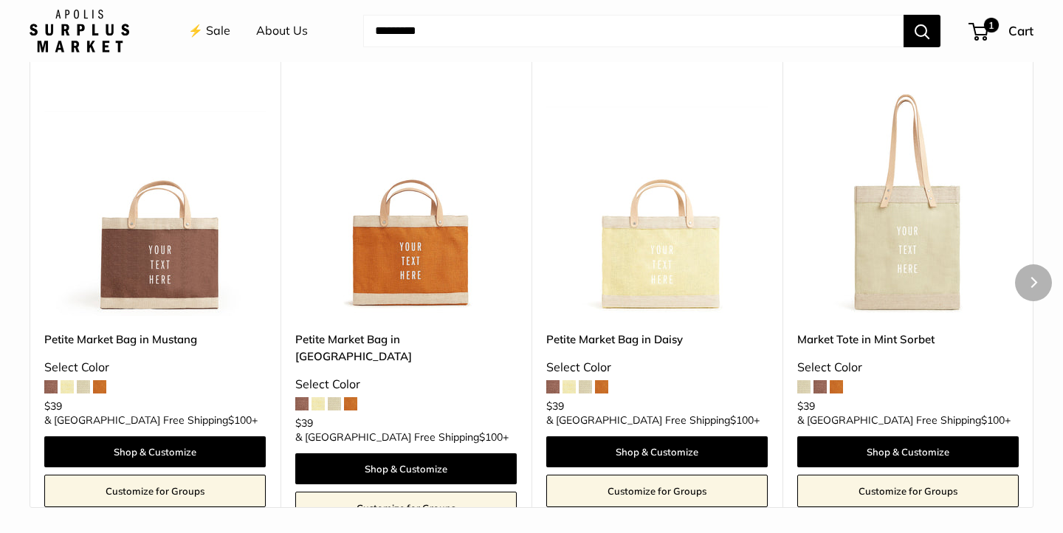
scroll to position [1436, 0]
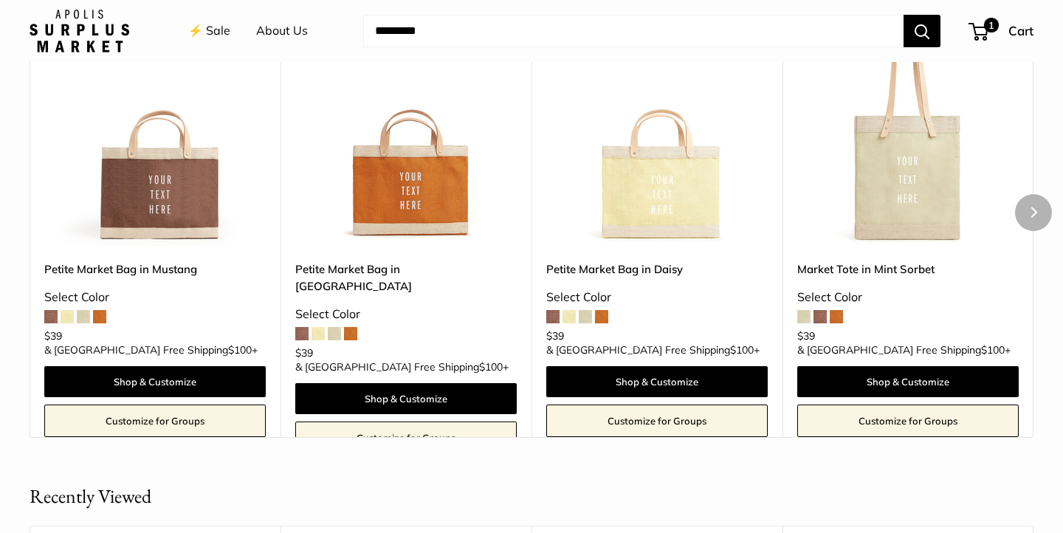
click at [0, 0] on img at bounding box center [0, 0] width 0 height 0
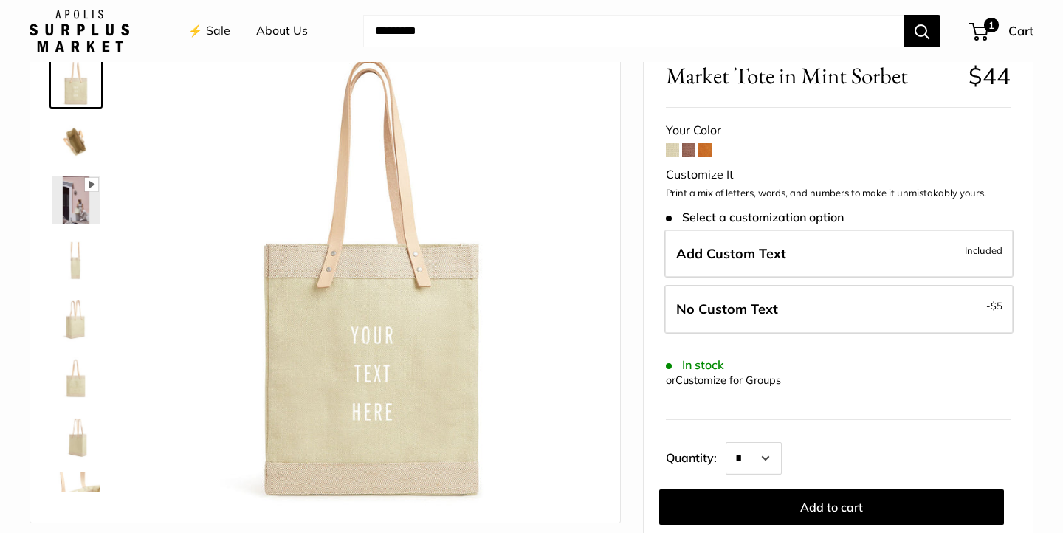
scroll to position [191, 0]
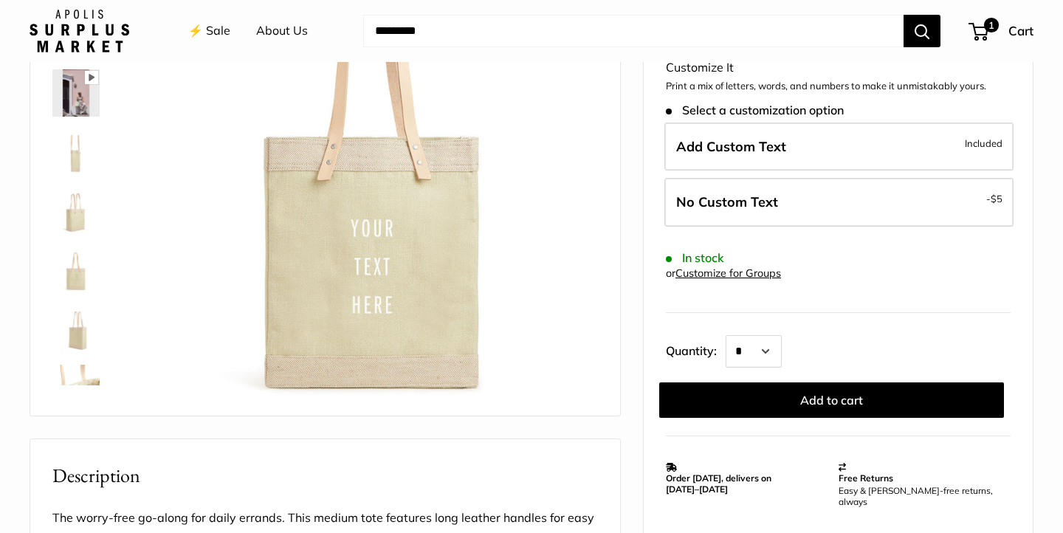
click at [71, 158] on img at bounding box center [75, 151] width 47 height 47
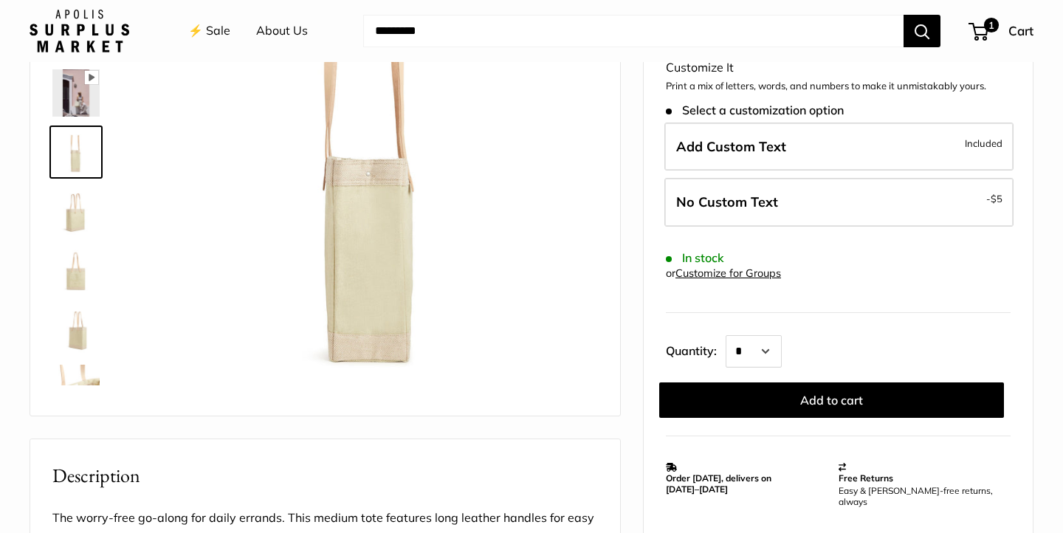
click at [66, 210] on img at bounding box center [75, 211] width 47 height 47
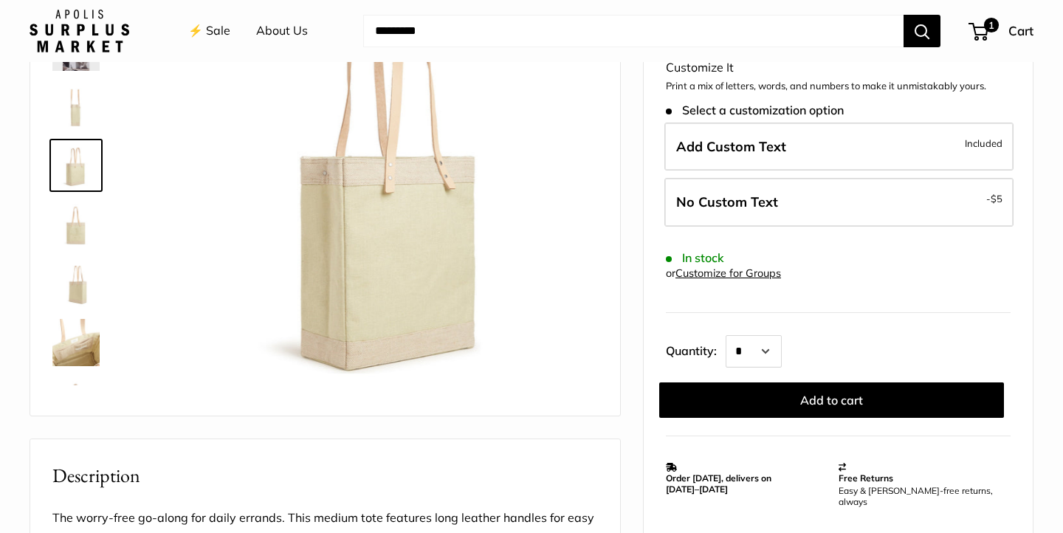
click at [76, 264] on img at bounding box center [75, 283] width 47 height 47
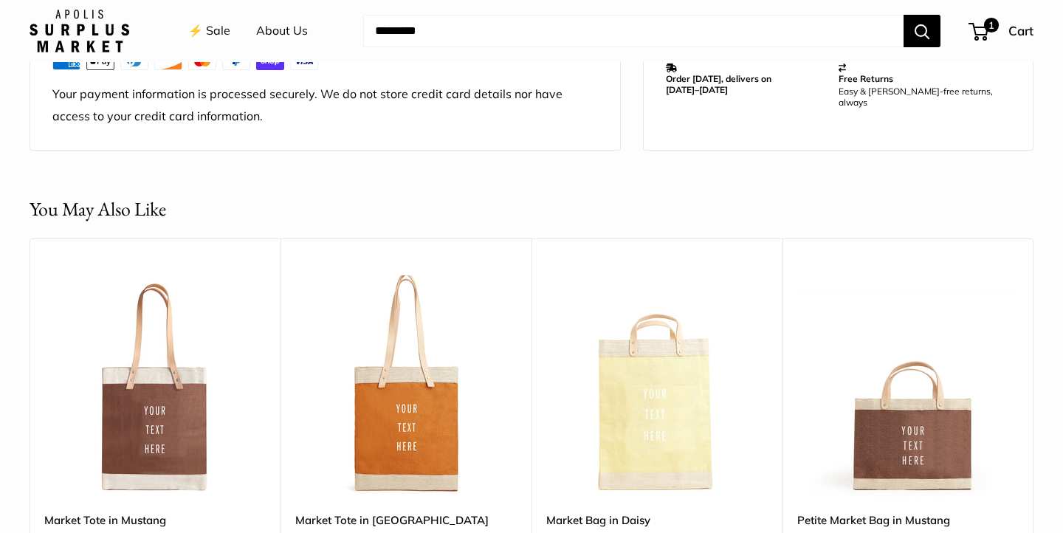
scroll to position [1363, 0]
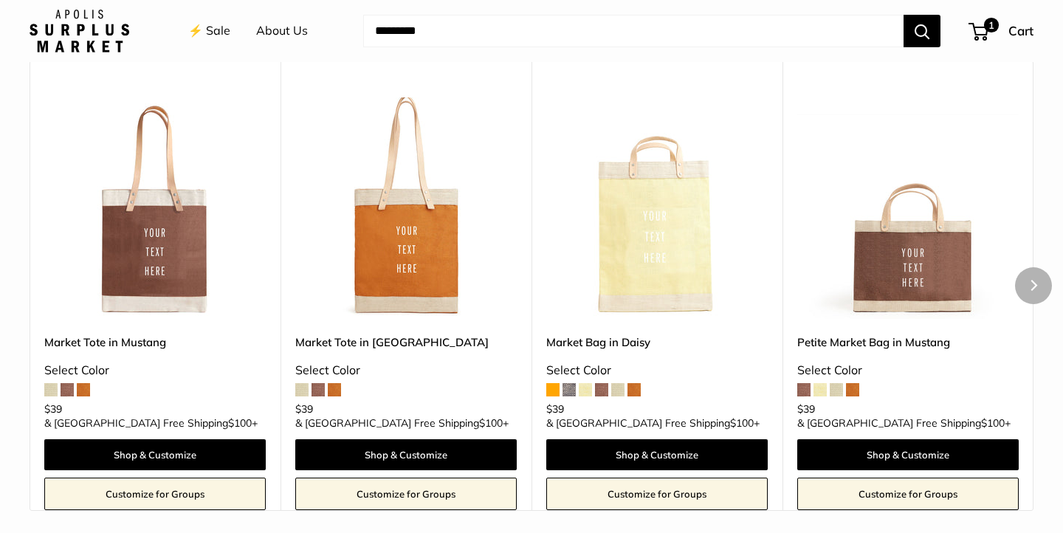
click at [0, 0] on img at bounding box center [0, 0] width 0 height 0
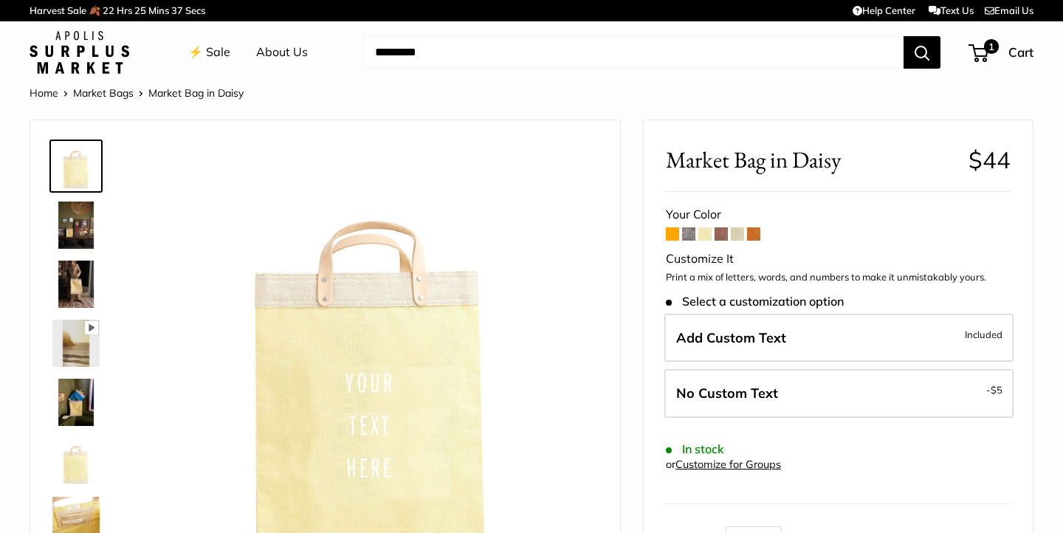
click at [735, 239] on span at bounding box center [737, 233] width 13 height 13
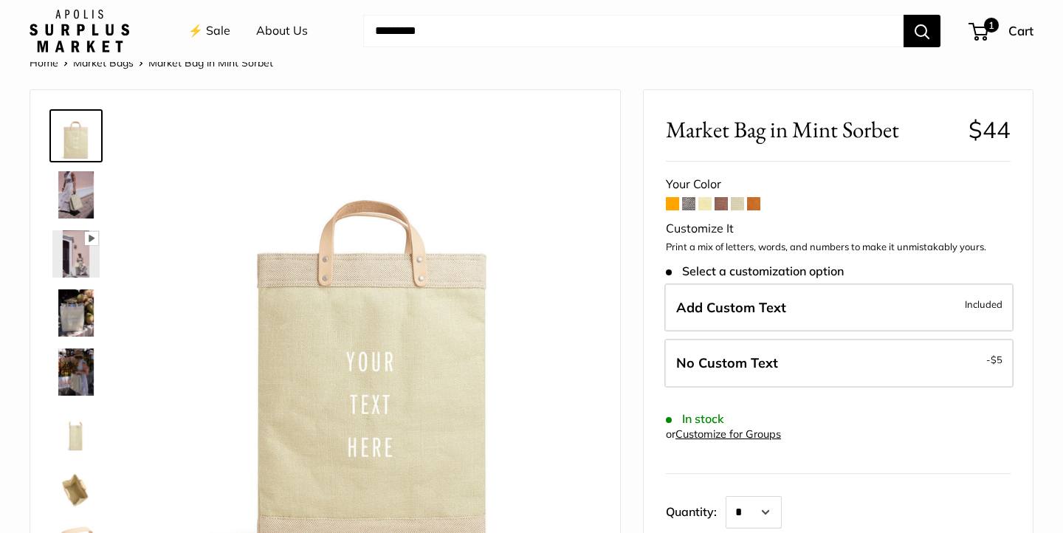
scroll to position [59, 0]
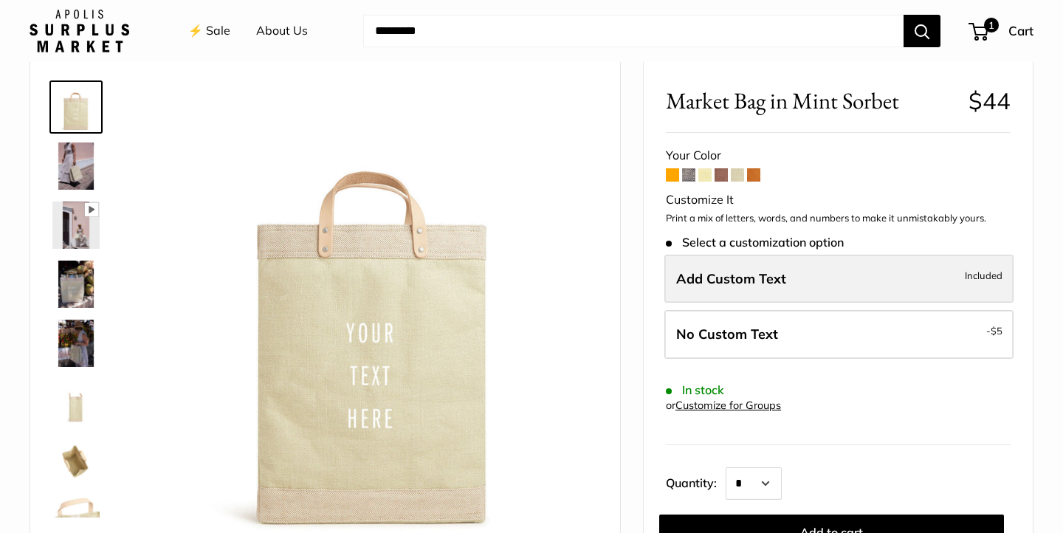
click at [744, 275] on span "Add Custom Text" at bounding box center [731, 278] width 110 height 17
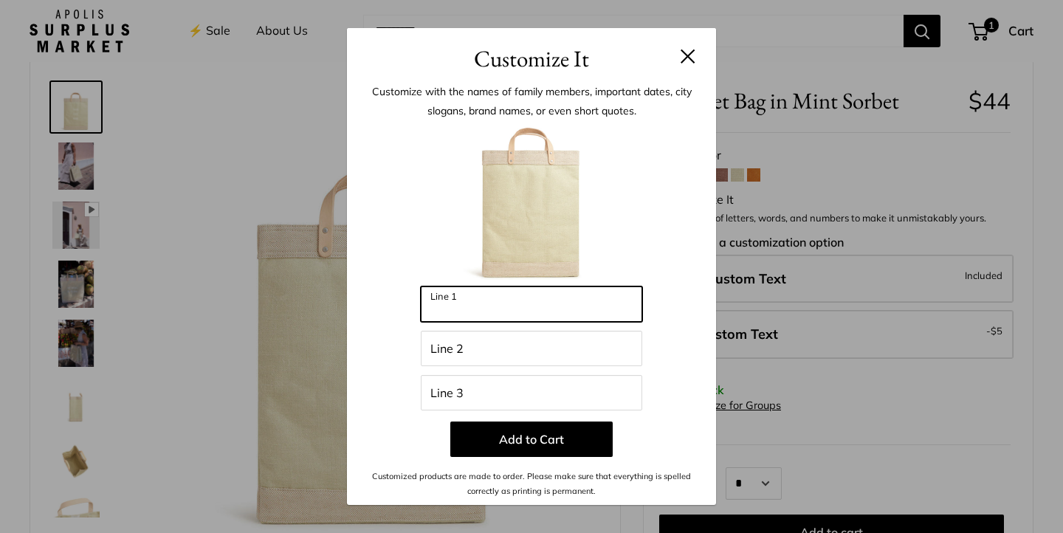
click at [525, 310] on input "Line 1" at bounding box center [532, 303] width 222 height 35
type input "*********"
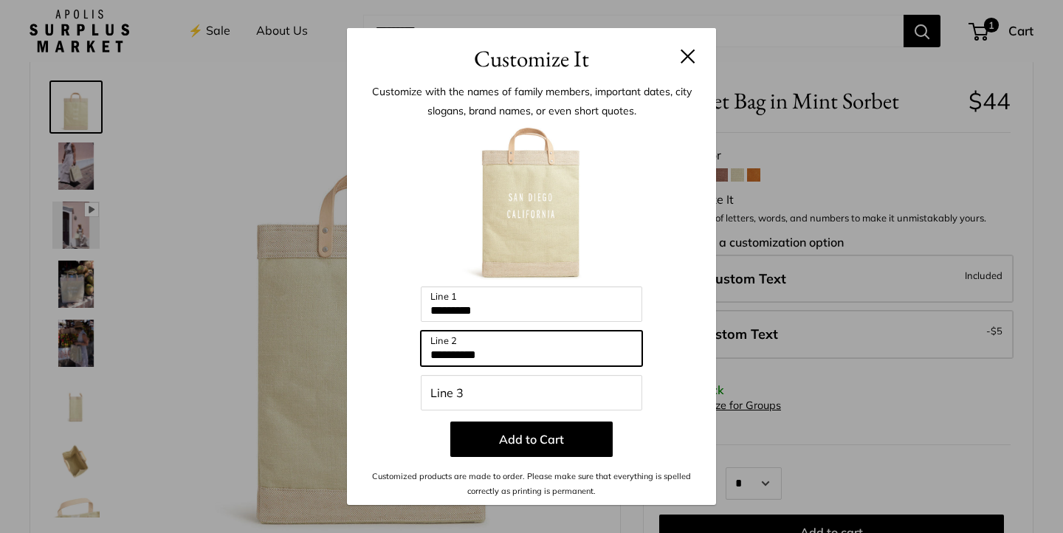
type input "**********"
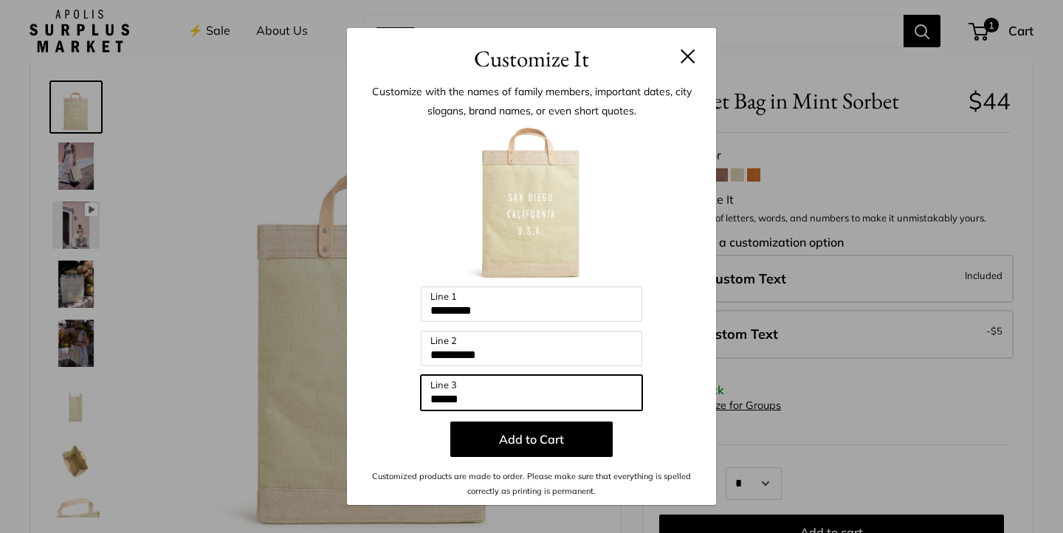
drag, startPoint x: 490, startPoint y: 397, endPoint x: 388, endPoint y: 397, distance: 101.9
click at [388, 397] on div "**********" at bounding box center [531, 311] width 325 height 375
type input "***"
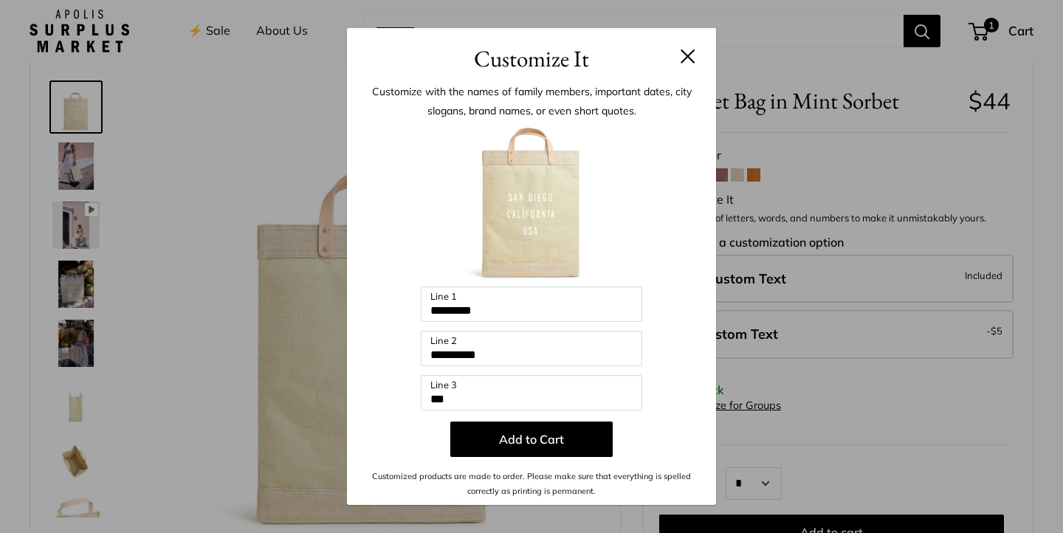
click at [371, 355] on div "**********" at bounding box center [531, 311] width 325 height 375
click at [538, 439] on button "Add to Cart" at bounding box center [531, 439] width 162 height 35
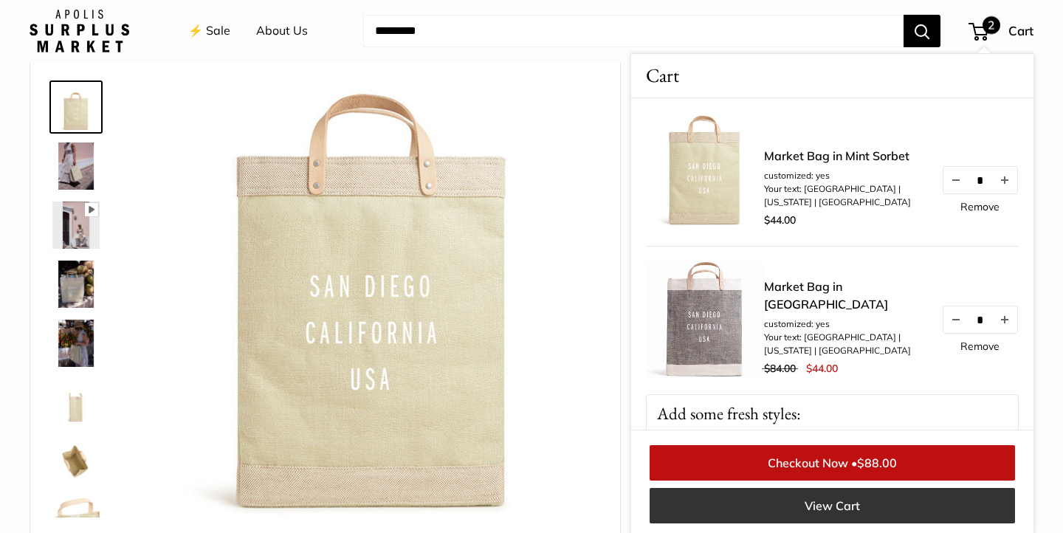
click at [776, 505] on link "View Cart" at bounding box center [833, 505] width 366 height 35
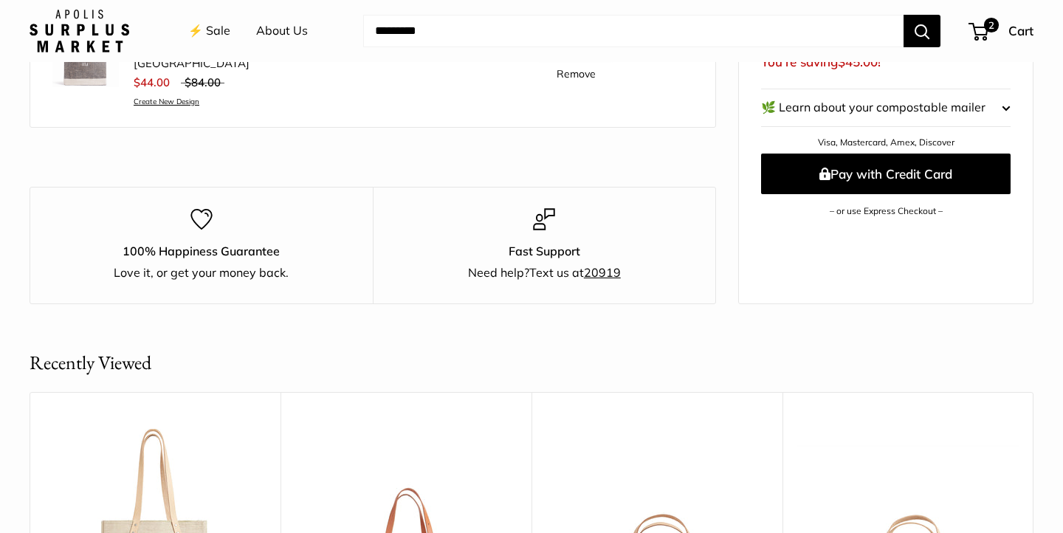
scroll to position [665, 0]
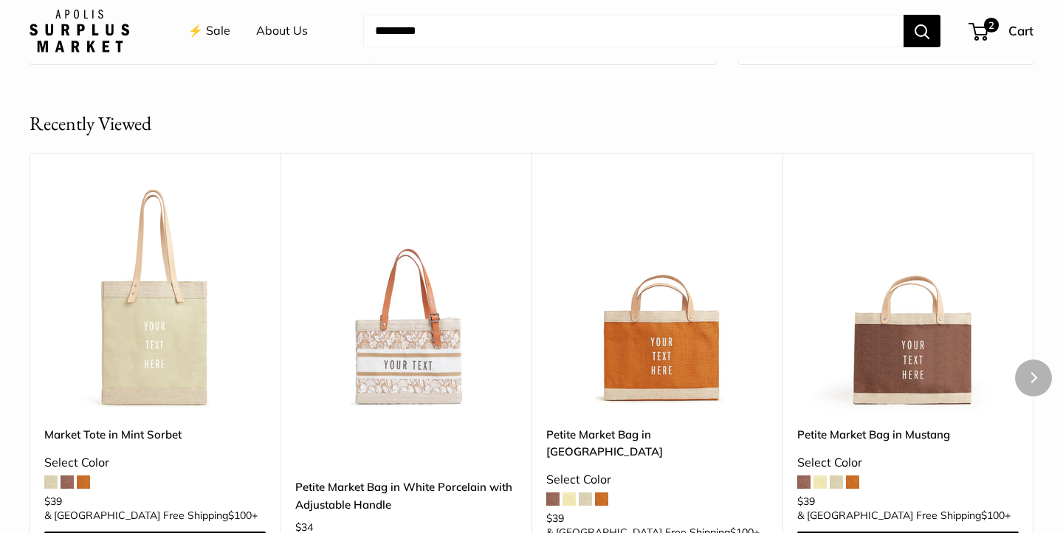
click at [0, 0] on img at bounding box center [0, 0] width 0 height 0
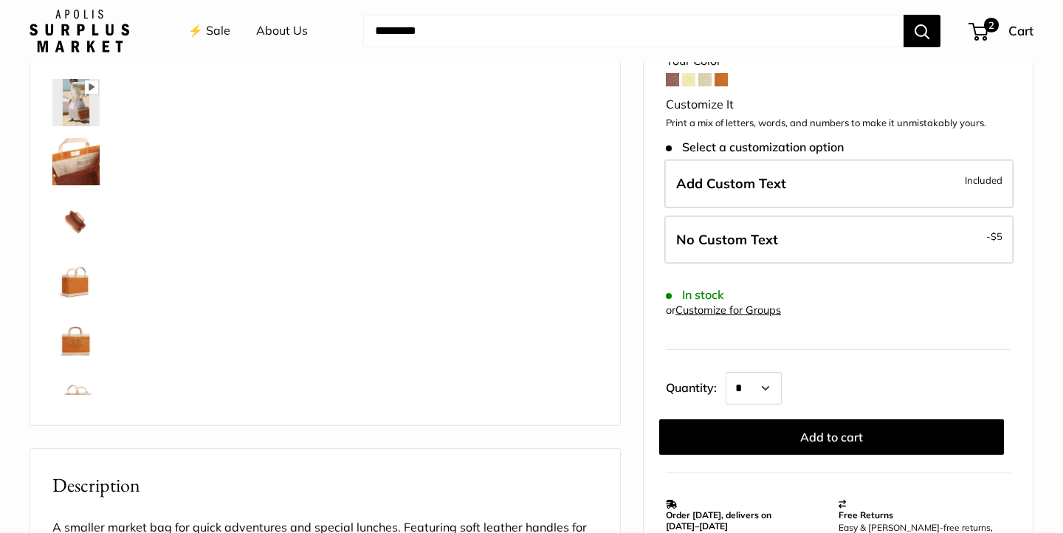
scroll to position [49, 0]
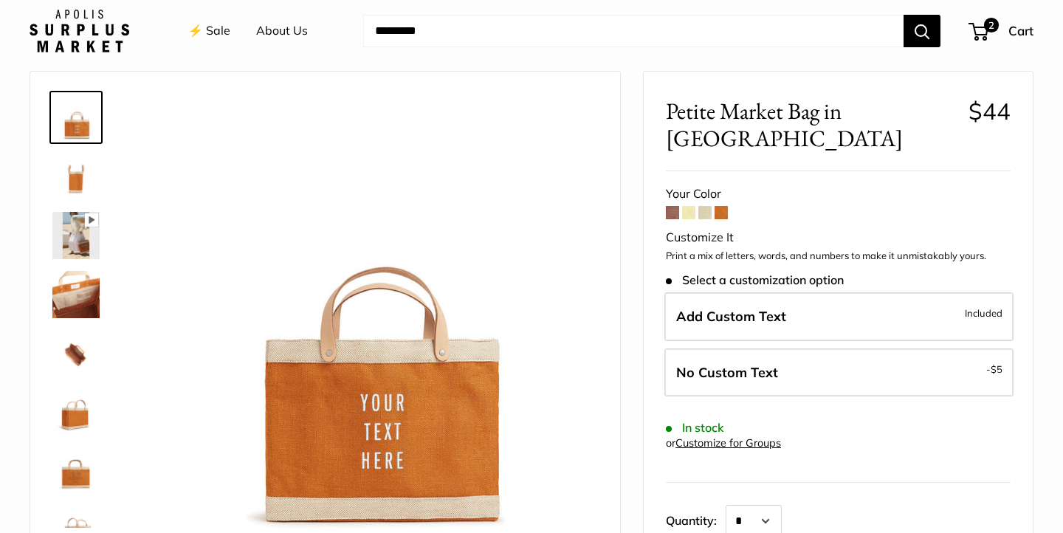
click at [679, 206] on span at bounding box center [672, 212] width 13 height 13
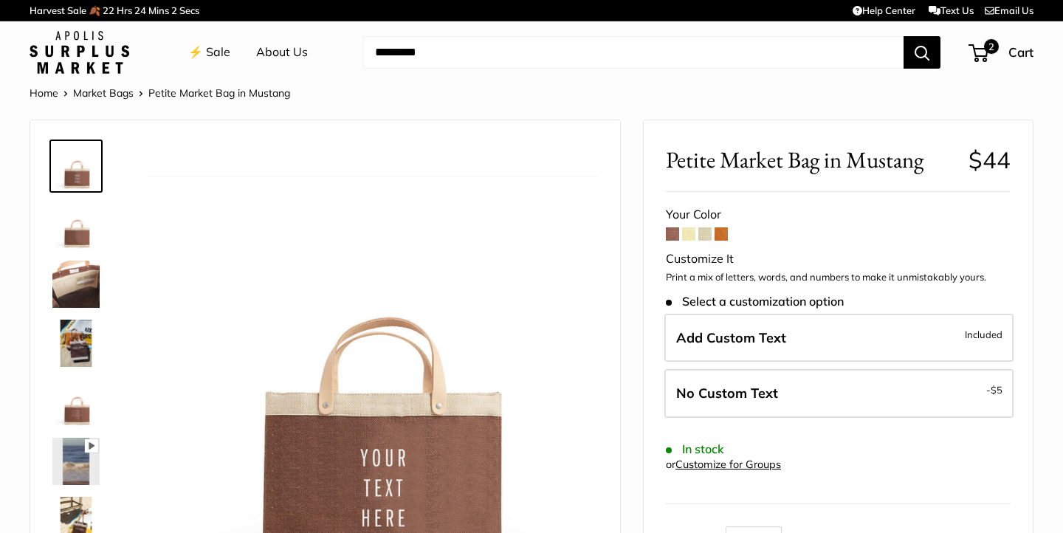
click at [688, 241] on form "Your Color Customize It Print a mix of letters, words, and numbers to make it u…" at bounding box center [838, 406] width 345 height 405
click at [688, 237] on span at bounding box center [688, 233] width 13 height 13
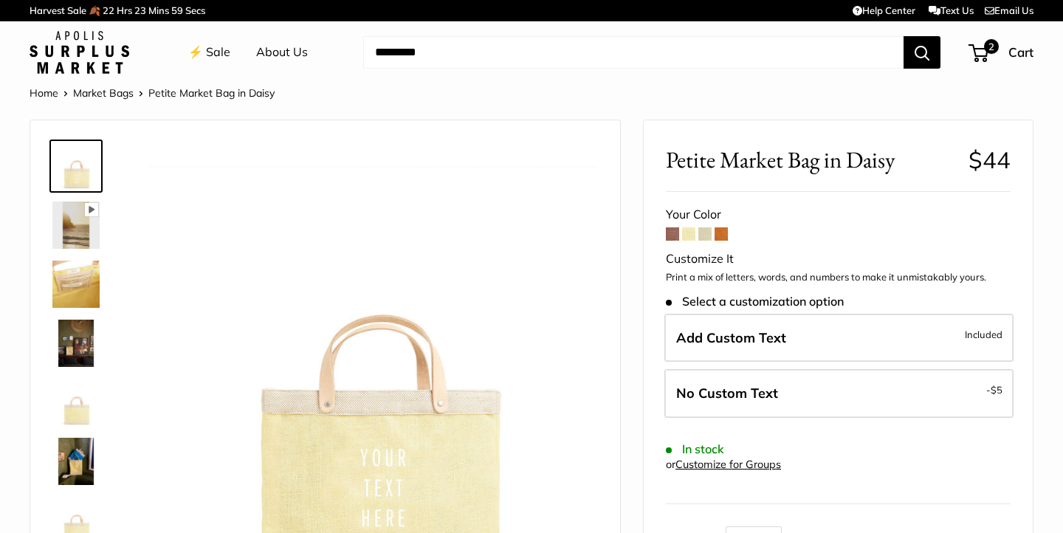
click at [706, 236] on span at bounding box center [705, 233] width 13 height 13
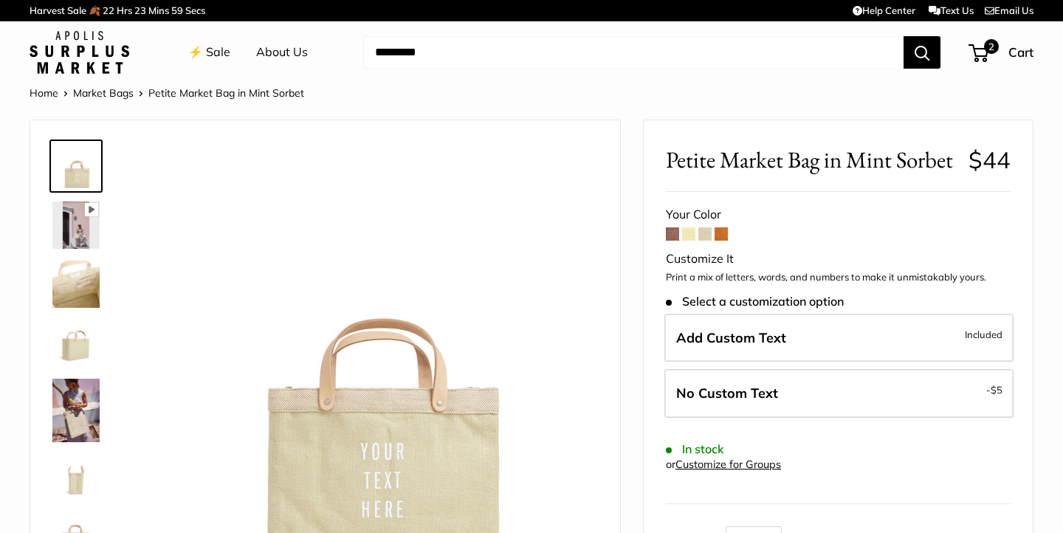
click at [726, 234] on span at bounding box center [721, 233] width 13 height 13
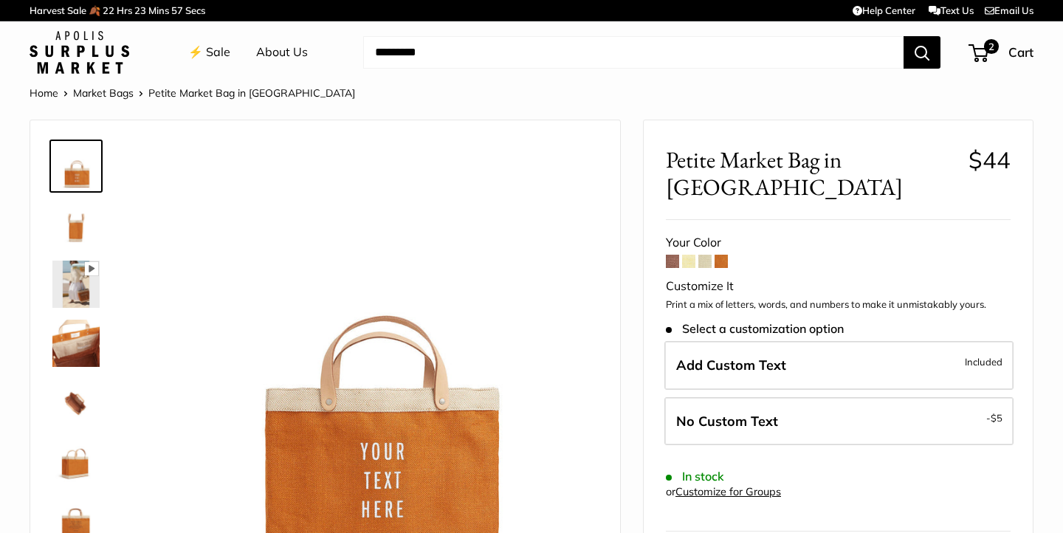
click at [52, 355] on img at bounding box center [75, 343] width 47 height 47
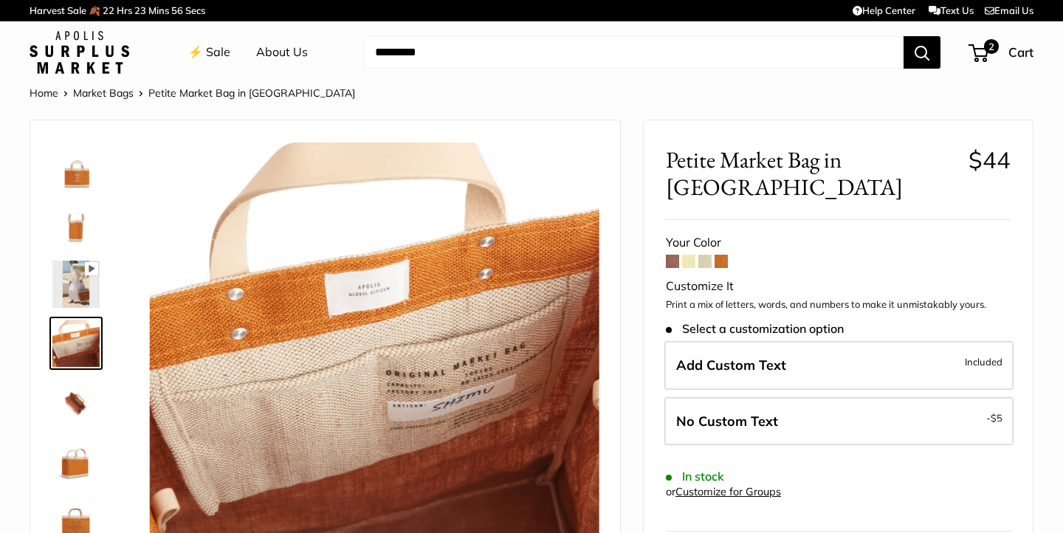
click at [80, 420] on img at bounding box center [75, 402] width 47 height 47
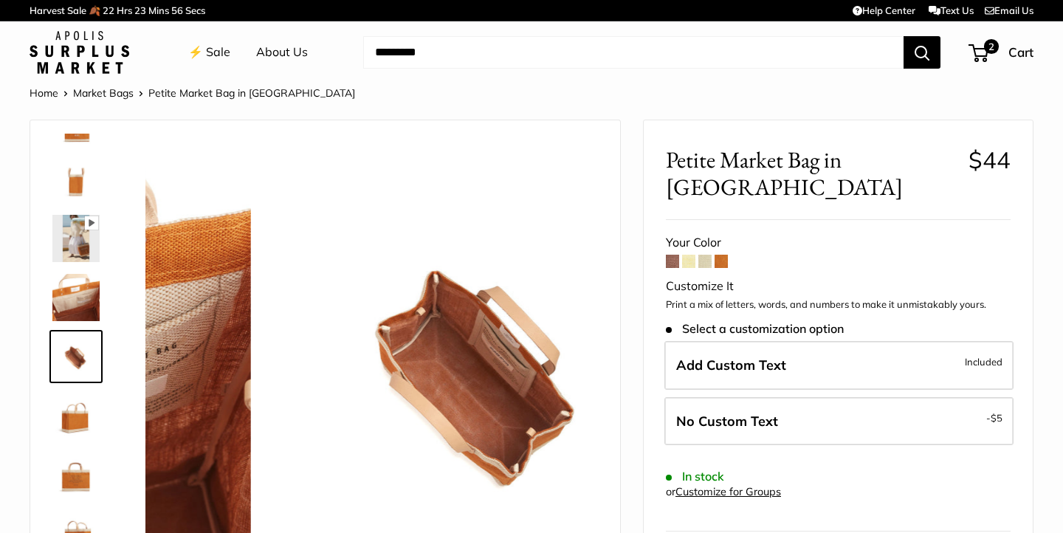
scroll to position [95, 0]
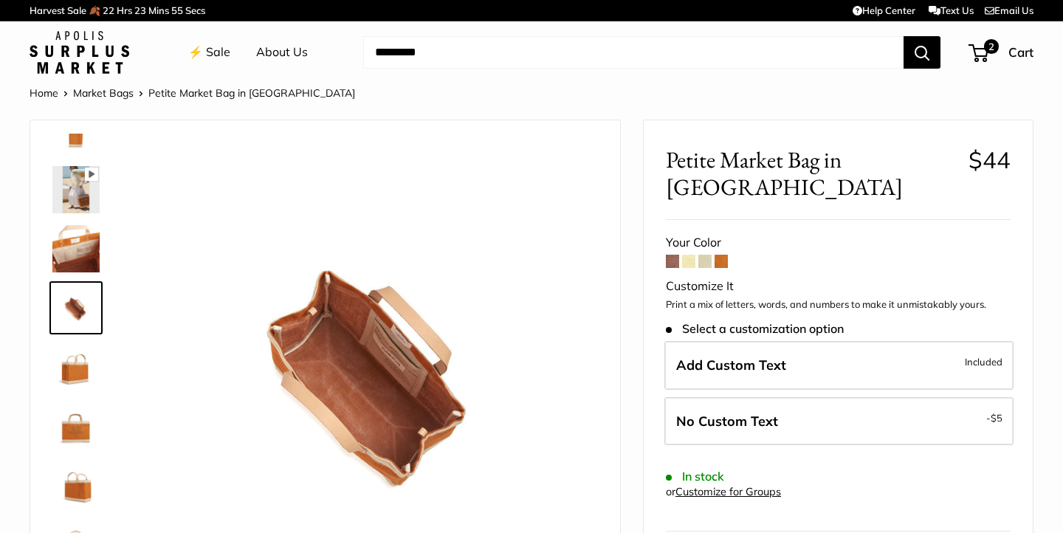
click at [82, 410] on img at bounding box center [75, 425] width 47 height 47
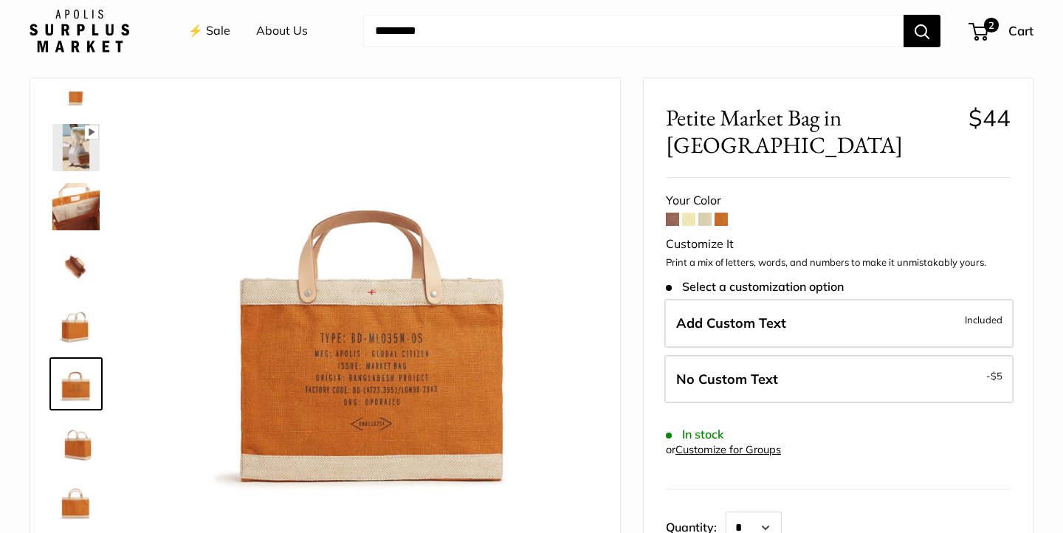
scroll to position [50, 0]
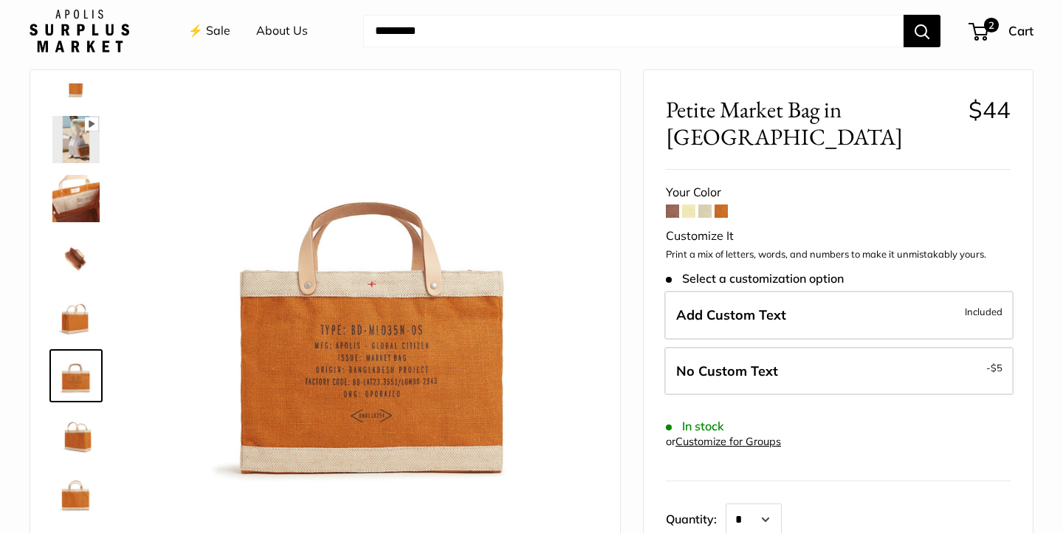
click at [84, 483] on img at bounding box center [75, 493] width 47 height 47
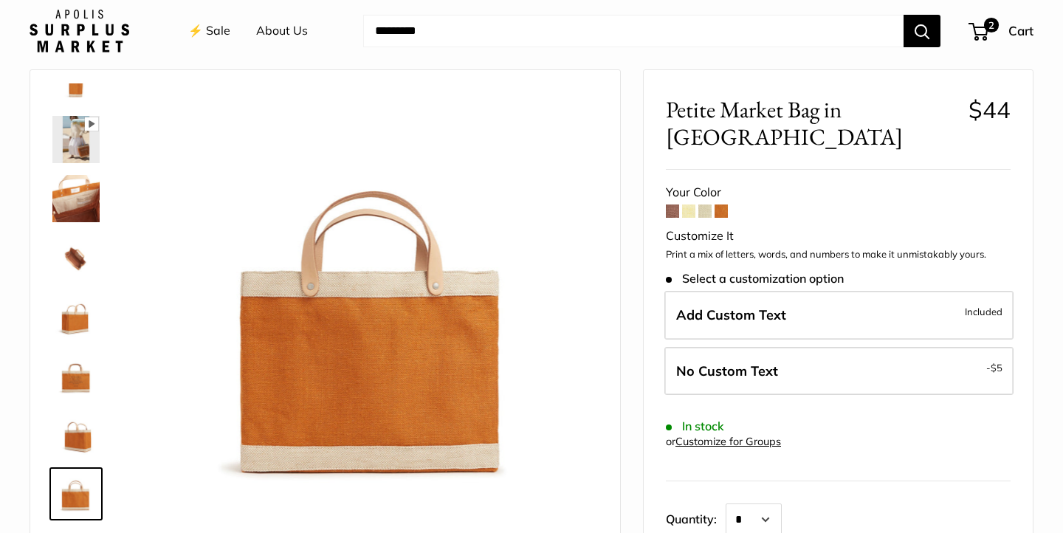
click at [83, 426] on img at bounding box center [75, 434] width 47 height 47
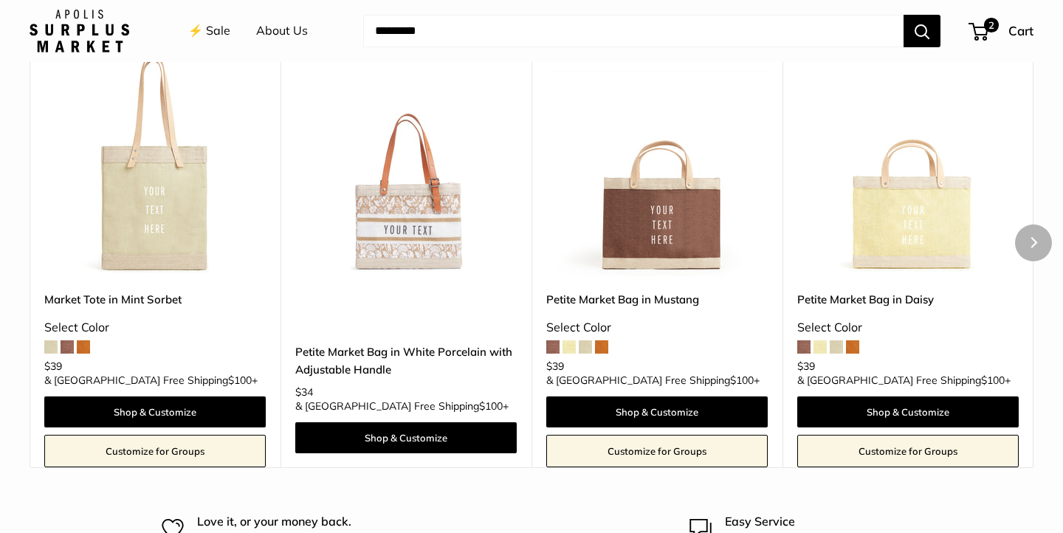
scroll to position [2013, 0]
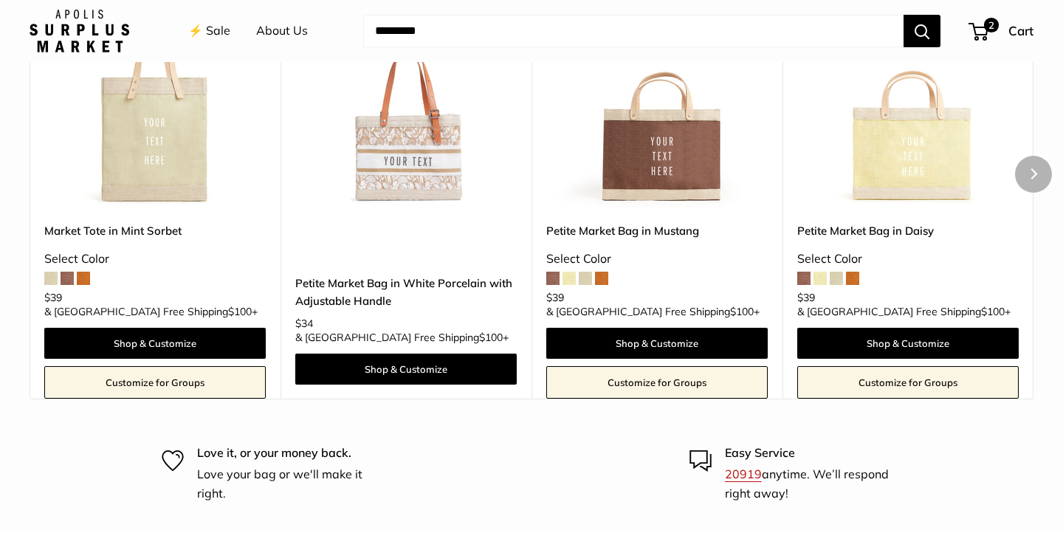
click at [0, 0] on img at bounding box center [0, 0] width 0 height 0
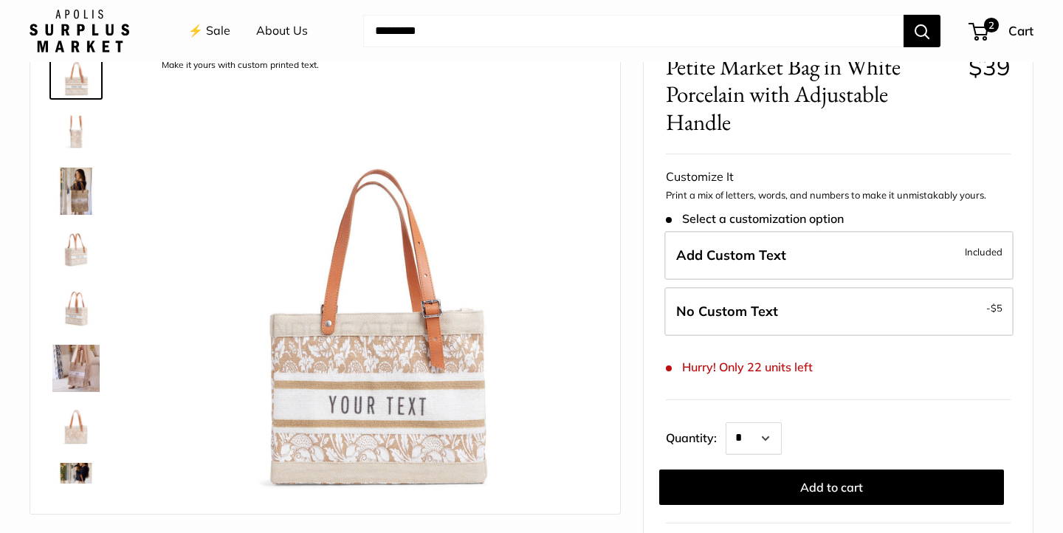
scroll to position [135, 0]
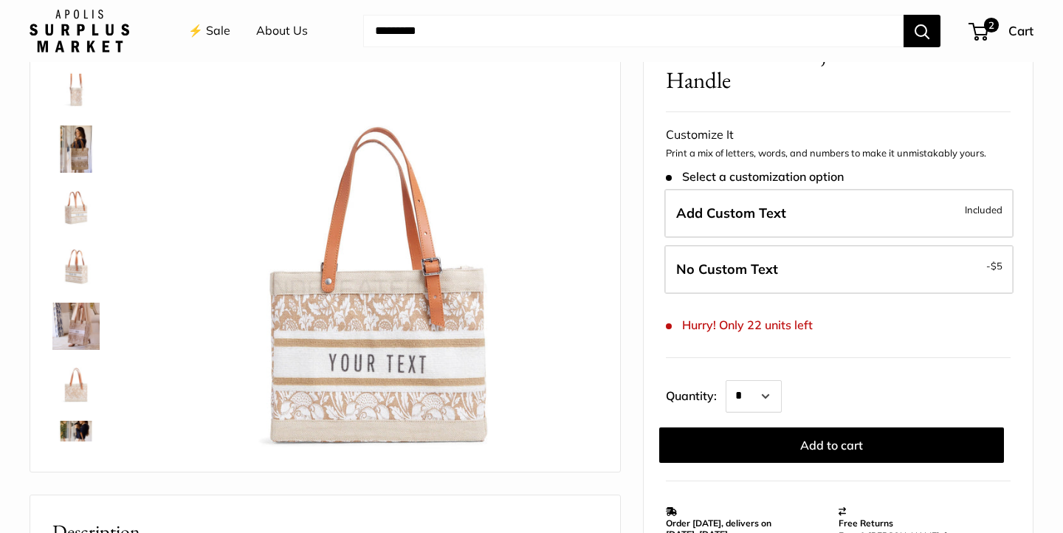
click at [93, 320] on img at bounding box center [75, 326] width 47 height 47
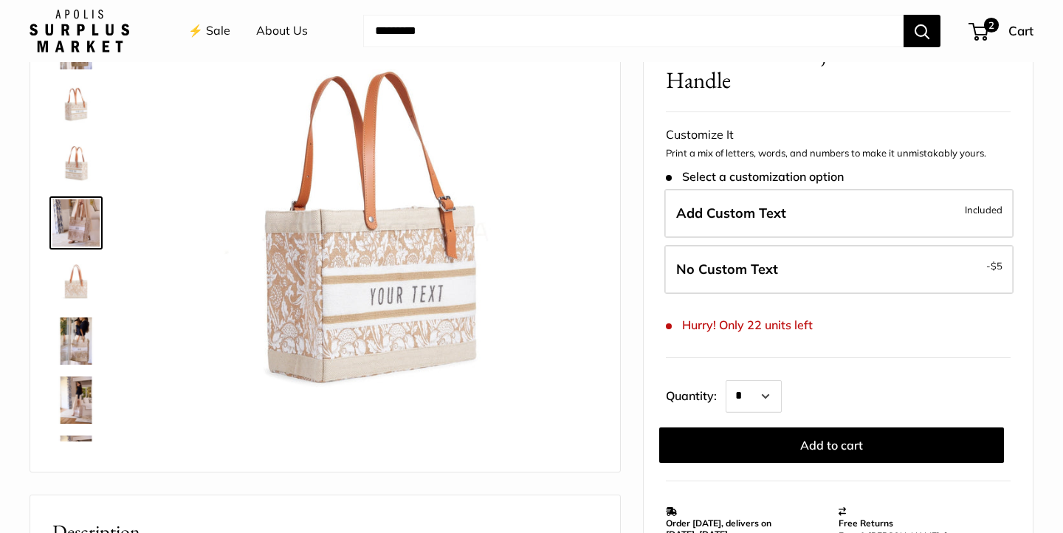
scroll to position [105, 0]
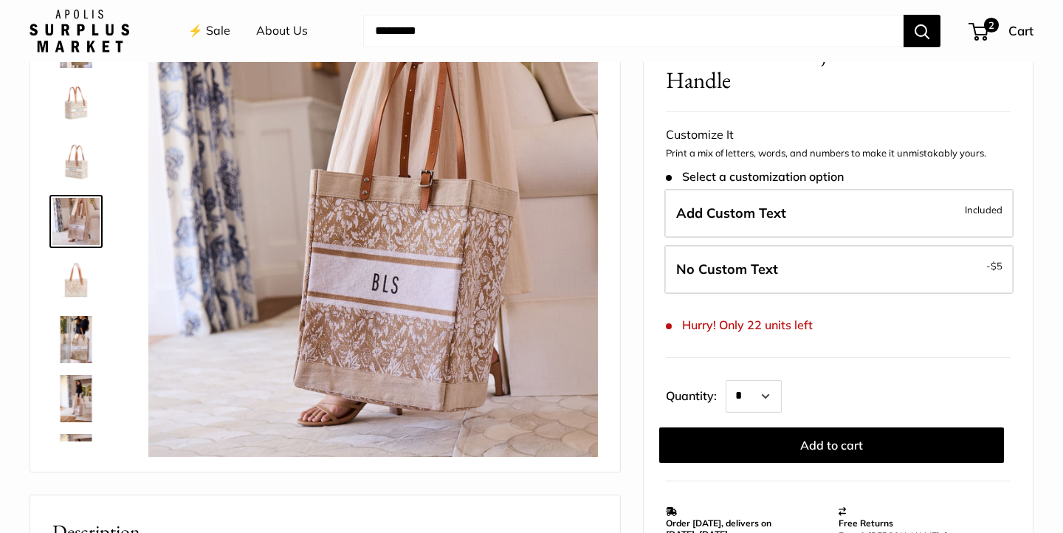
click at [85, 292] on img at bounding box center [75, 280] width 47 height 47
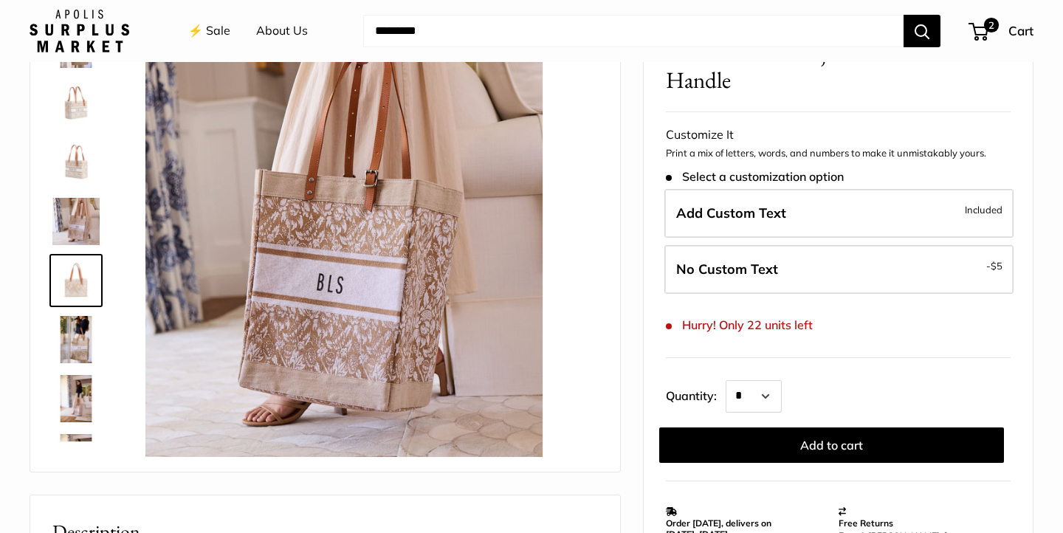
scroll to position [164, 0]
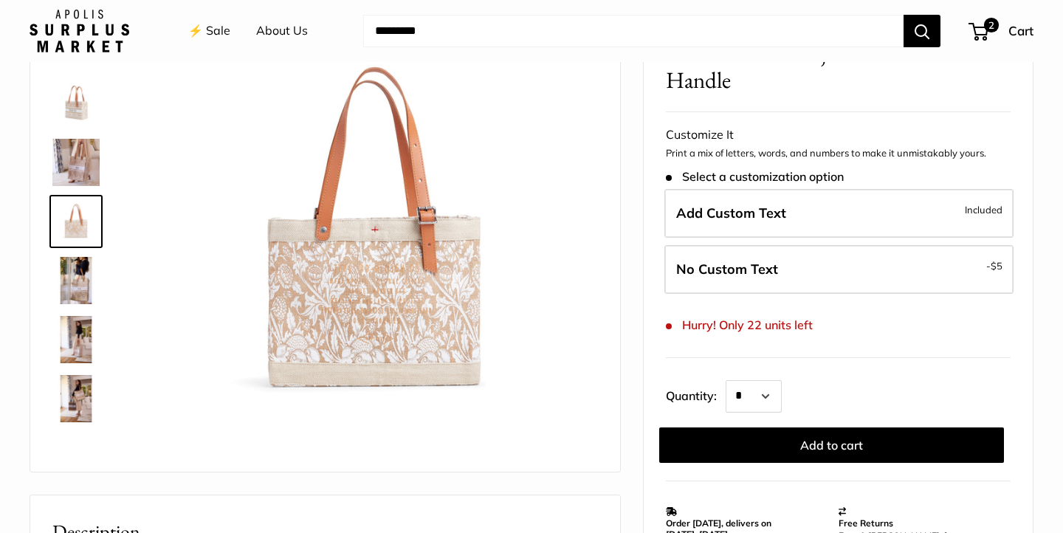
click at [90, 309] on div at bounding box center [82, 220] width 71 height 443
click at [78, 310] on div at bounding box center [82, 220] width 71 height 443
click at [78, 292] on img at bounding box center [75, 280] width 47 height 47
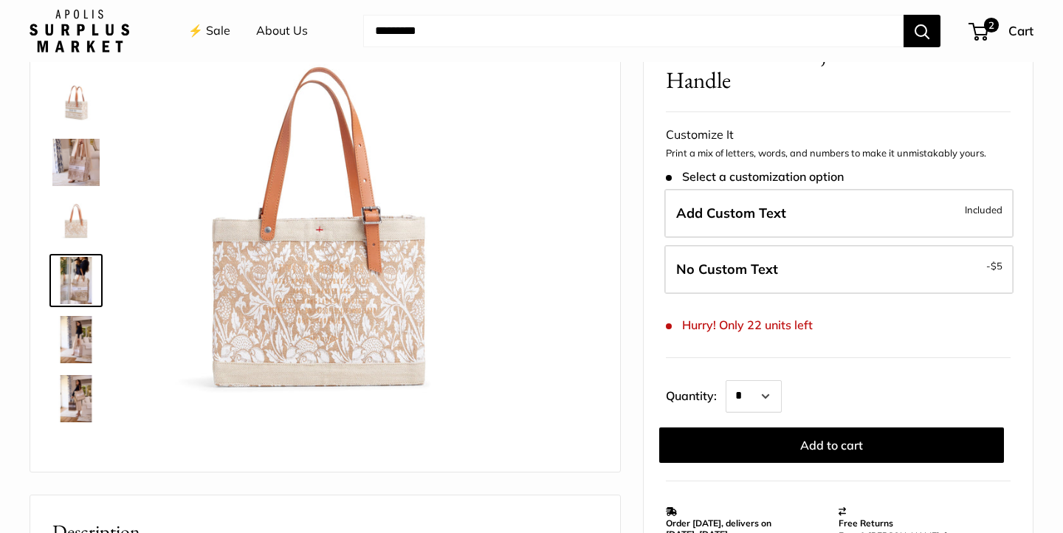
scroll to position [213, 0]
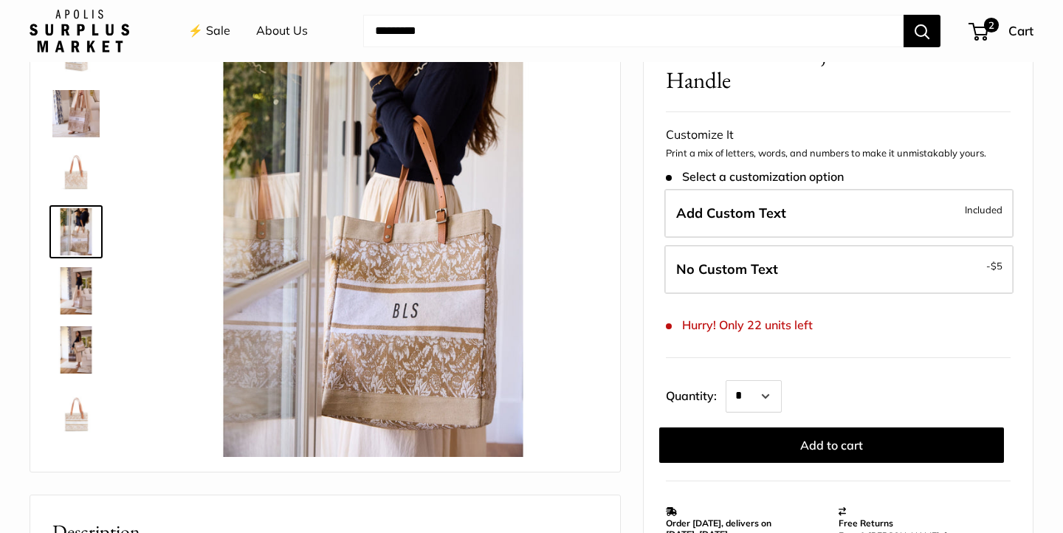
click at [78, 289] on img at bounding box center [75, 290] width 47 height 47
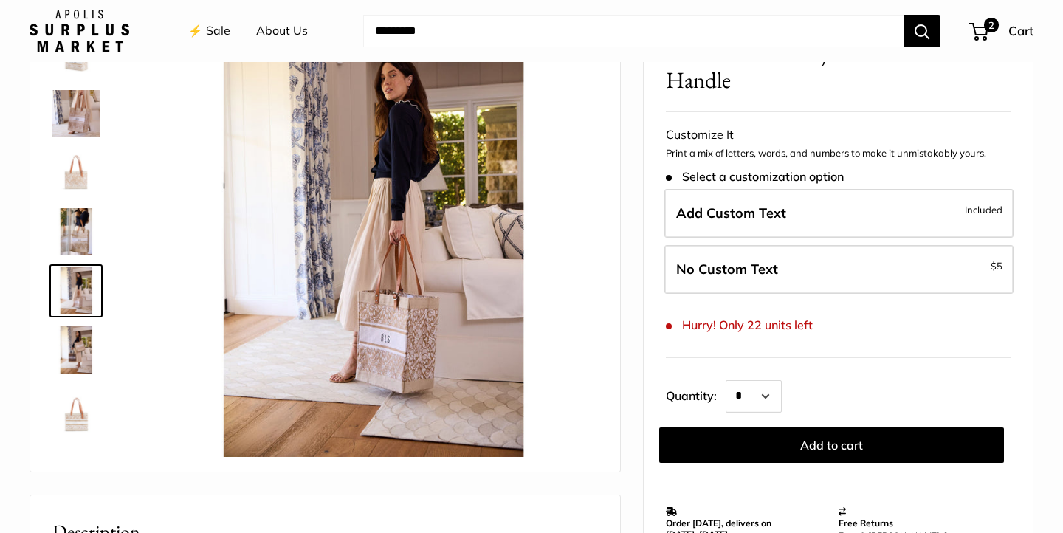
click at [82, 340] on img at bounding box center [75, 349] width 47 height 47
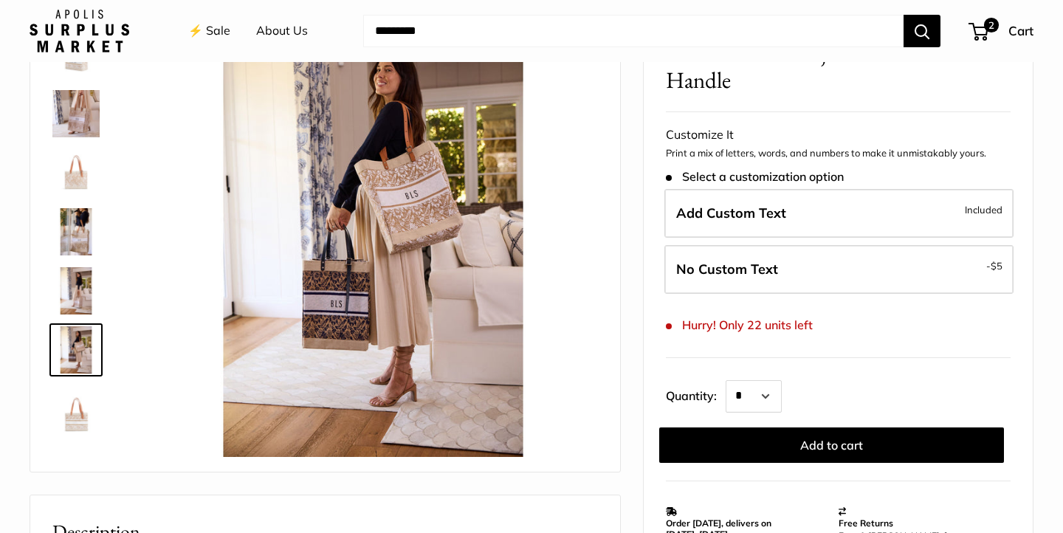
click at [87, 407] on img at bounding box center [75, 408] width 47 height 47
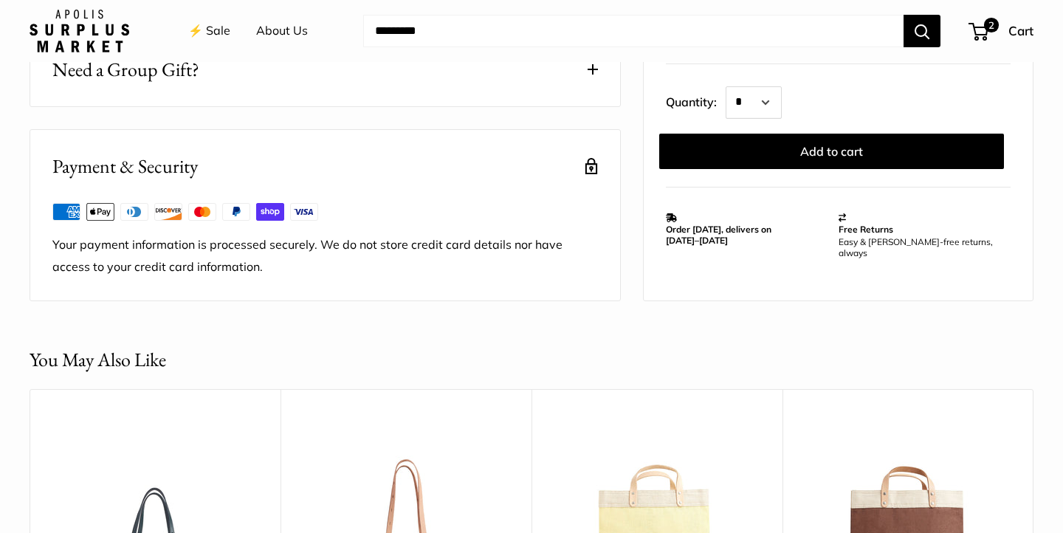
scroll to position [1401, 0]
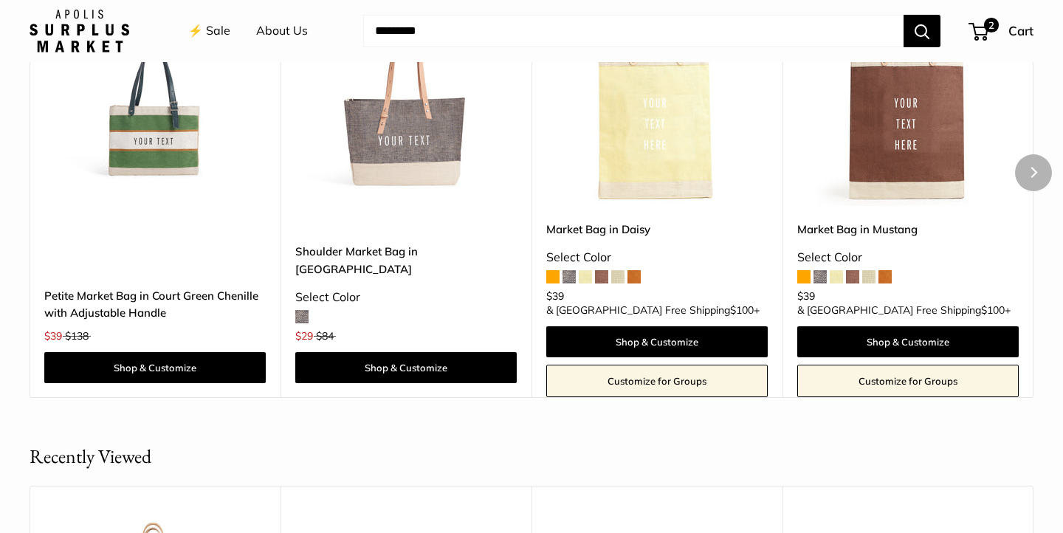
click at [0, 0] on img at bounding box center [0, 0] width 0 height 0
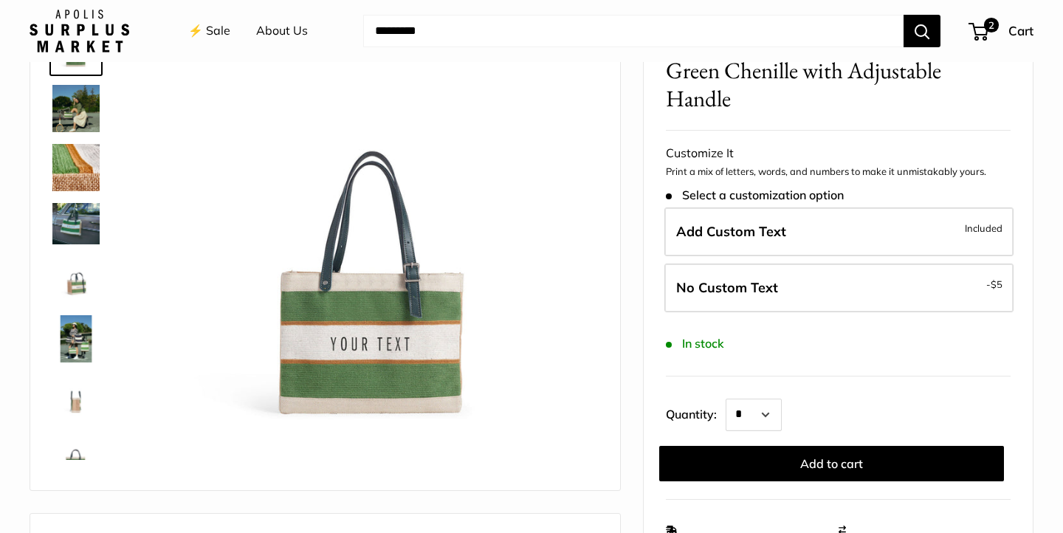
scroll to position [119, 0]
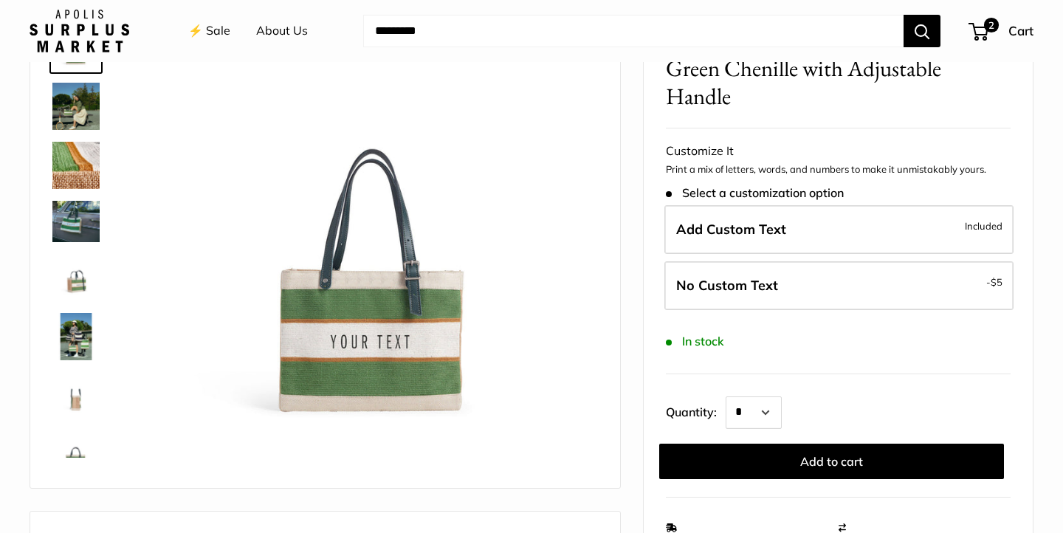
click at [80, 243] on link at bounding box center [75, 221] width 53 height 47
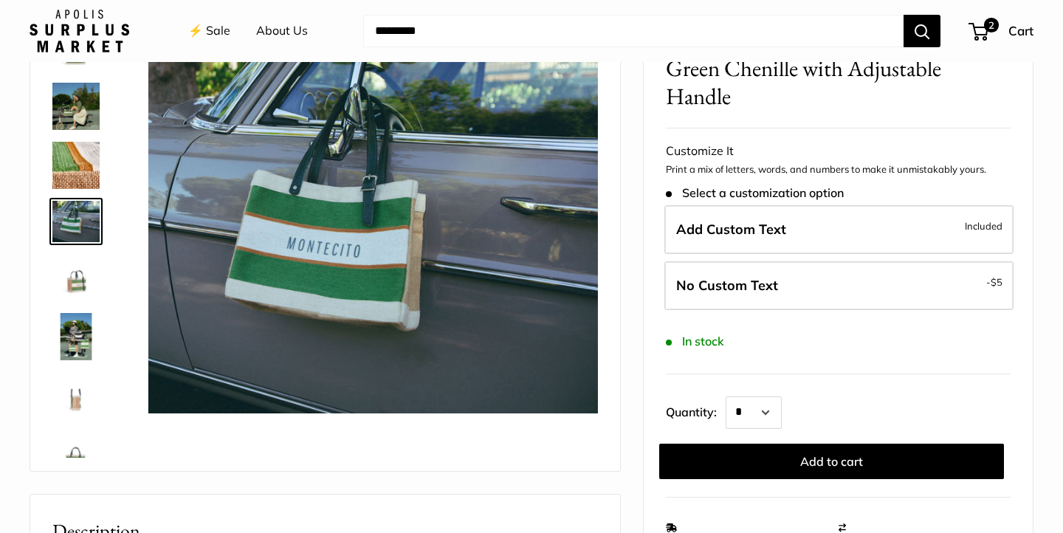
click at [84, 267] on img at bounding box center [75, 277] width 47 height 47
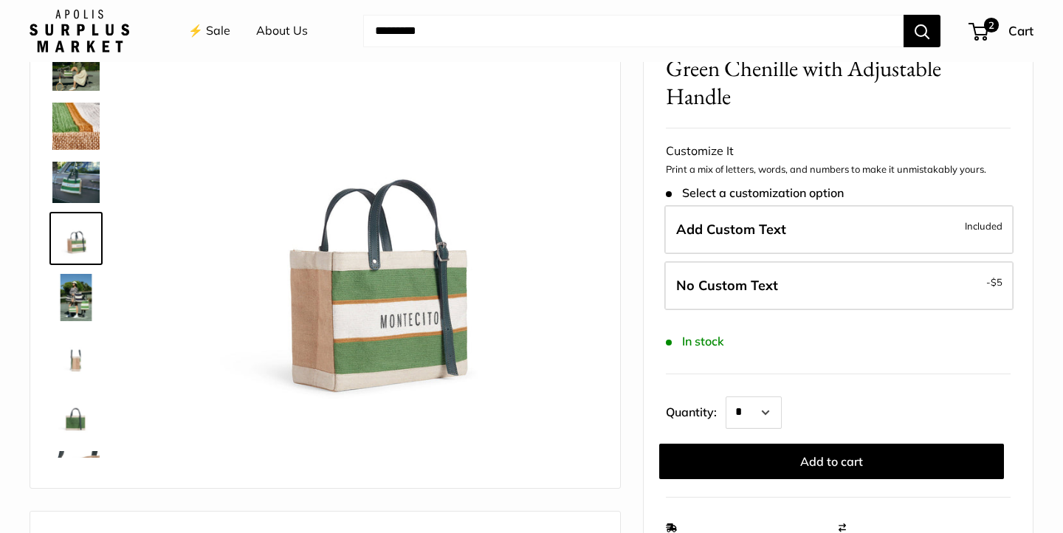
click at [81, 303] on img at bounding box center [75, 297] width 47 height 47
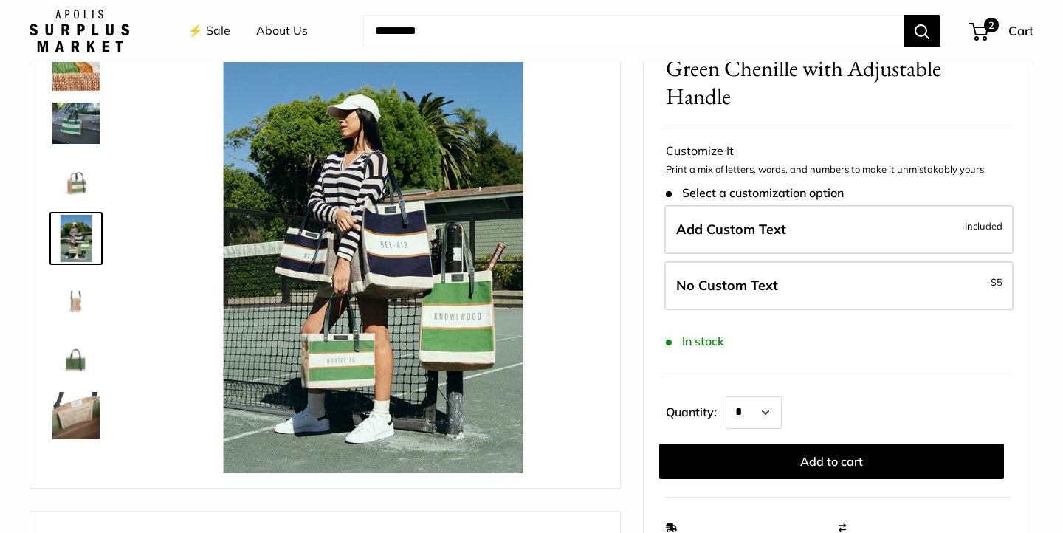
click at [83, 319] on img at bounding box center [75, 297] width 47 height 47
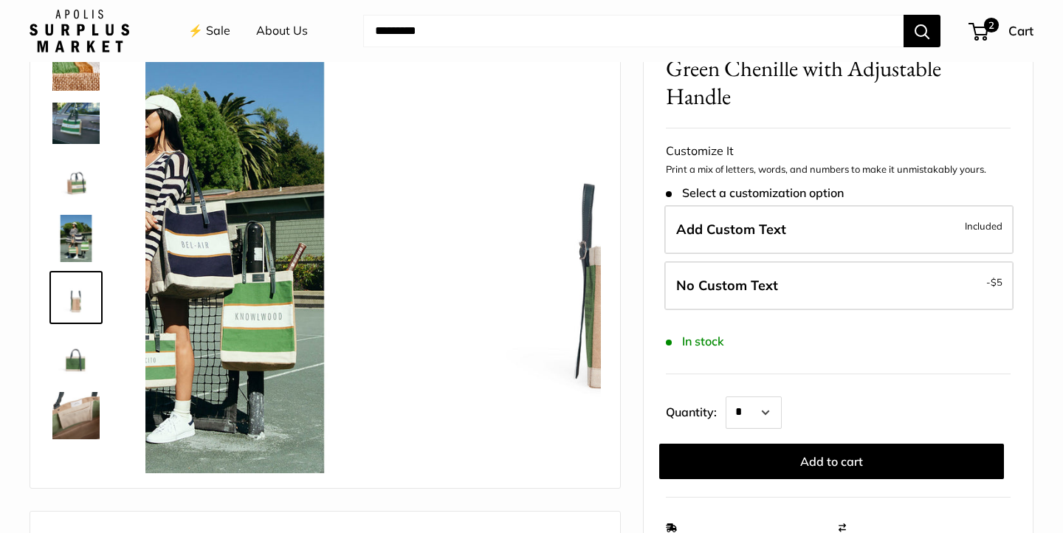
scroll to position [147, 0]
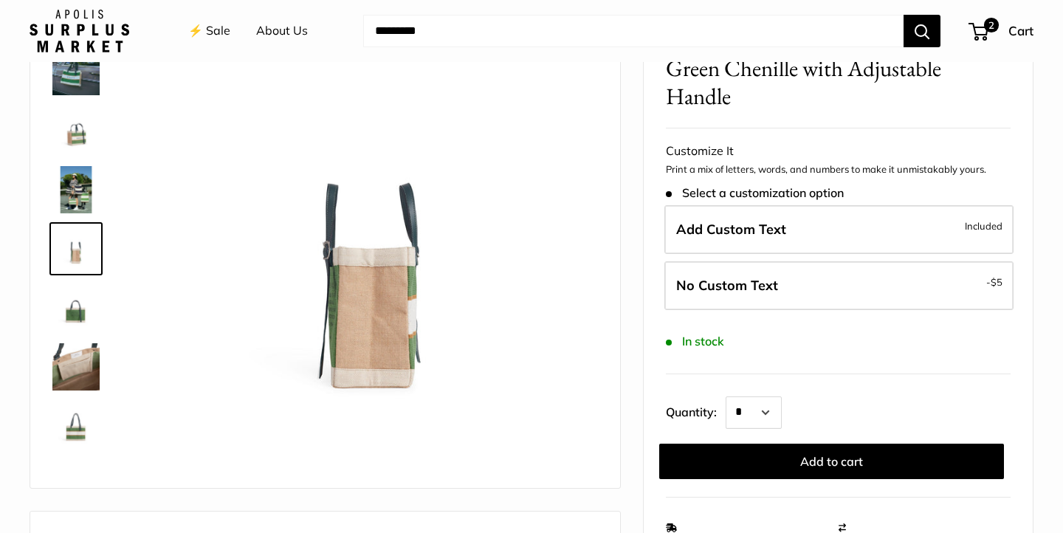
click at [83, 319] on img at bounding box center [75, 307] width 47 height 47
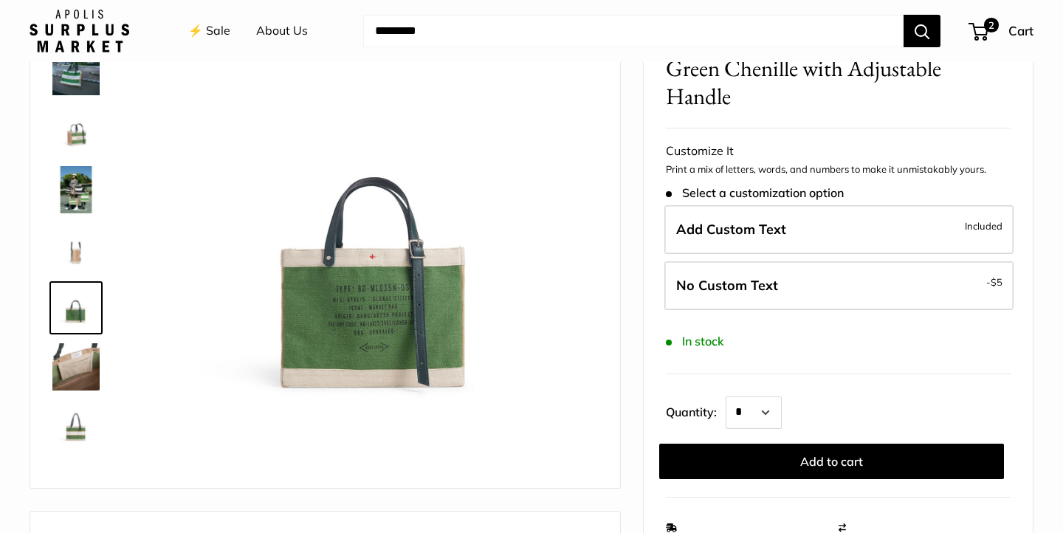
click at [90, 354] on img at bounding box center [75, 366] width 47 height 47
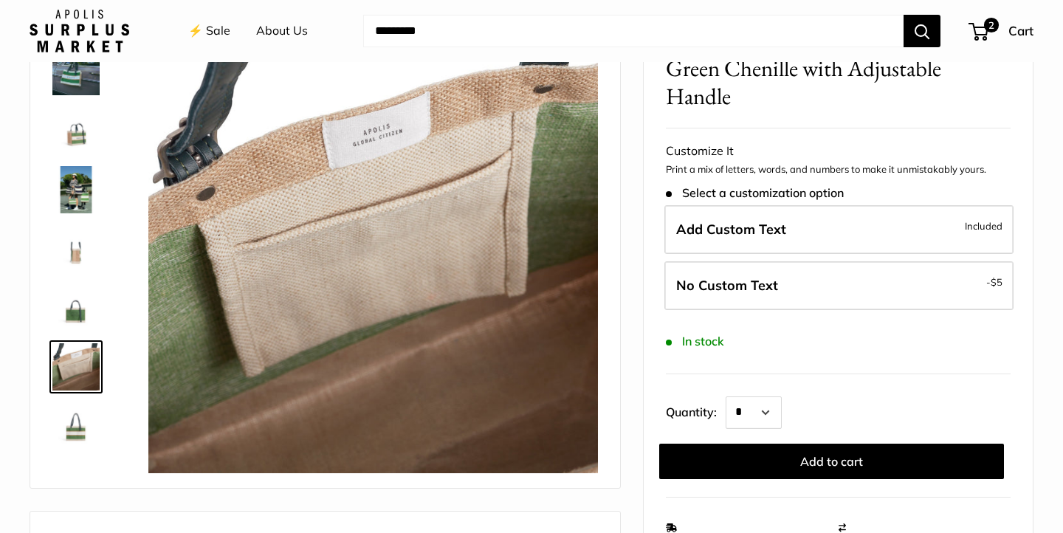
click at [90, 421] on img at bounding box center [75, 425] width 47 height 47
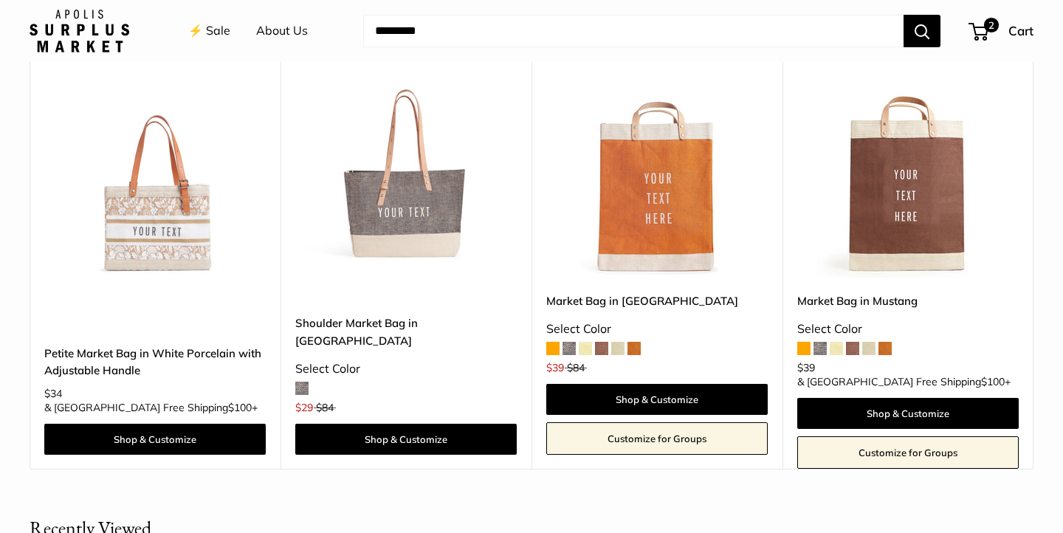
scroll to position [1248, 0]
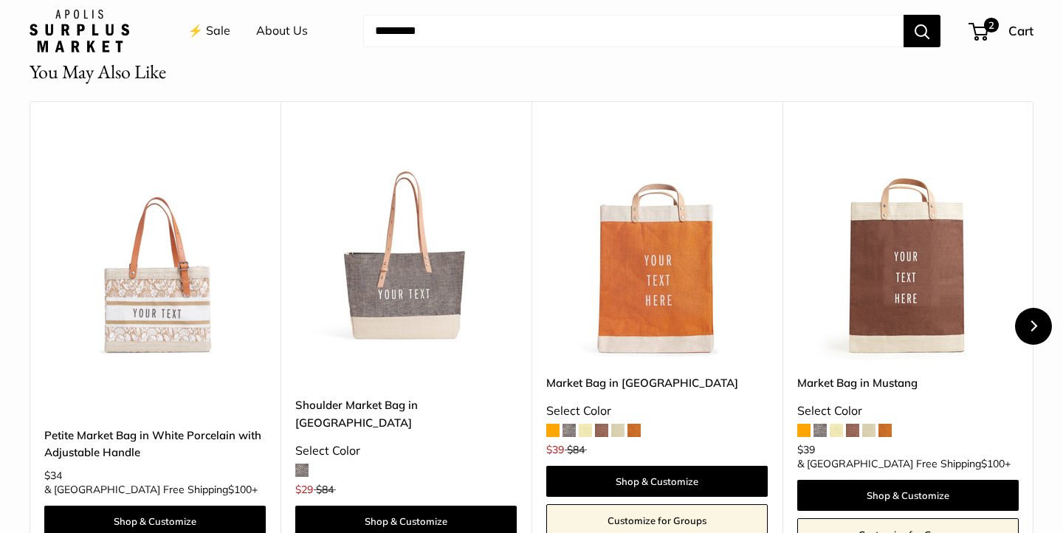
click at [1048, 327] on button "Next" at bounding box center [1033, 326] width 37 height 37
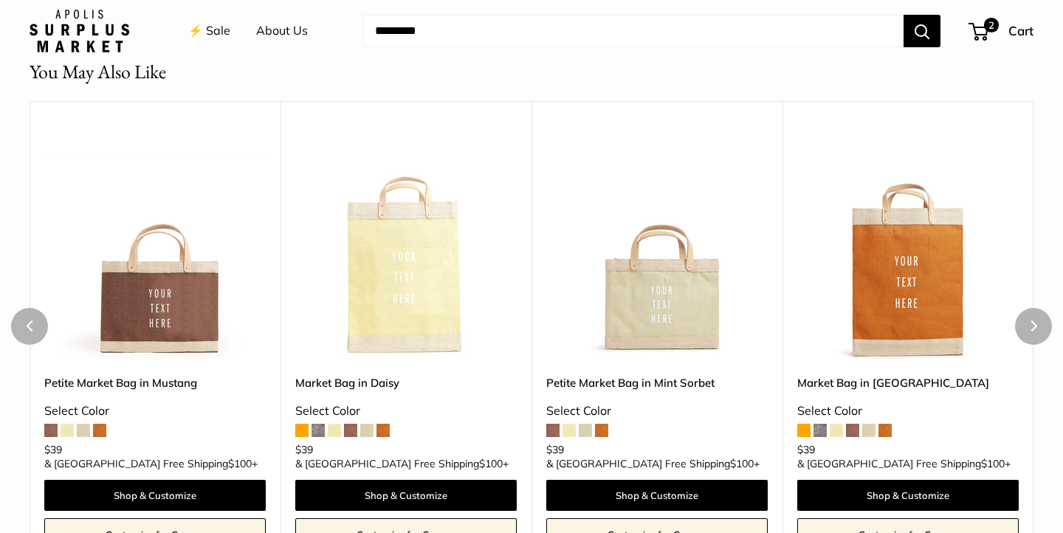
click at [0, 0] on img at bounding box center [0, 0] width 0 height 0
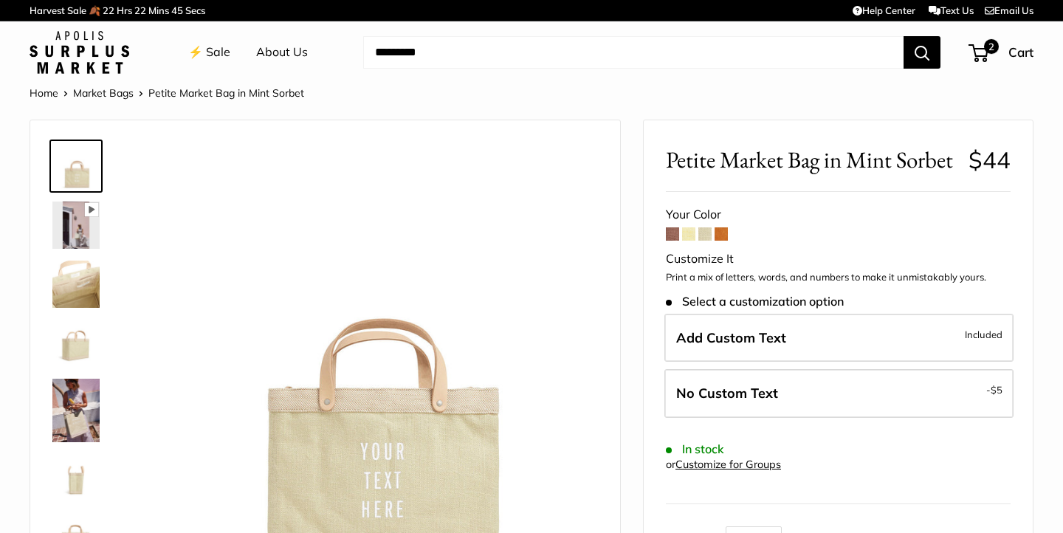
scroll to position [263, 0]
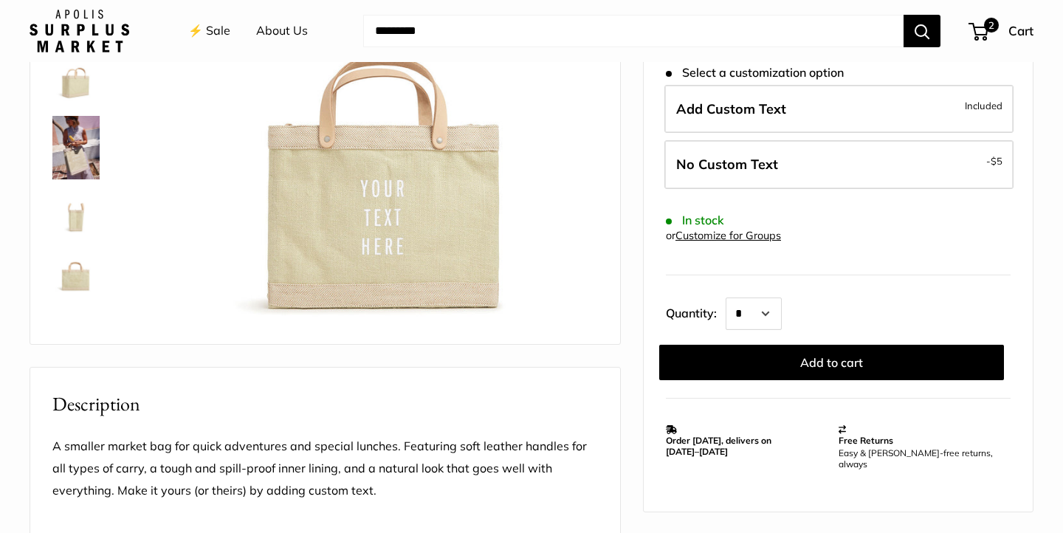
click at [86, 150] on img at bounding box center [75, 148] width 47 height 64
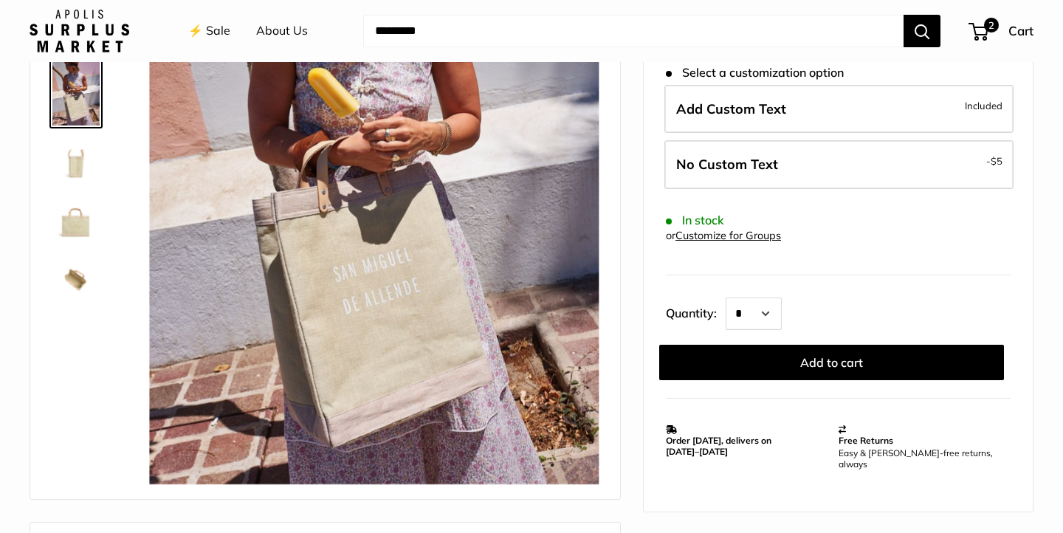
click at [78, 173] on img at bounding box center [75, 160] width 47 height 47
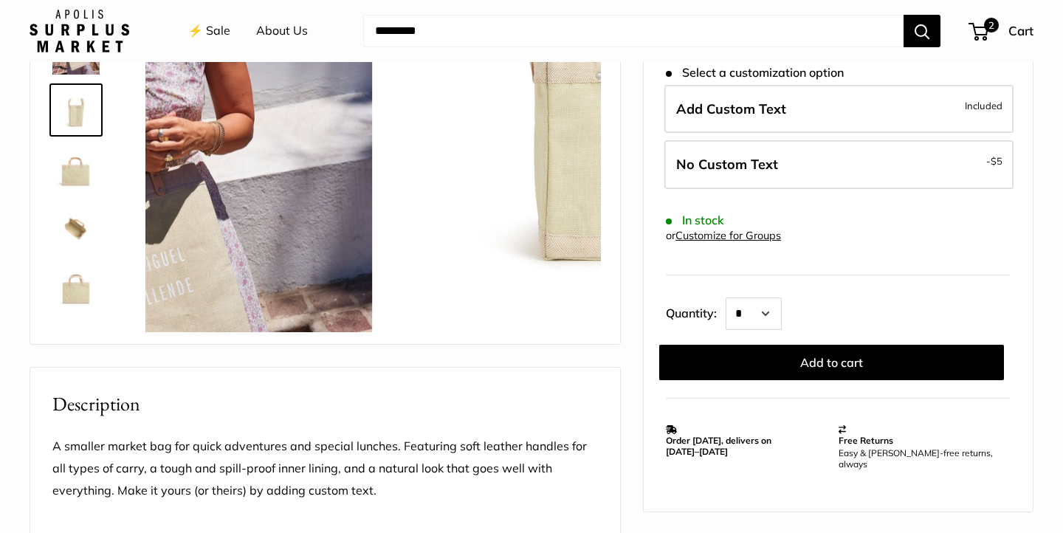
scroll to position [111, 0]
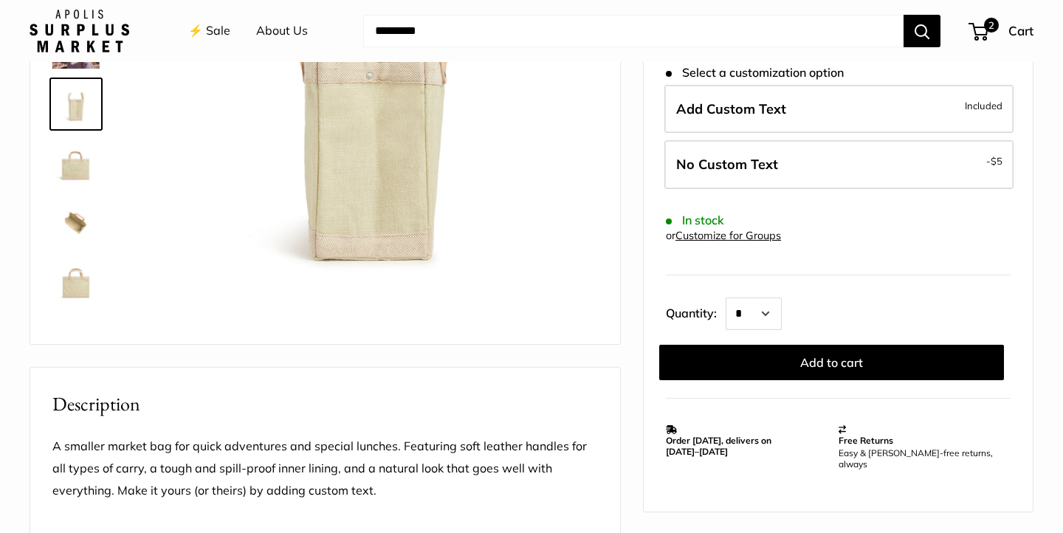
click at [81, 205] on img at bounding box center [75, 222] width 47 height 47
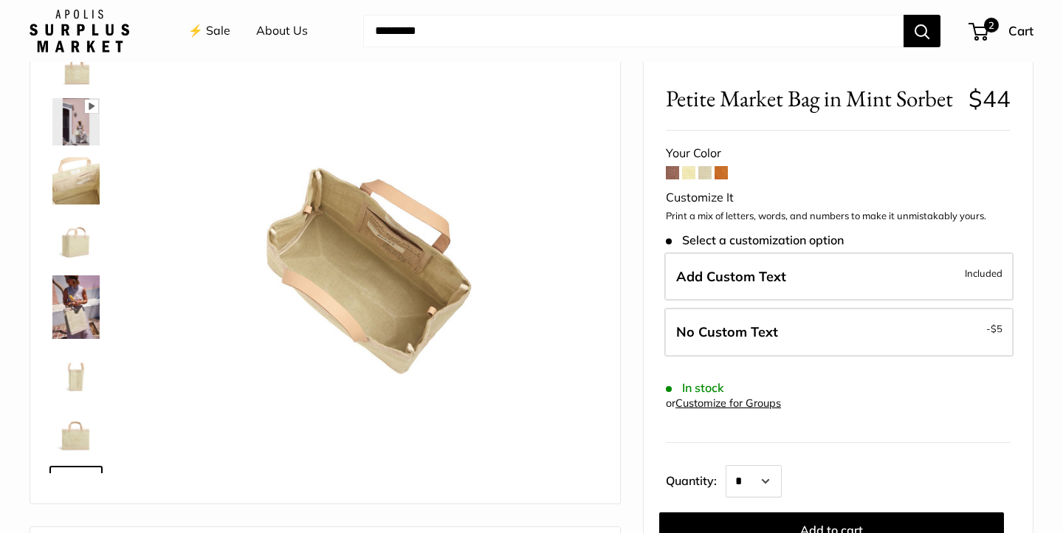
scroll to position [66, 0]
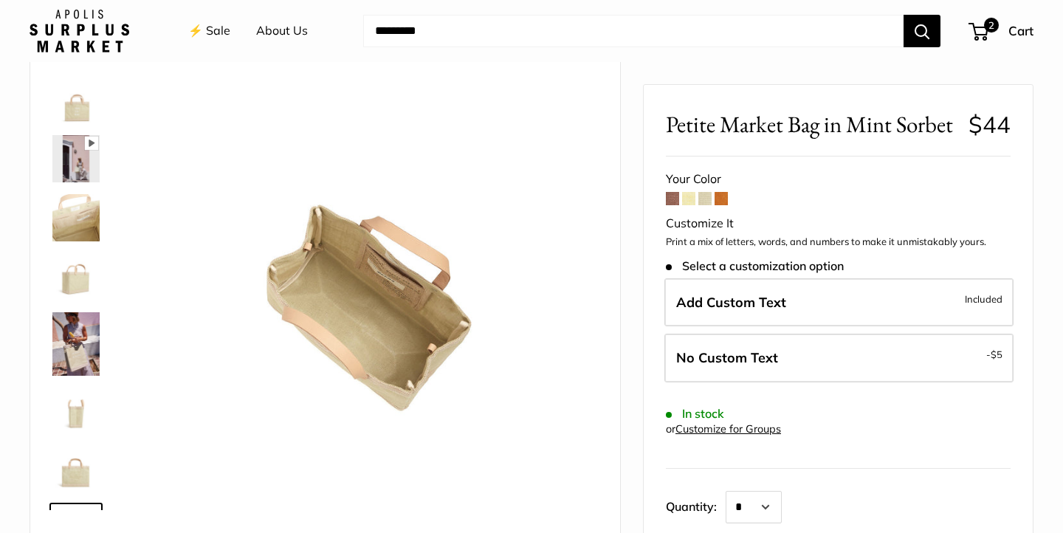
click at [703, 202] on span at bounding box center [705, 198] width 13 height 13
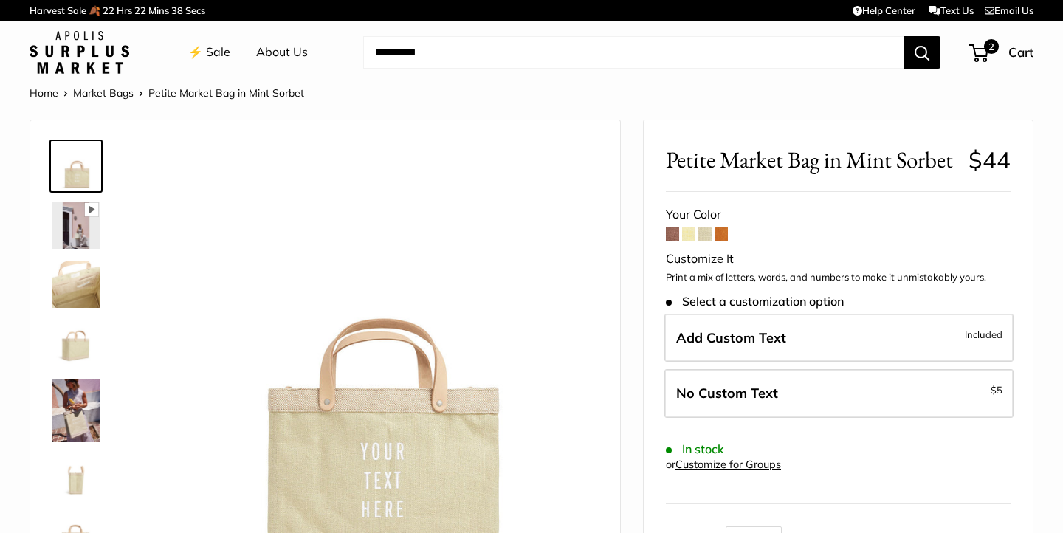
click at [724, 241] on span at bounding box center [721, 233] width 13 height 13
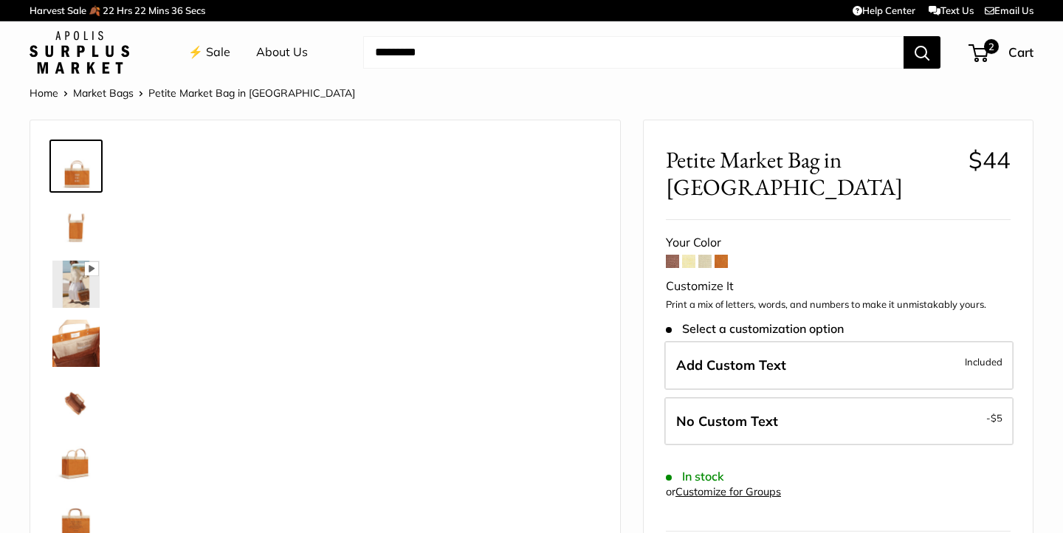
scroll to position [66, 0]
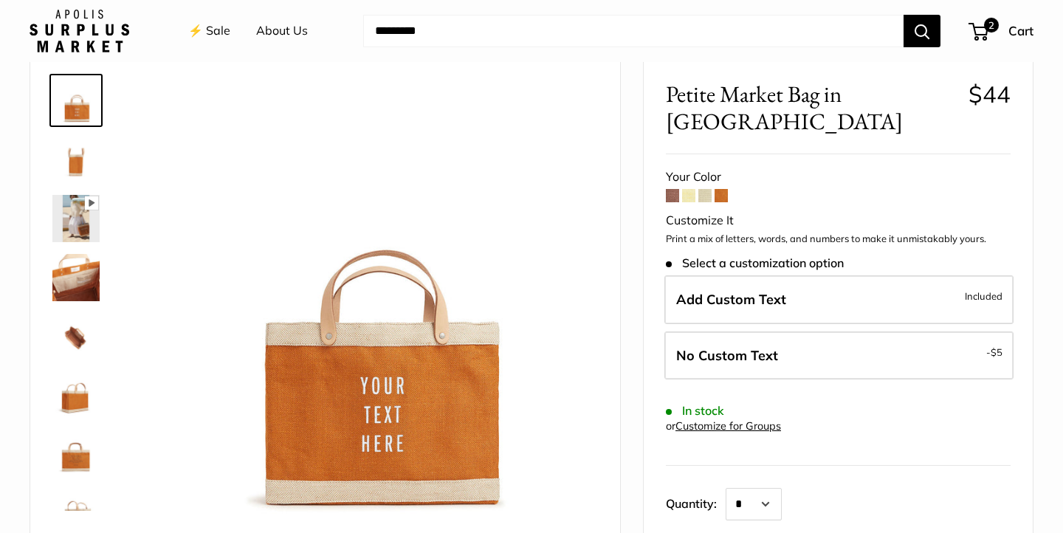
click at [707, 176] on form "Your Color Customize It Print a mix of letters, words, and numbers to make it u…" at bounding box center [838, 368] width 345 height 405
click at [706, 189] on span at bounding box center [705, 195] width 13 height 13
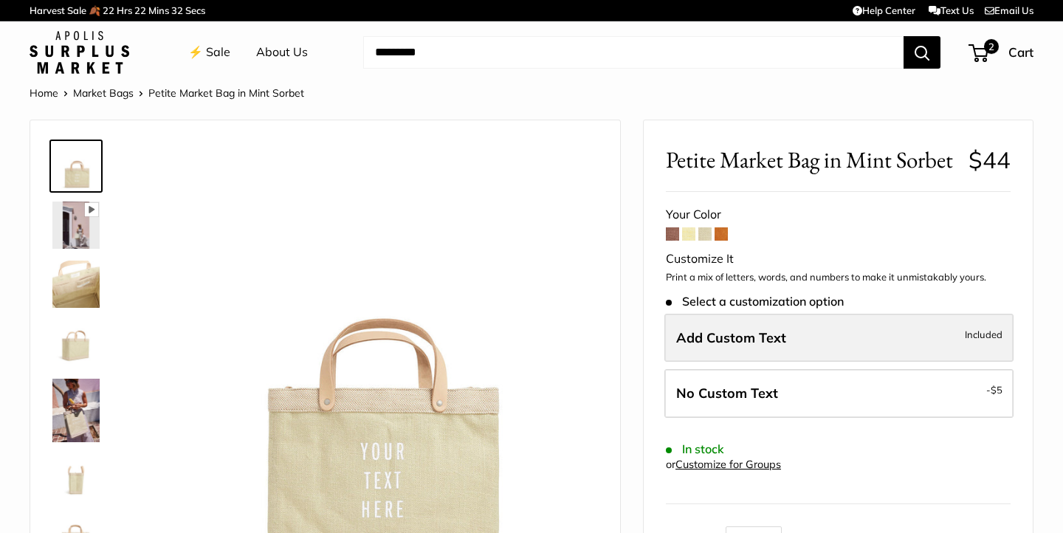
scroll to position [46, 0]
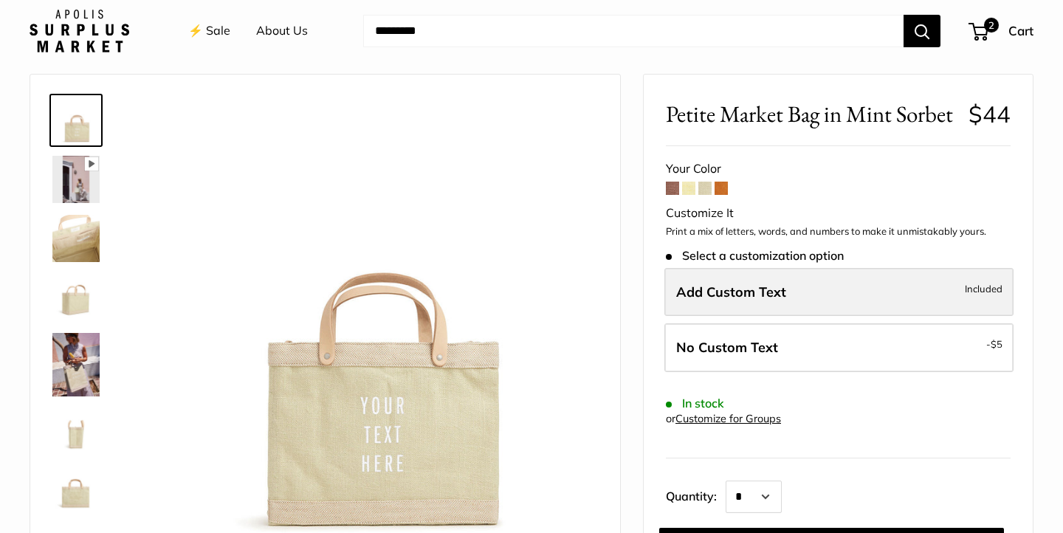
click at [811, 298] on label "Add Custom Text Included" at bounding box center [839, 292] width 349 height 49
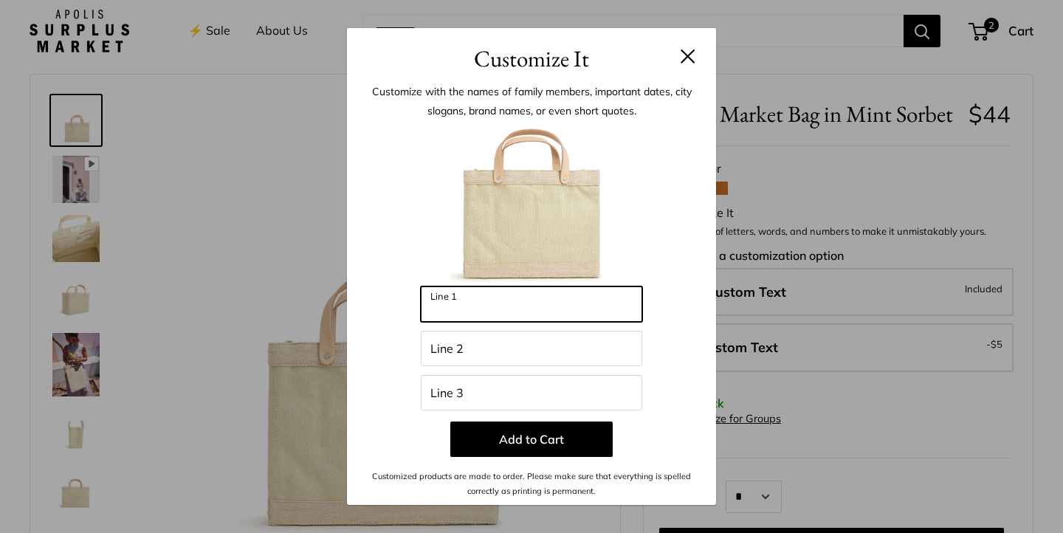
click at [534, 301] on input "Line 1" at bounding box center [532, 303] width 222 height 35
type input "***"
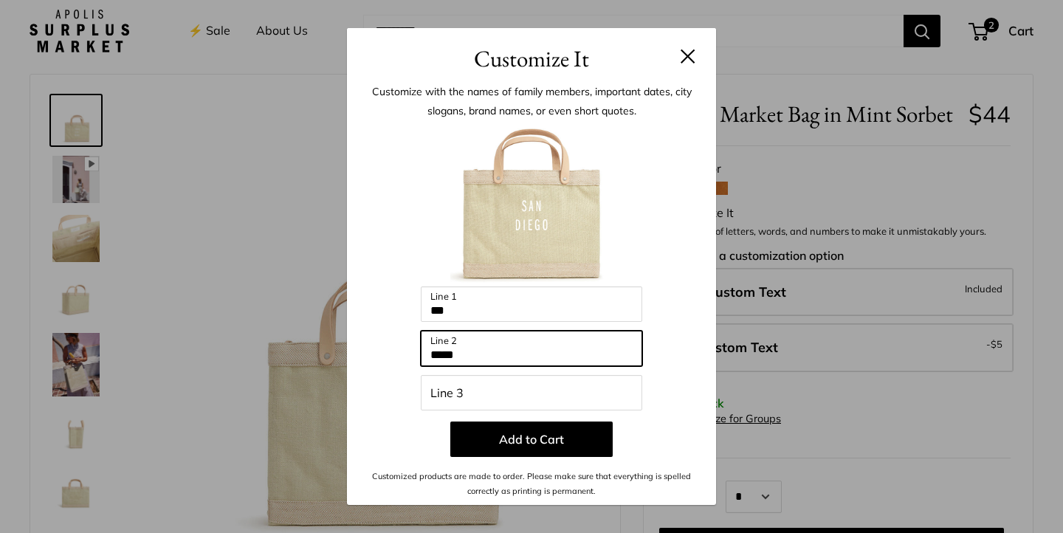
type input "*****"
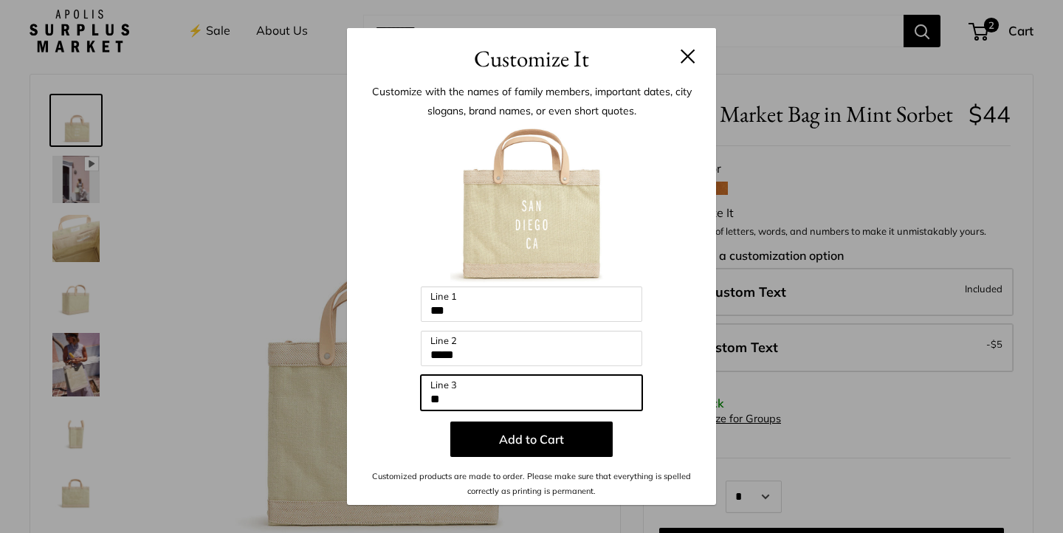
type input "**"
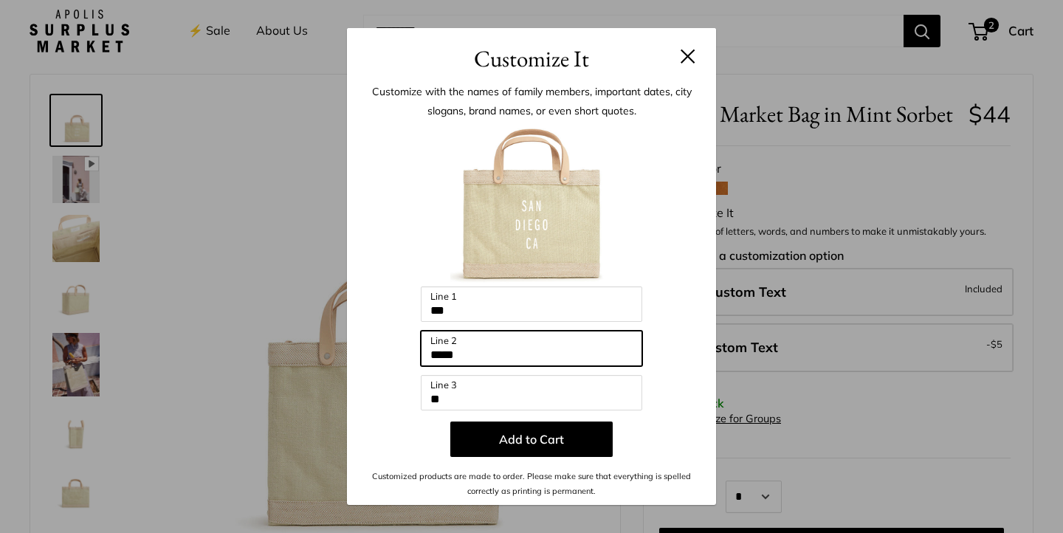
drag, startPoint x: 464, startPoint y: 351, endPoint x: 397, endPoint y: 348, distance: 68.0
click at [397, 348] on div "Enter 39 letters *** Line 1 ***** Line 2 ** Line 3 Add to Cart Customized produ…" at bounding box center [531, 311] width 325 height 375
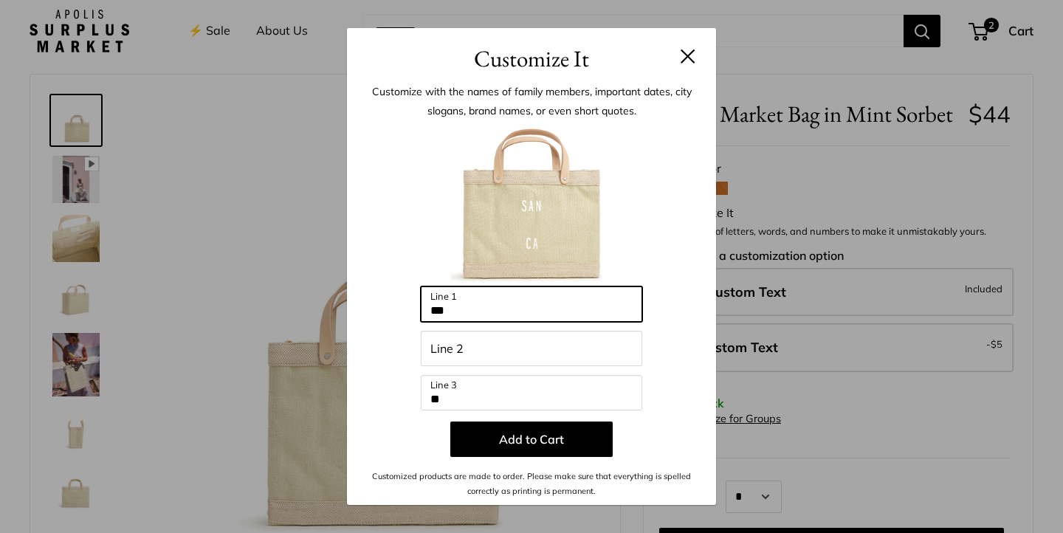
click at [476, 311] on input "***" at bounding box center [532, 303] width 222 height 35
type input "*********"
drag, startPoint x: 502, startPoint y: 301, endPoint x: 379, endPoint y: 297, distance: 123.4
click at [379, 297] on div "Enter 39 letters ********* Line 1 Line 2 ** Line 3 Add to Cart Customized produ…" at bounding box center [531, 311] width 325 height 375
drag, startPoint x: 430, startPoint y: 311, endPoint x: 538, endPoint y: 311, distance: 107.8
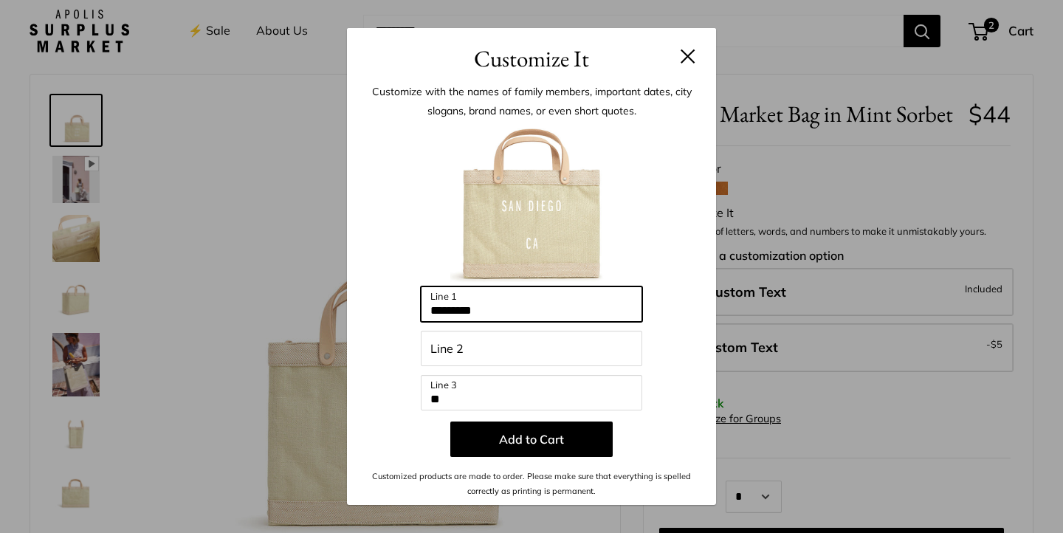
click at [538, 311] on input "*********" at bounding box center [532, 303] width 222 height 35
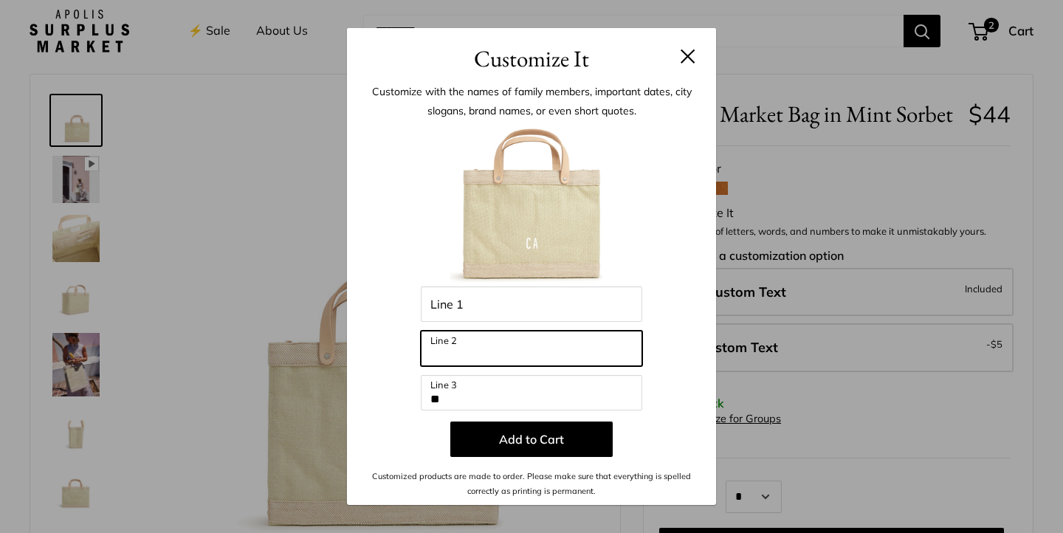
click at [534, 354] on input "Line 2" at bounding box center [532, 348] width 222 height 35
type input "*********"
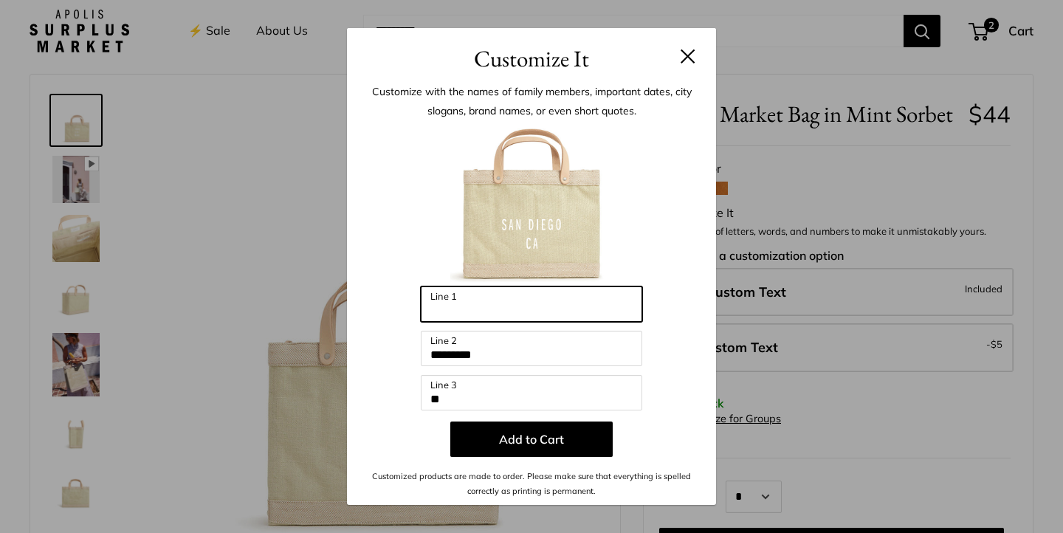
click at [520, 310] on input "Line 1" at bounding box center [532, 303] width 222 height 35
type input "*********"
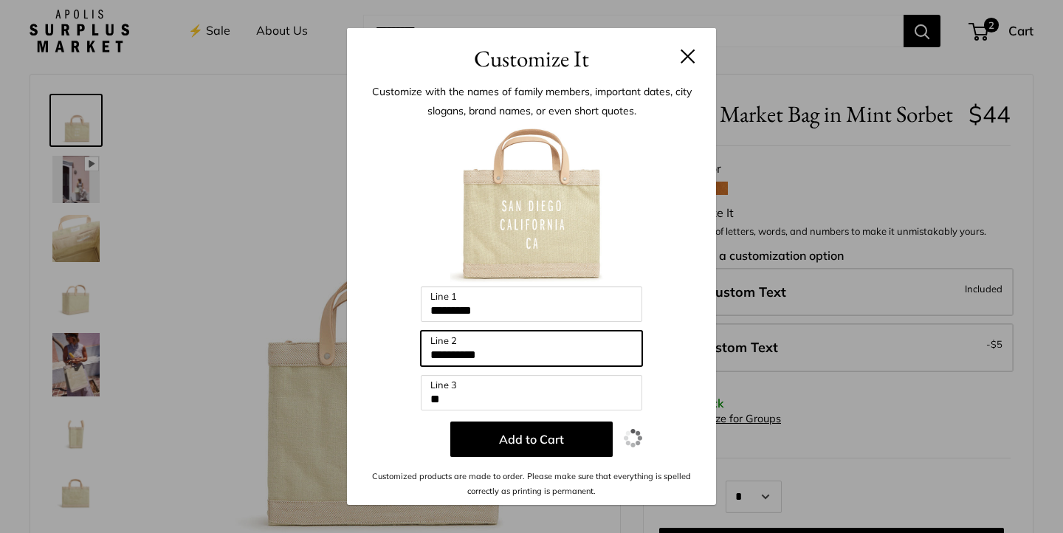
type input "**********"
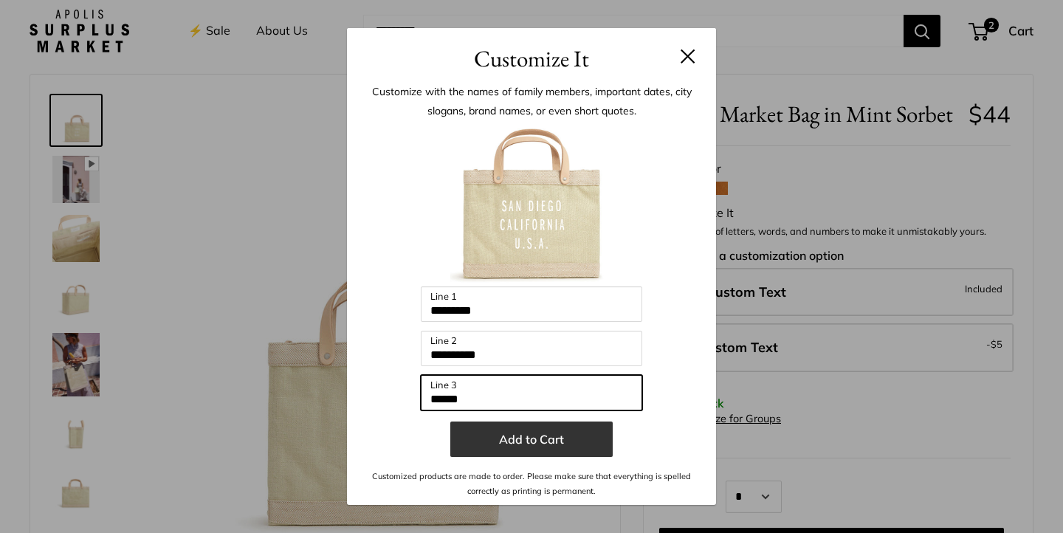
type input "******"
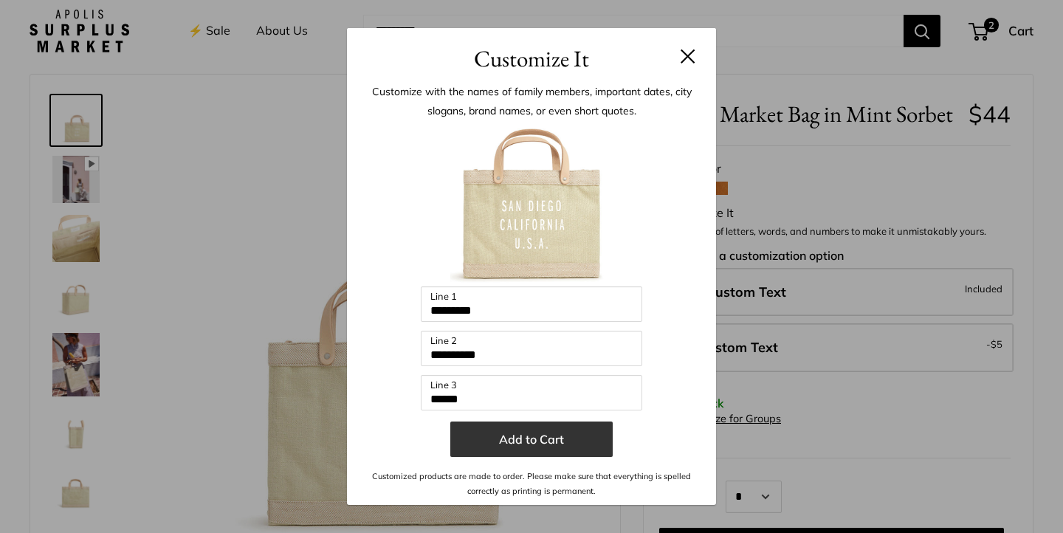
click at [549, 452] on button "Add to Cart" at bounding box center [531, 439] width 162 height 35
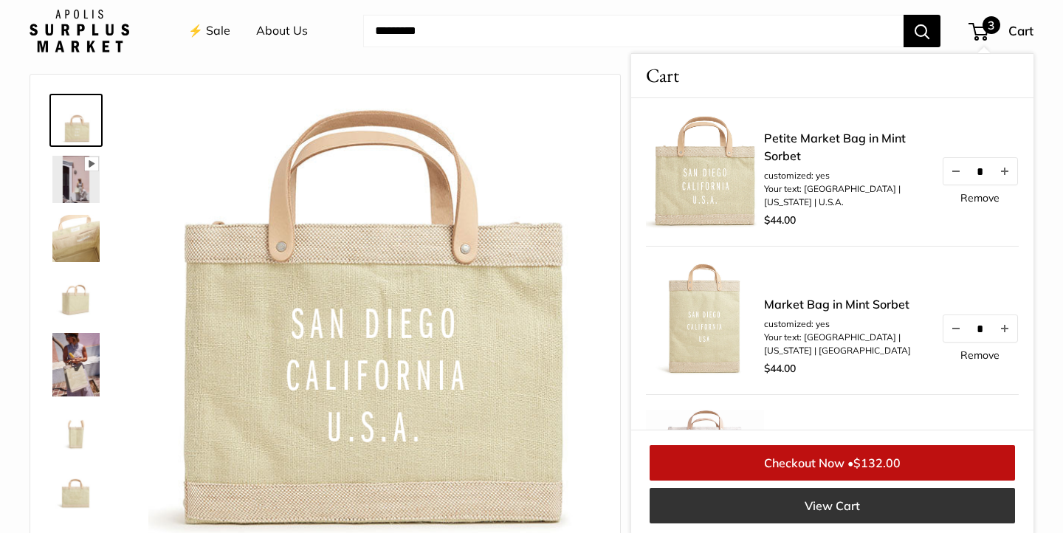
click at [918, 504] on link "View Cart" at bounding box center [833, 505] width 366 height 35
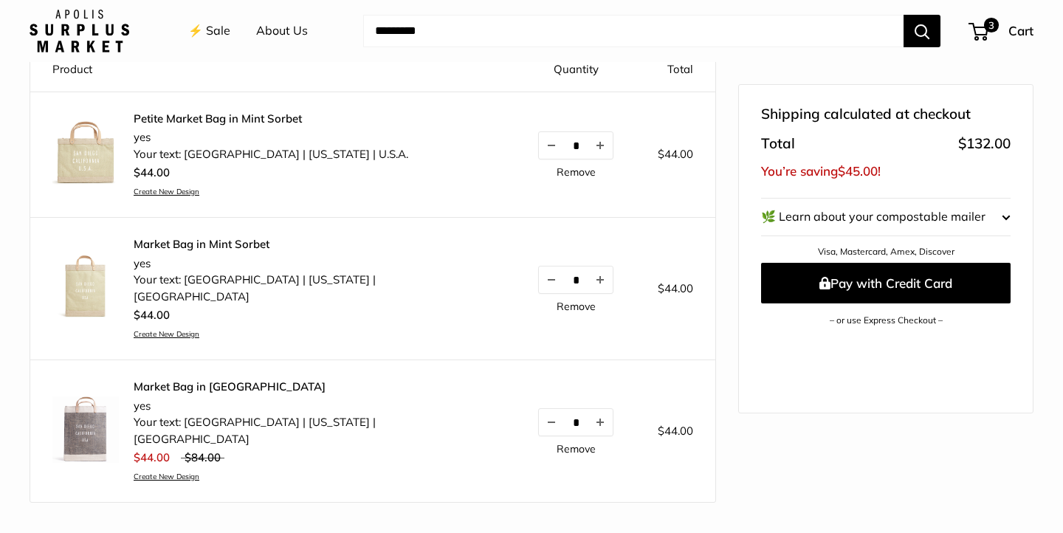
scroll to position [238, 0]
